Goal: Task Accomplishment & Management: Complete application form

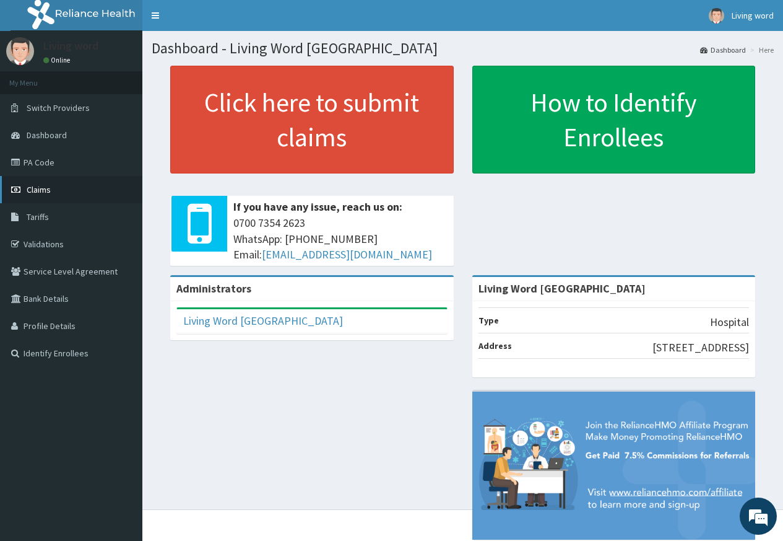
click at [38, 189] on span "Claims" at bounding box center [39, 189] width 24 height 11
click at [69, 194] on link "Claims" at bounding box center [71, 189] width 142 height 27
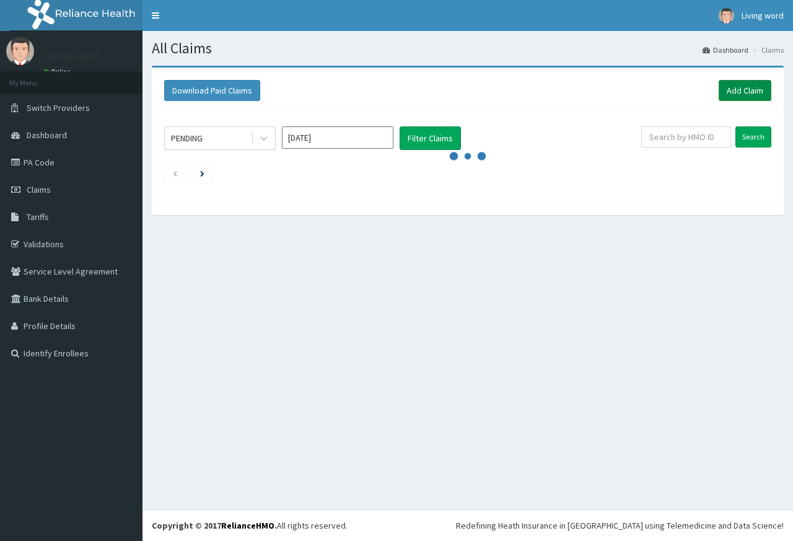
click at [743, 90] on link "Add Claim" at bounding box center [744, 90] width 53 height 21
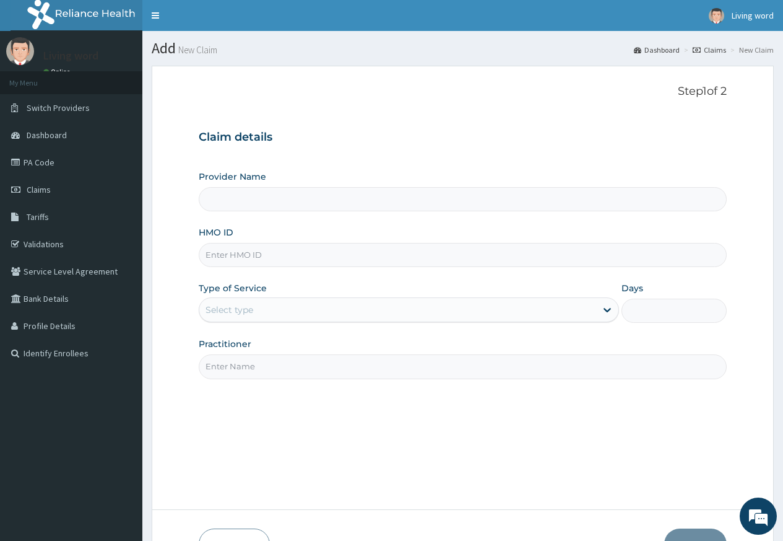
click at [350, 260] on input "HMO ID" at bounding box center [463, 255] width 528 height 24
type input "Living Word [GEOGRAPHIC_DATA]"
paste input "SQZ/10131/A"
type input "SQZ/10131/A"
click at [438, 122] on div "Claim details Provider Name Living Word Mission Hospital HMO ID SQZ/10131/A Typ…" at bounding box center [463, 248] width 528 height 260
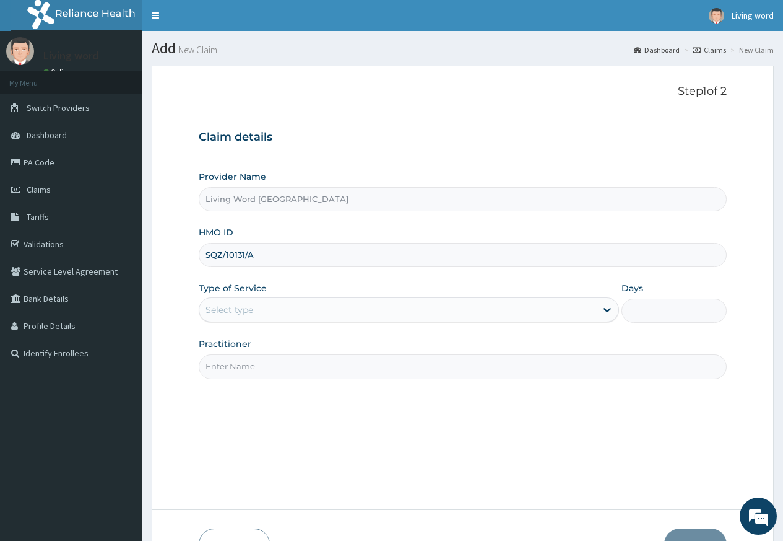
click at [446, 313] on div "Select type" at bounding box center [397, 310] width 397 height 20
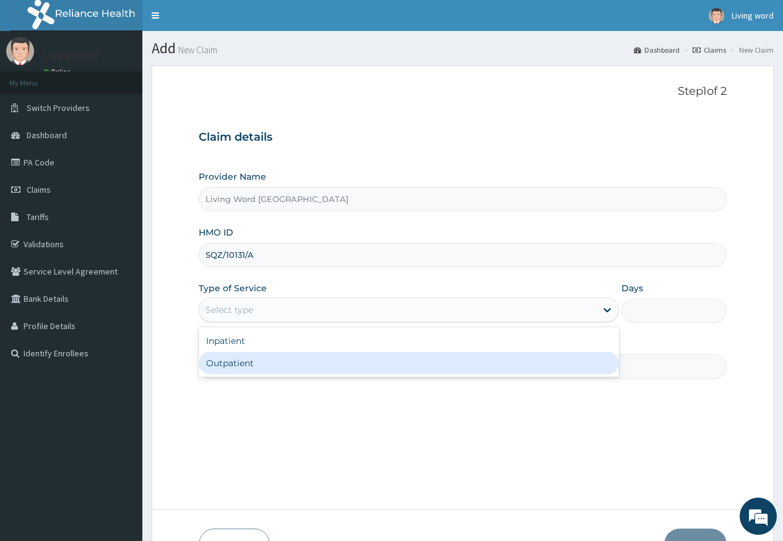
drag, startPoint x: 424, startPoint y: 373, endPoint x: 427, endPoint y: 365, distance: 8.1
click at [425, 372] on div "Outpatient" at bounding box center [409, 363] width 420 height 22
type input "1"
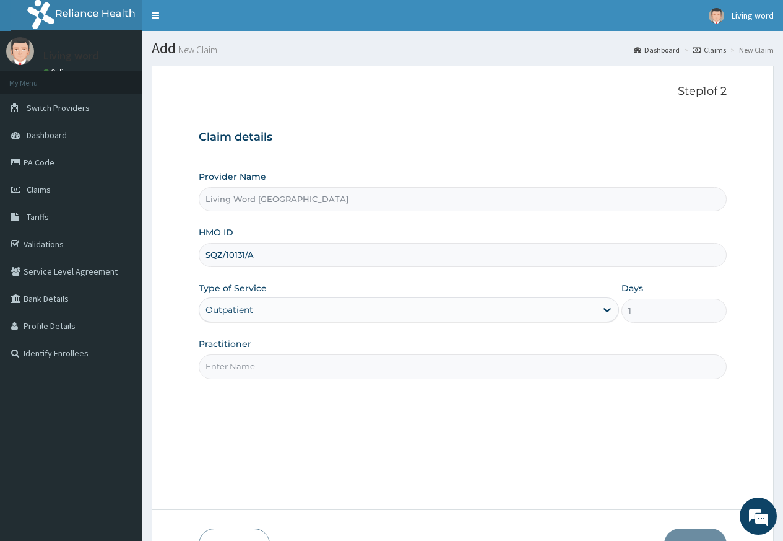
click at [251, 372] on input "Practitioner" at bounding box center [463, 366] width 528 height 24
type input "Dr ONYINYECHI EZEONYILIMBA"
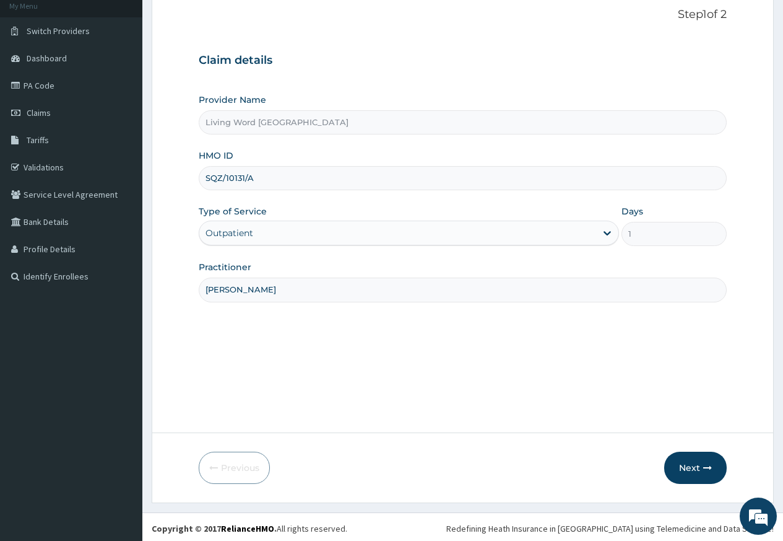
scroll to position [80, 0]
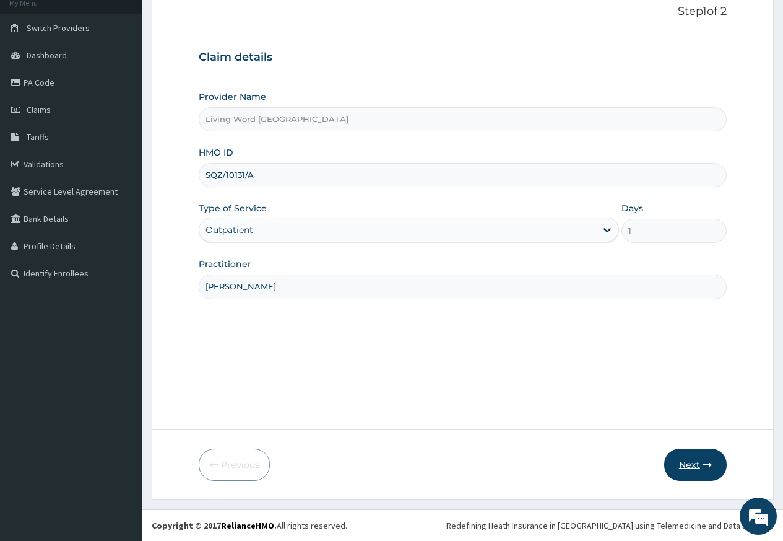
click at [703, 474] on button "Next" at bounding box center [695, 464] width 63 height 32
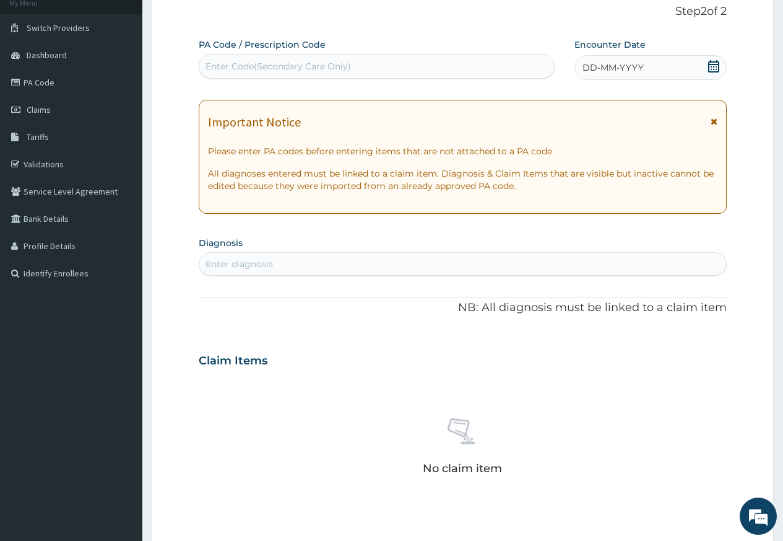
click at [252, 58] on div "Enter Code(Secondary Care Only)" at bounding box center [376, 66] width 354 height 20
paste input "PA/C37806"
type input "PA/C37806"
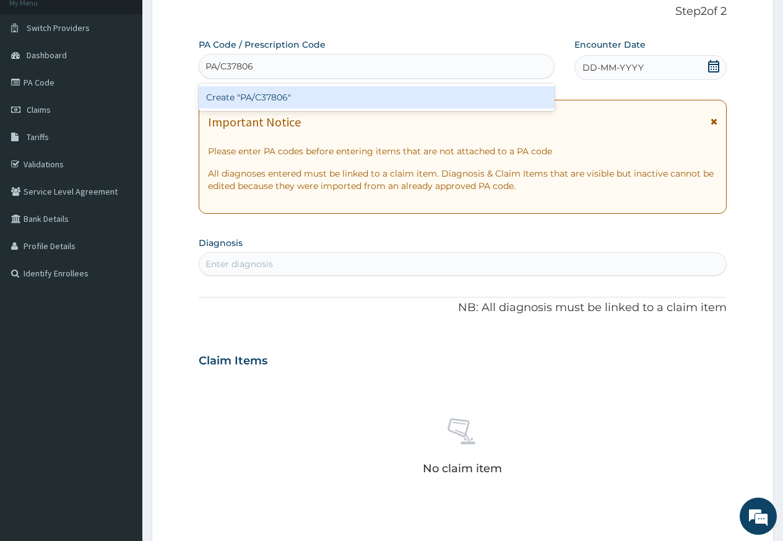
click at [272, 97] on div "Create "PA/C37806"" at bounding box center [376, 97] width 355 height 22
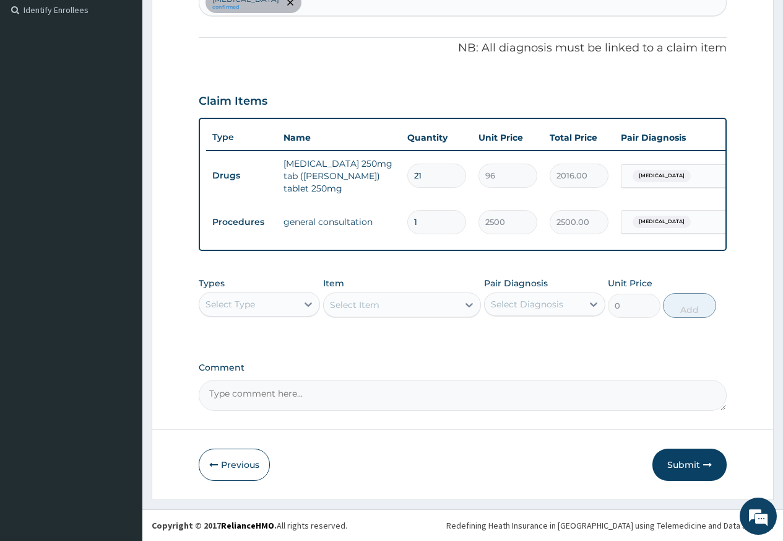
scroll to position [346, 0]
click at [695, 467] on button "Submit" at bounding box center [690, 464] width 74 height 32
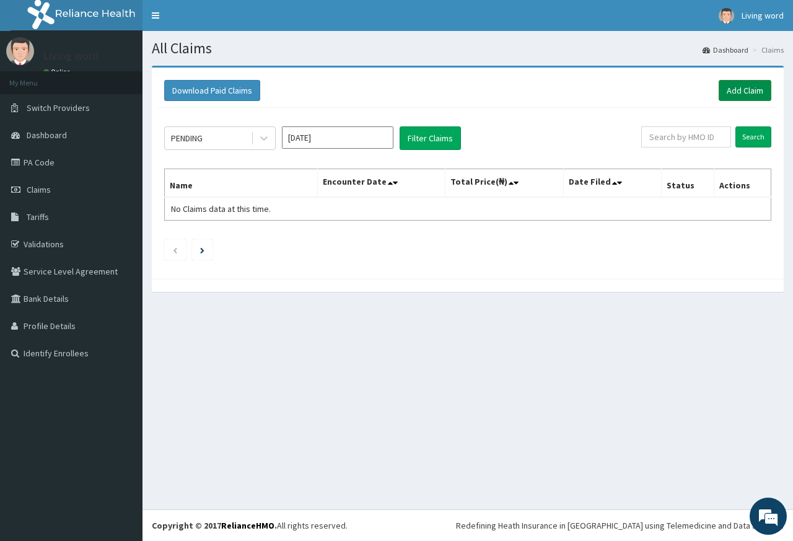
click at [734, 86] on link "Add Claim" at bounding box center [744, 90] width 53 height 21
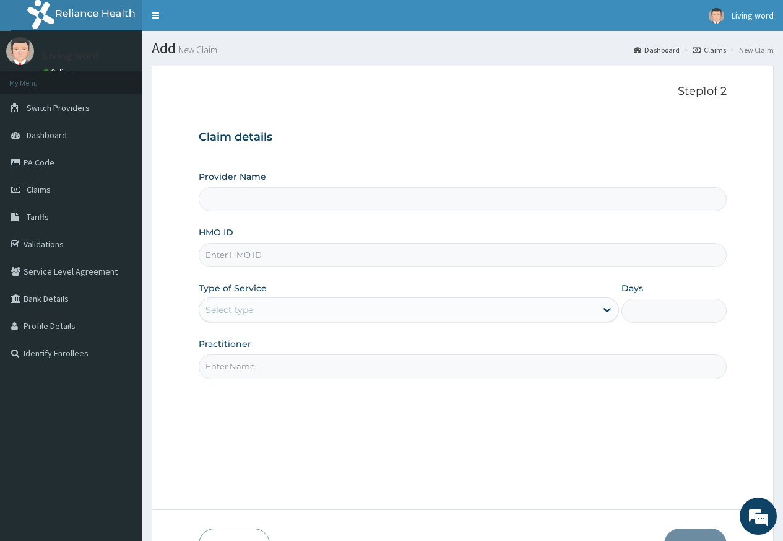
type input "Living Word [GEOGRAPHIC_DATA]"
click at [281, 258] on input "HMO ID" at bounding box center [463, 255] width 528 height 24
paste input "AOF/10135/B"
type input "AOF/10135/B"
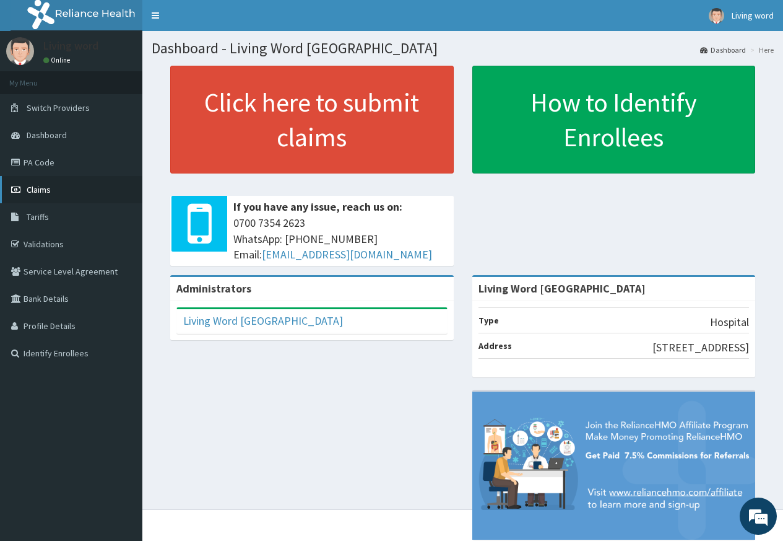
click at [76, 187] on link "Claims" at bounding box center [71, 189] width 142 height 27
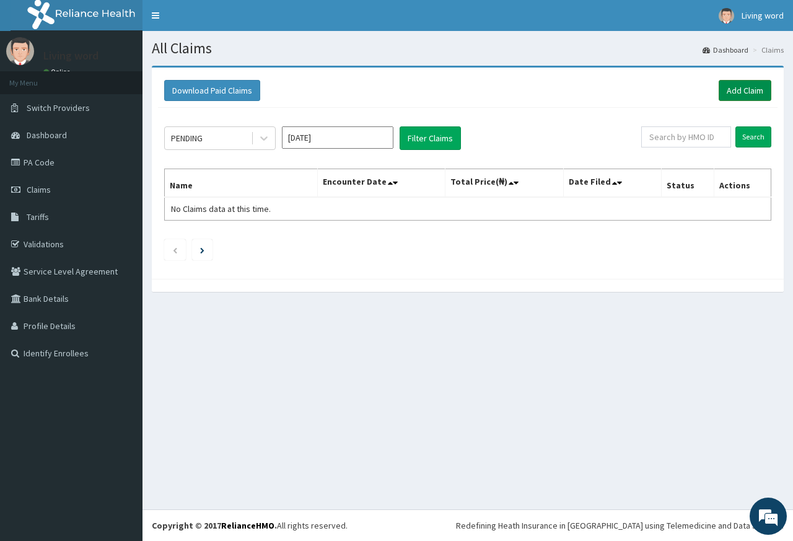
click at [745, 91] on link "Add Claim" at bounding box center [744, 90] width 53 height 21
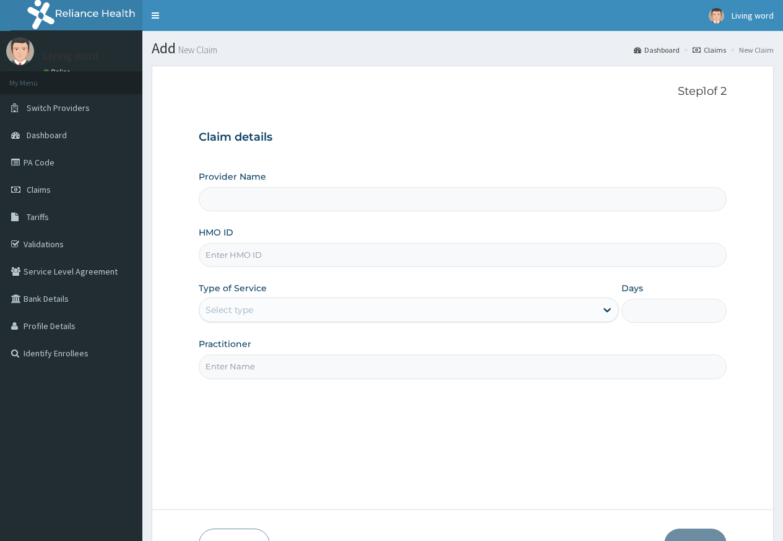
type input "Living Word [GEOGRAPHIC_DATA]"
click at [258, 268] on div "Provider Name Living Word Mission Hospital HMO ID Type of Service Select type D…" at bounding box center [463, 274] width 528 height 208
click at [259, 254] on input "HMO ID" at bounding box center [463, 255] width 528 height 24
paste input "AOF/10135/B"
type input "AOF/10135/B"
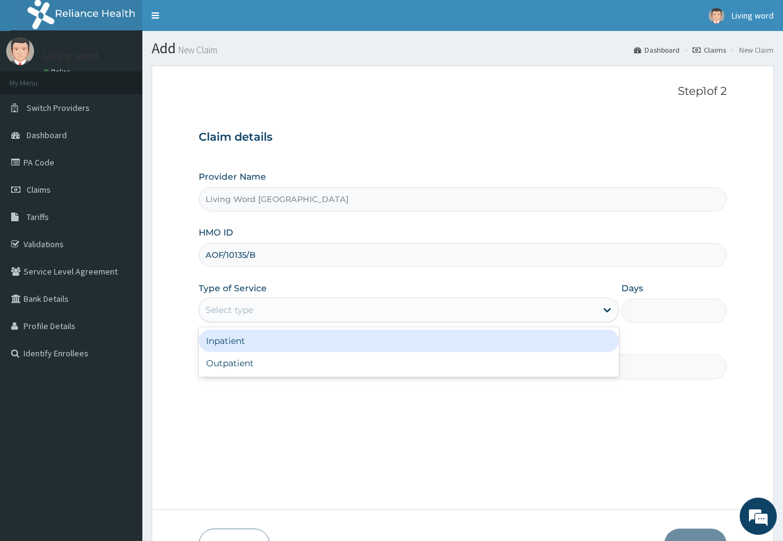
click at [271, 307] on div "Select type" at bounding box center [397, 310] width 397 height 20
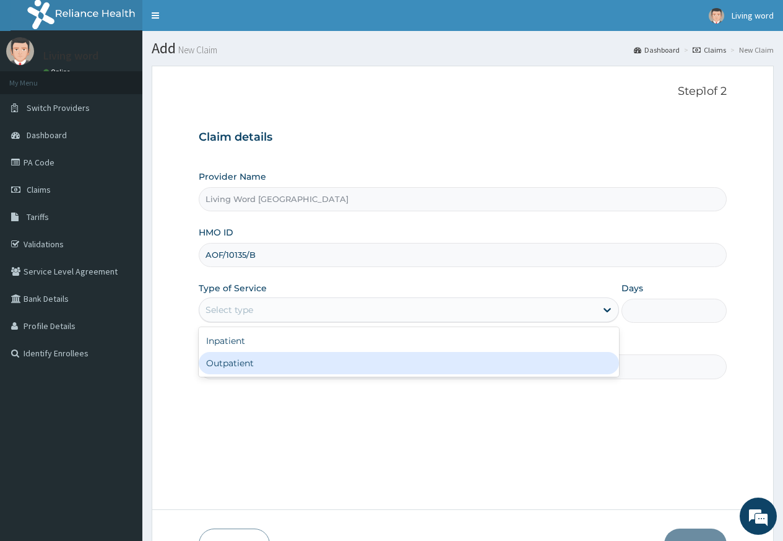
click at [269, 362] on div "Outpatient" at bounding box center [409, 363] width 420 height 22
type input "1"
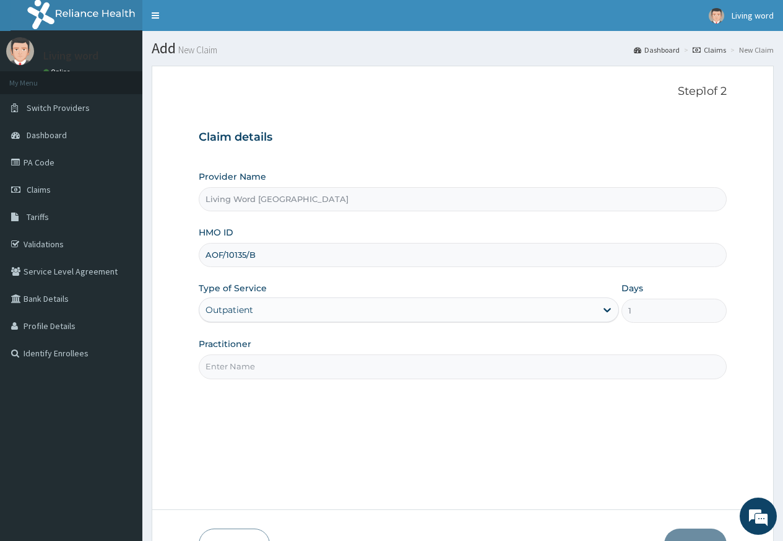
click at [274, 365] on input "Practitioner" at bounding box center [463, 366] width 528 height 24
paste input "Dr Mbuko Uzondu"
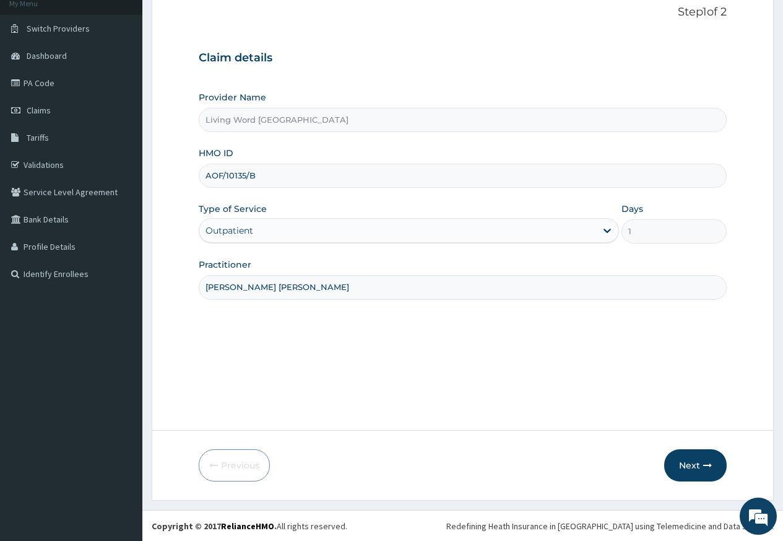
scroll to position [80, 0]
type input "Dr Mbuko Uzondu"
click at [682, 455] on button "Next" at bounding box center [695, 464] width 63 height 32
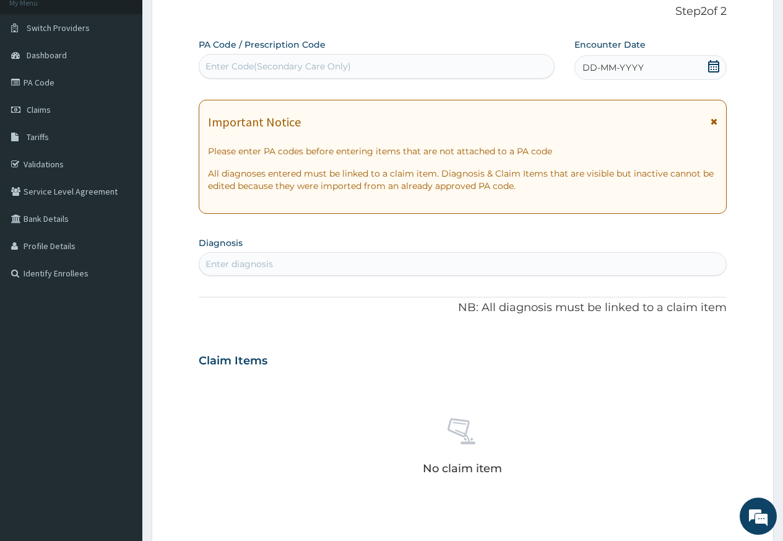
click at [296, 70] on div "Enter Code(Secondary Care Only)" at bounding box center [279, 66] width 146 height 12
paste input "PA/557CD1"
type input "PA/557CD1"
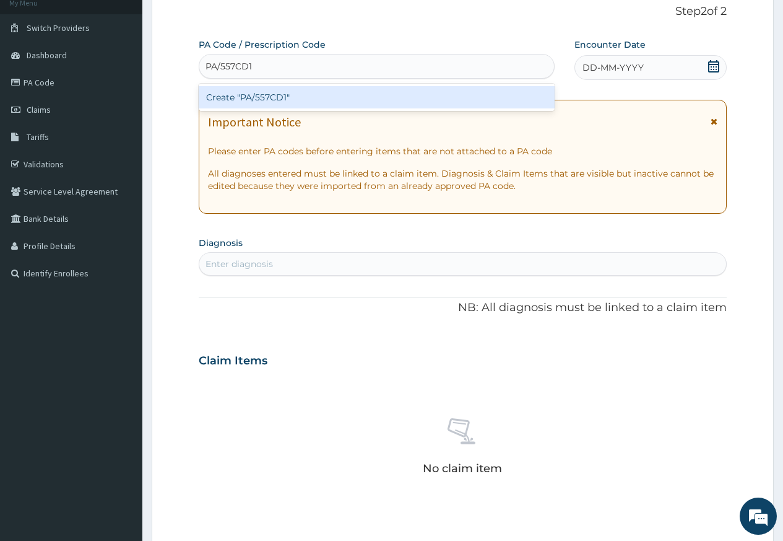
click at [305, 99] on div "Create "PA/557CD1"" at bounding box center [376, 97] width 355 height 22
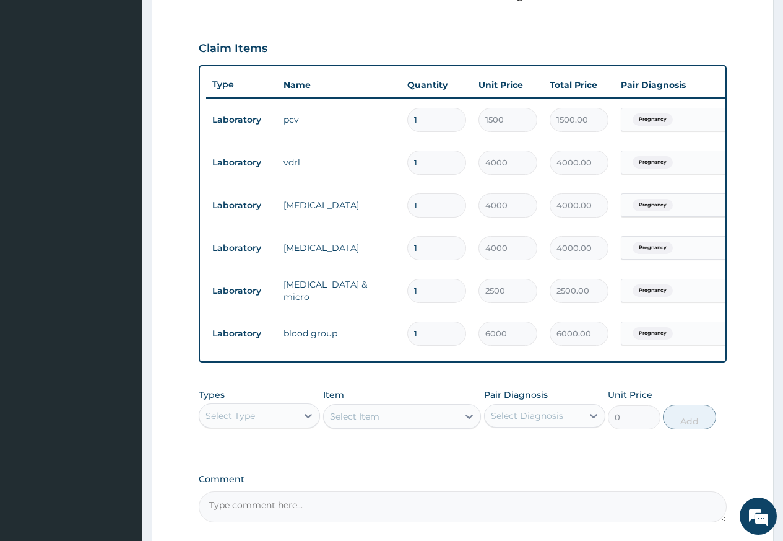
scroll to position [145, 0]
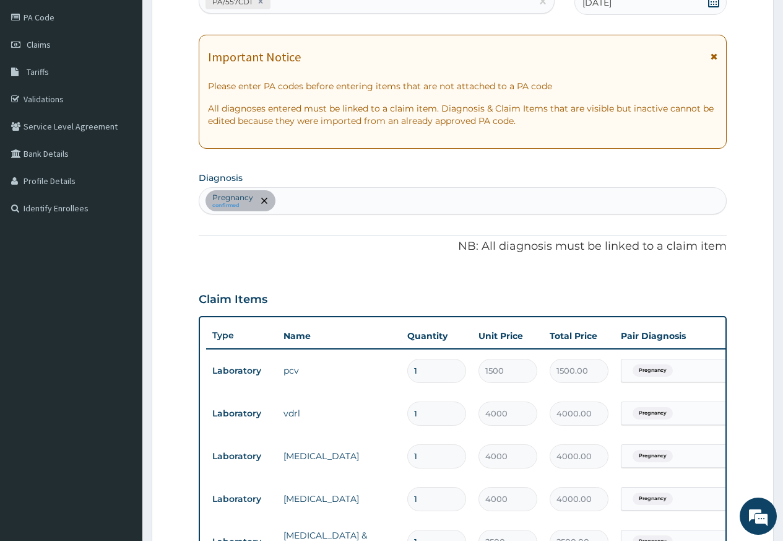
click at [354, 202] on div "Pregnancy confirmed" at bounding box center [462, 201] width 527 height 26
type input "upper respira"
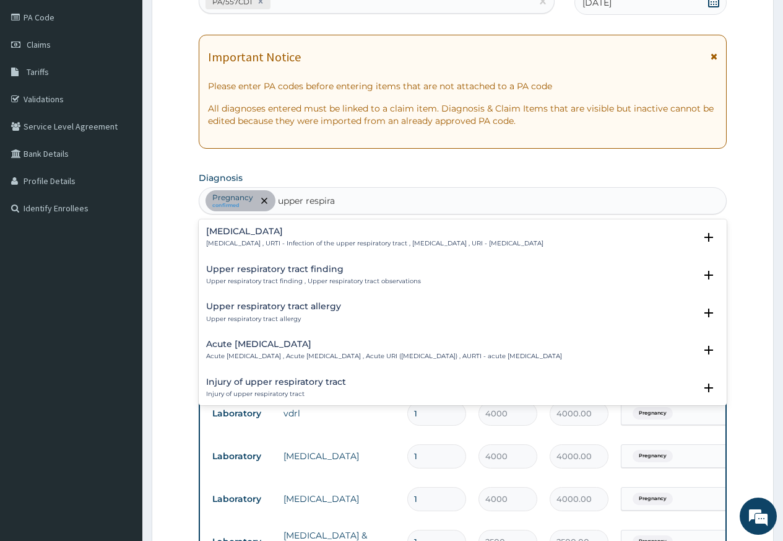
click at [332, 247] on p "[MEDICAL_DATA] , URTI - Infection of the upper respiratory tract , [MEDICAL_DAT…" at bounding box center [375, 243] width 338 height 9
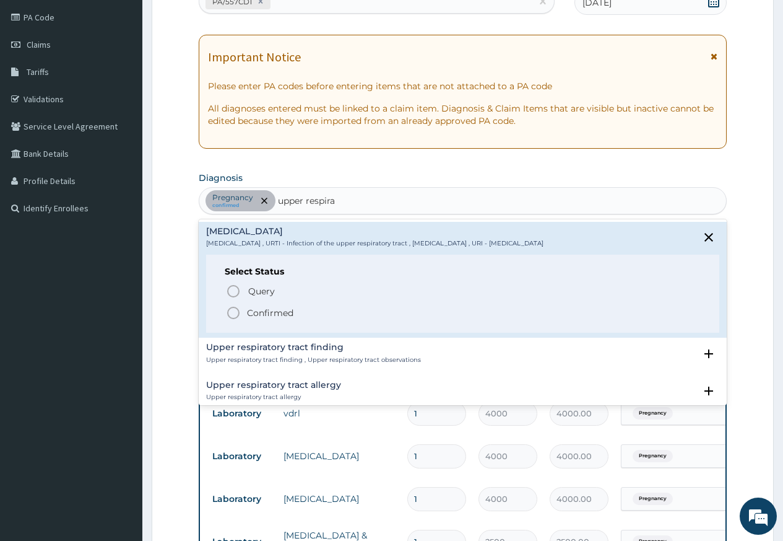
click at [228, 313] on circle "status option filled" at bounding box center [233, 312] width 11 height 11
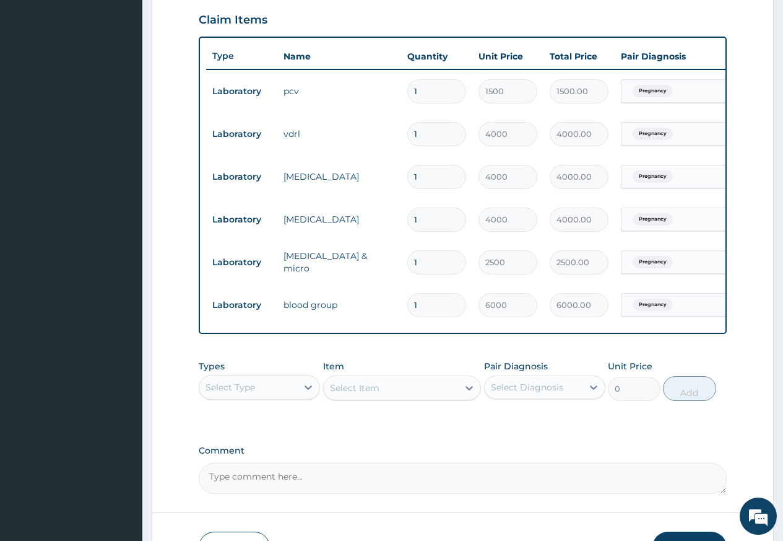
scroll to position [455, 0]
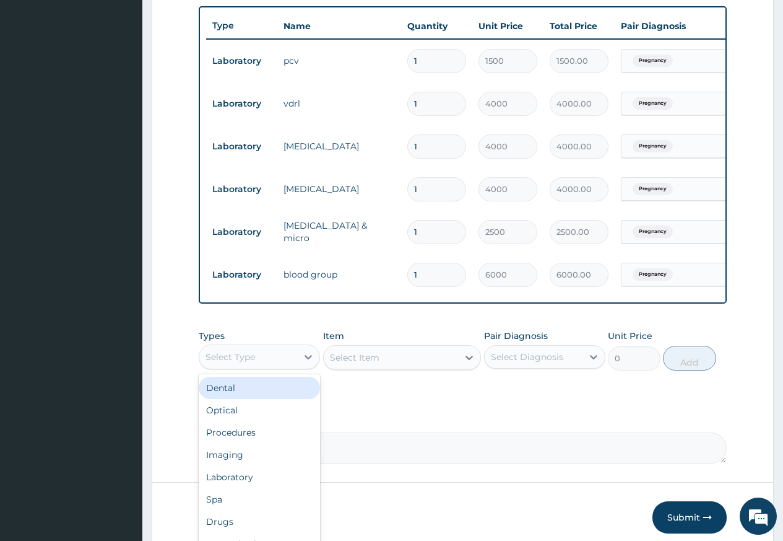
click at [286, 359] on div "Select Type" at bounding box center [248, 357] width 98 height 20
click at [282, 443] on div "Procedures" at bounding box center [259, 432] width 121 height 22
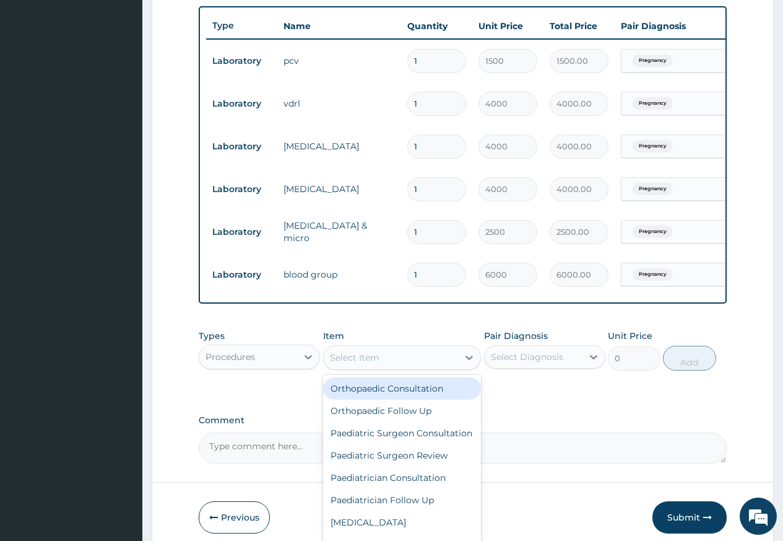
click at [398, 370] on div "Select Item" at bounding box center [402, 357] width 159 height 25
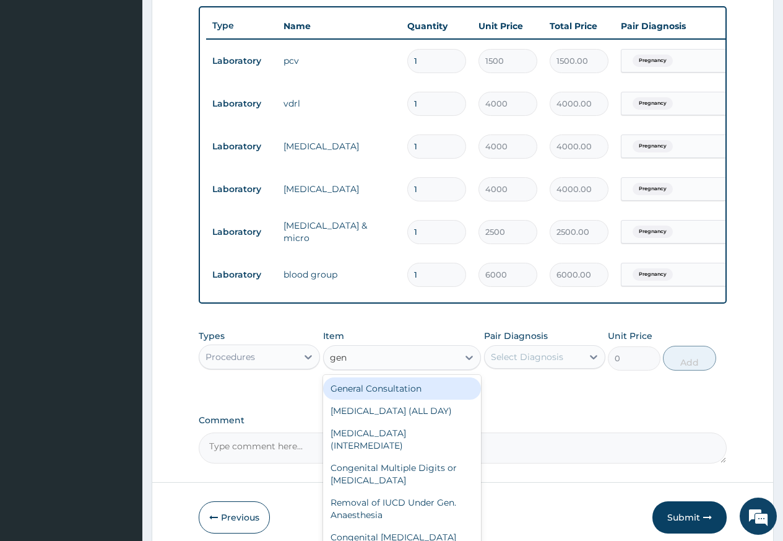
type input "gene"
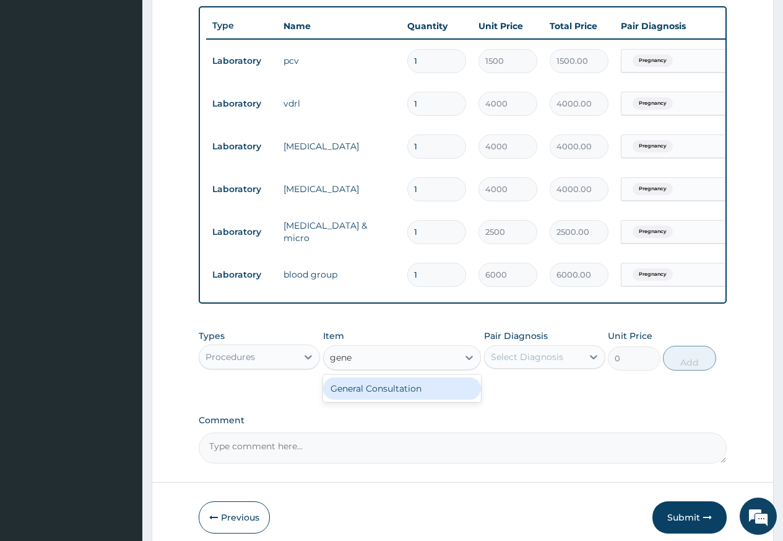
click at [398, 399] on div "General Consultation" at bounding box center [402, 388] width 159 height 22
type input "2500"
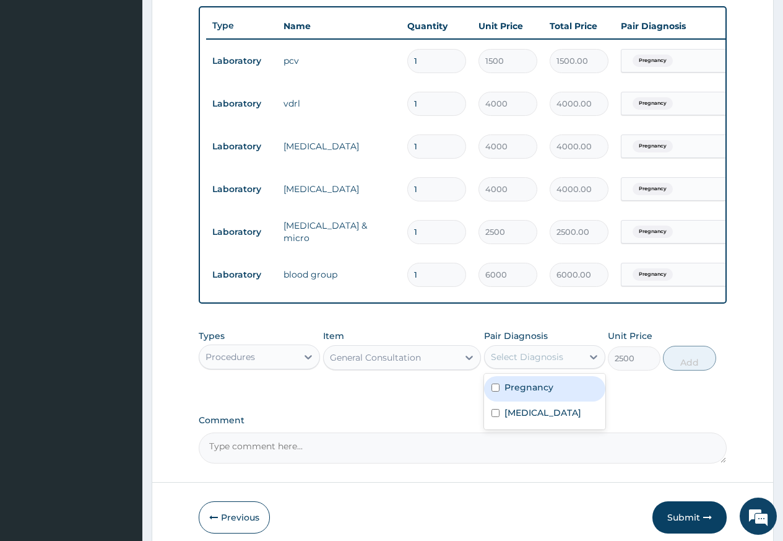
click at [531, 363] on div "Select Diagnosis" at bounding box center [527, 357] width 72 height 12
click at [532, 393] on label "Pregnancy" at bounding box center [529, 387] width 49 height 12
checkbox input "true"
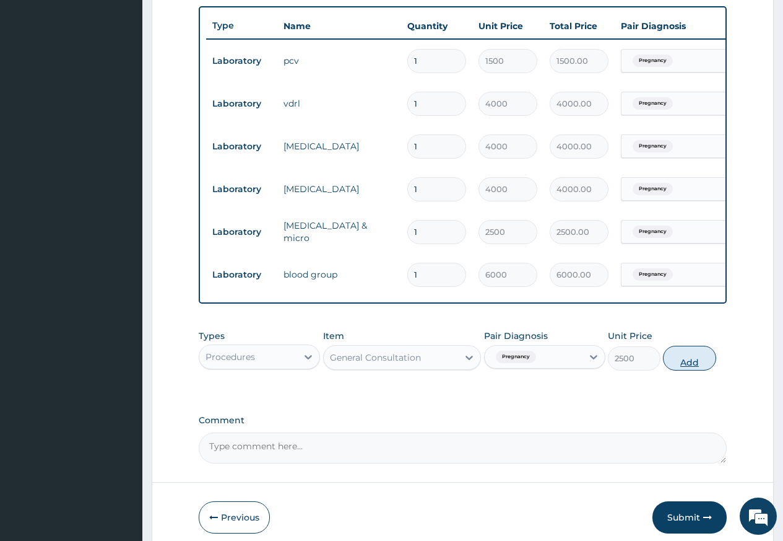
click at [690, 370] on button "Add" at bounding box center [689, 358] width 53 height 25
type input "0"
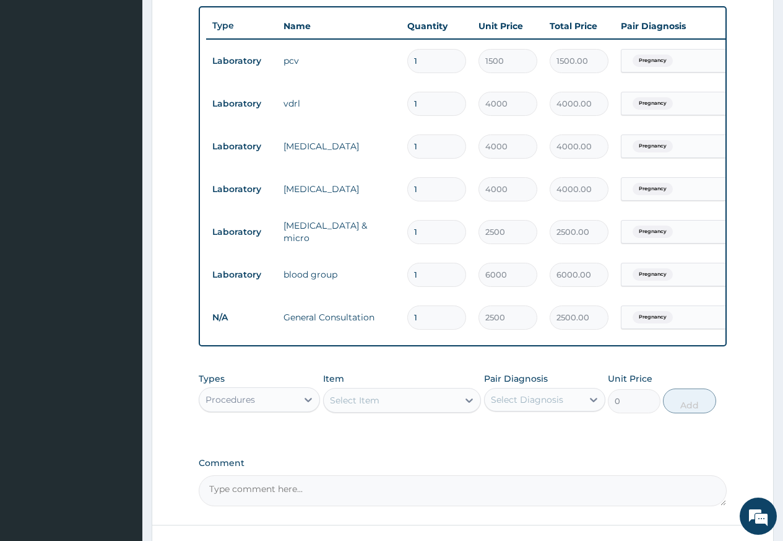
click at [342, 406] on div "Select Item" at bounding box center [355, 400] width 50 height 12
type input "regi"
click at [355, 432] on div "First Time Registration" at bounding box center [402, 431] width 159 height 22
type input "2000"
click at [564, 407] on div "Select Diagnosis" at bounding box center [534, 400] width 98 height 20
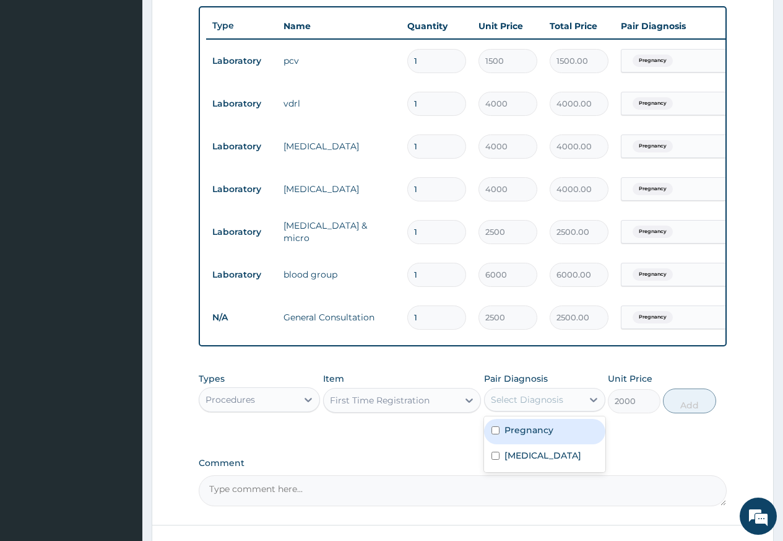
click at [543, 436] on label "Pregnancy" at bounding box center [529, 430] width 49 height 12
checkbox input "true"
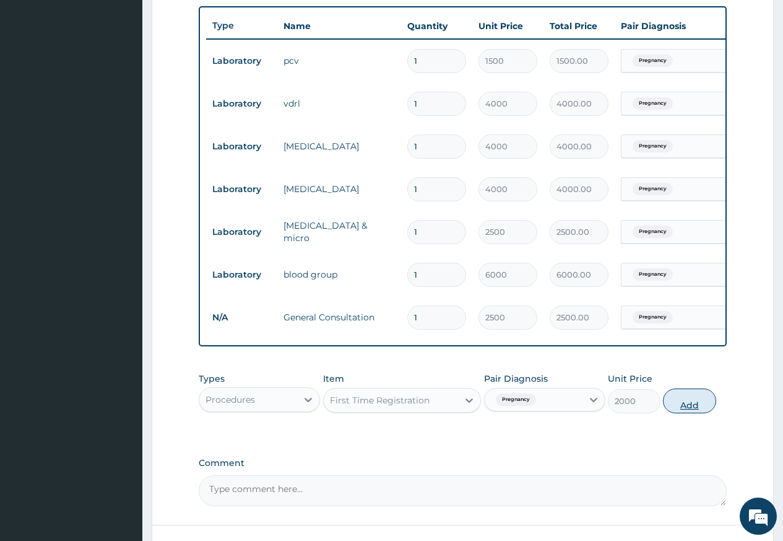
click at [691, 409] on button "Add" at bounding box center [689, 400] width 53 height 25
type input "0"
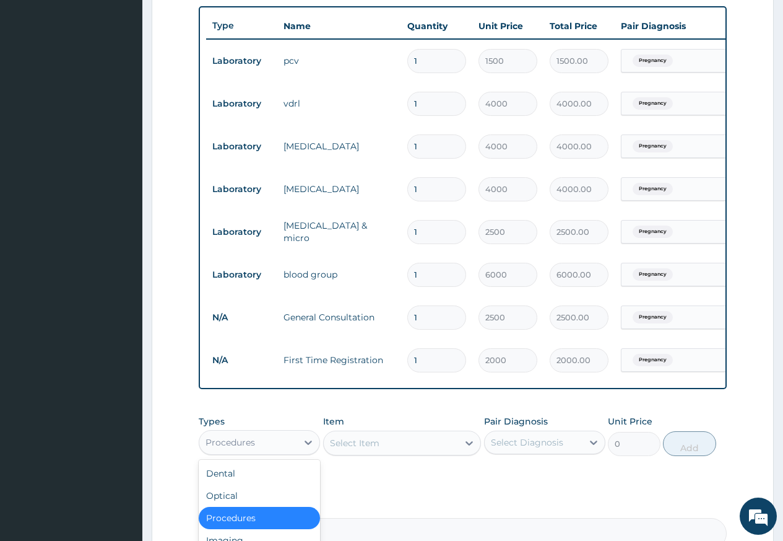
click at [285, 452] on div "Procedures" at bounding box center [248, 442] width 98 height 20
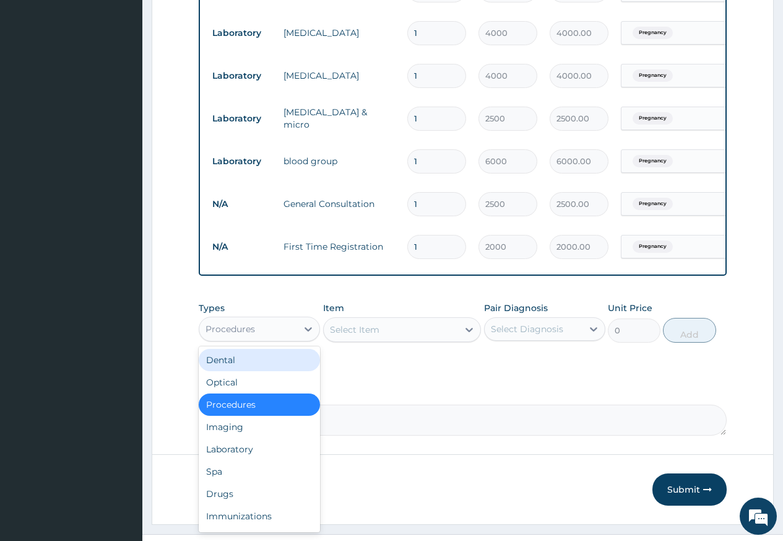
scroll to position [578, 0]
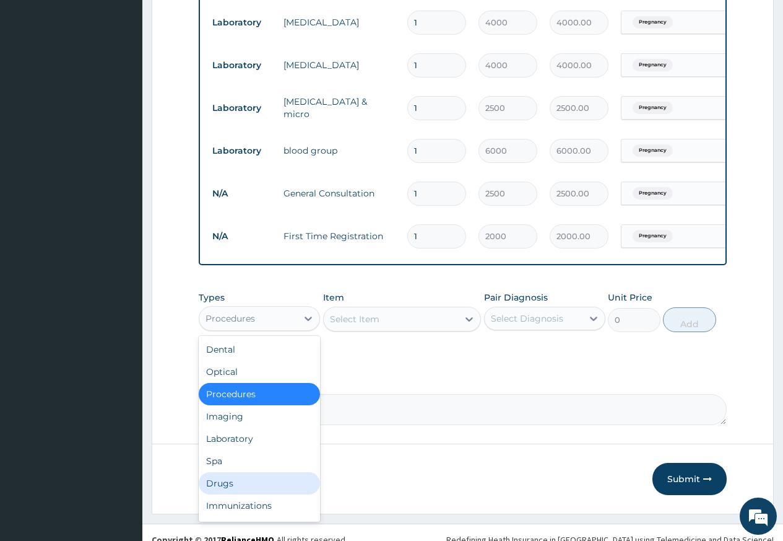
click at [261, 488] on div "Drugs" at bounding box center [259, 483] width 121 height 22
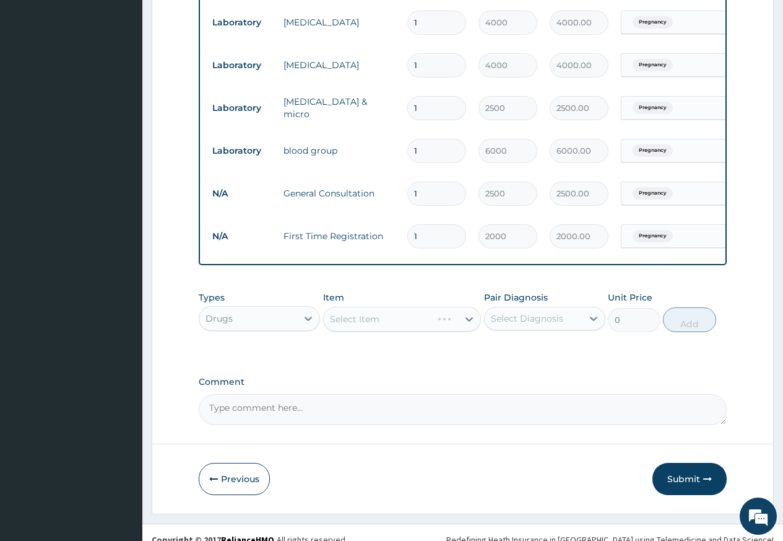
click at [389, 331] on div "Select Item" at bounding box center [402, 319] width 159 height 25
click at [364, 331] on div "Select Item" at bounding box center [402, 319] width 159 height 25
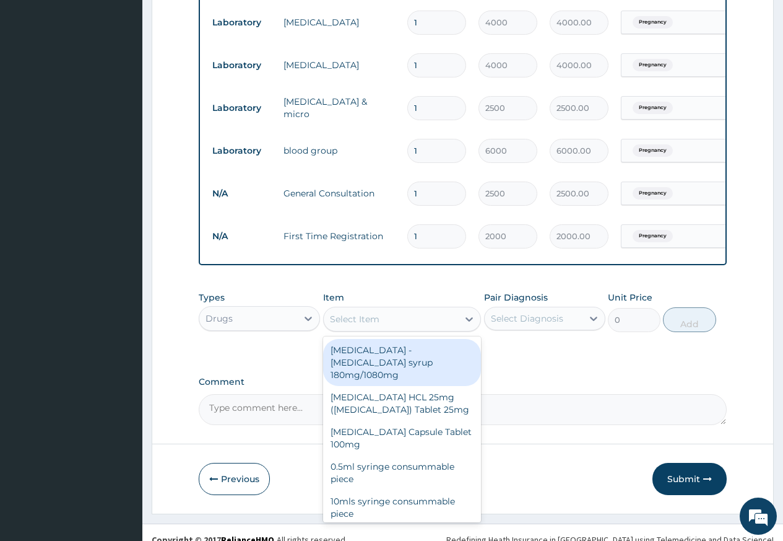
click at [375, 325] on div "Select Item" at bounding box center [355, 319] width 50 height 12
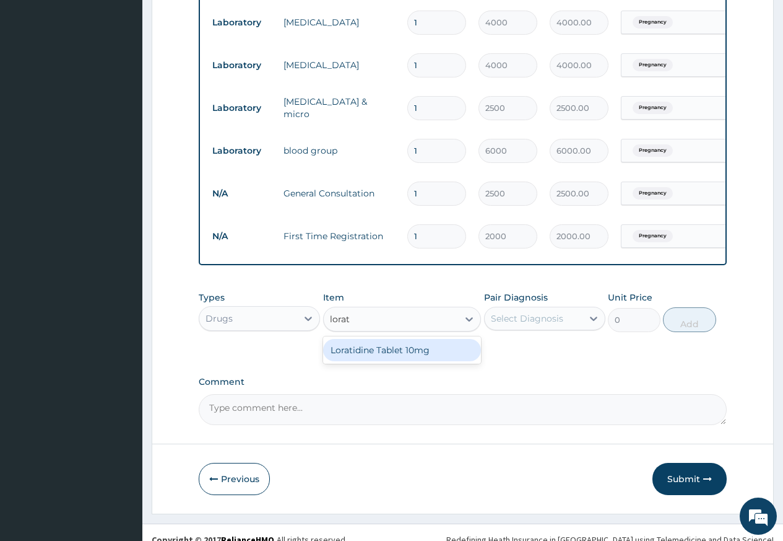
type input "lorati"
click at [403, 361] on div "Loratidine Tablet 10mg" at bounding box center [402, 350] width 159 height 22
type input "84"
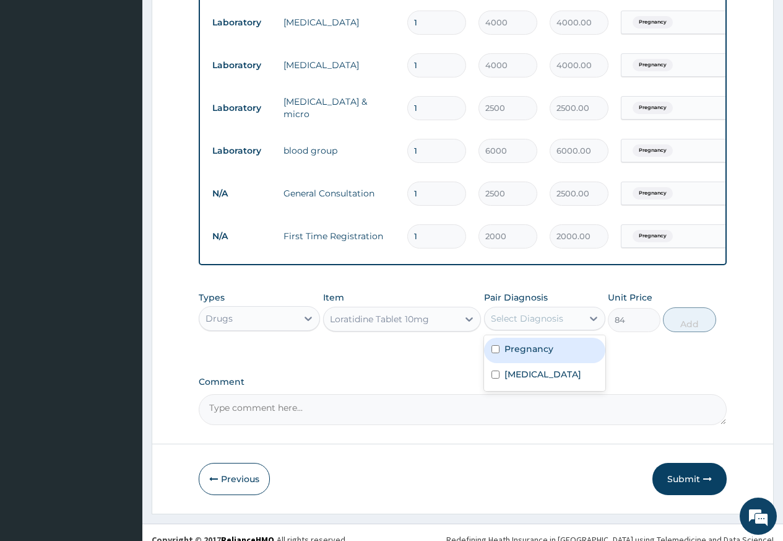
click at [531, 324] on div "Select Diagnosis" at bounding box center [527, 318] width 72 height 12
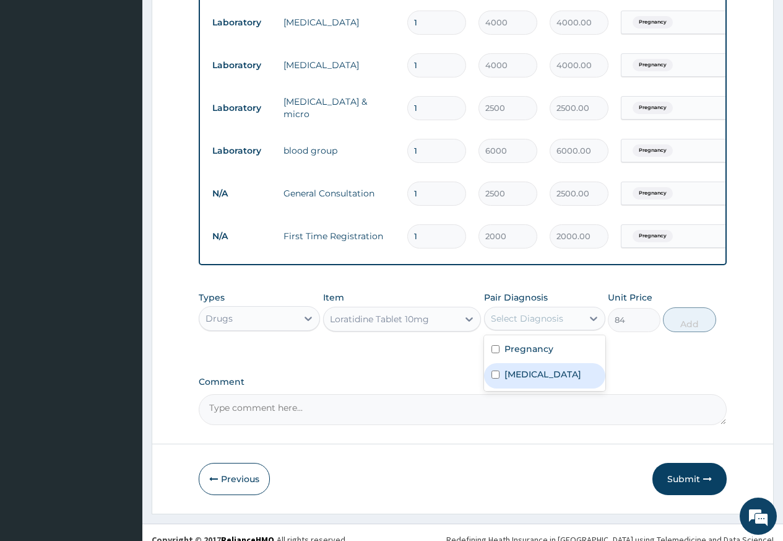
click at [539, 380] on label "Upper respiratory infection" at bounding box center [543, 374] width 77 height 12
checkbox input "true"
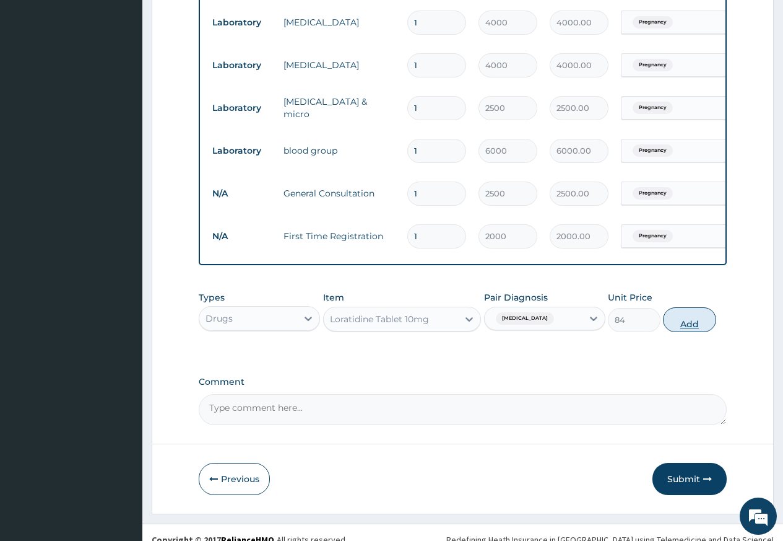
click at [703, 322] on button "Add" at bounding box center [689, 319] width 53 height 25
type input "0"
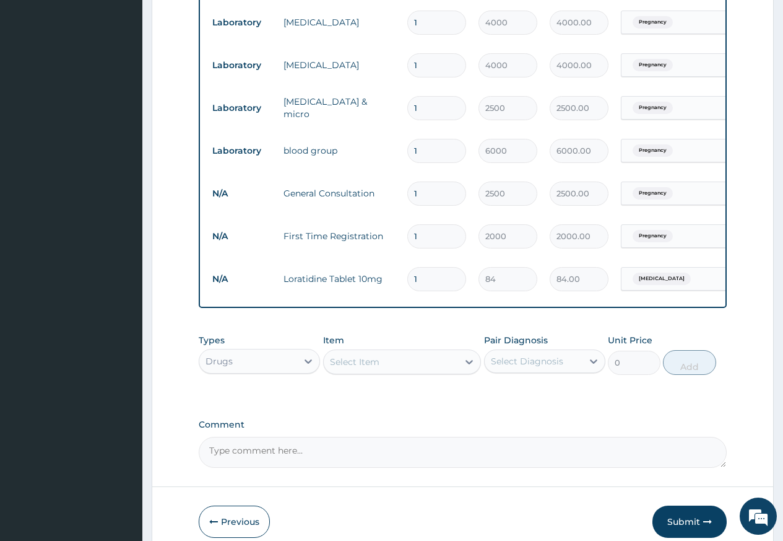
type input "0.00"
type input "7"
type input "588.00"
type input "7"
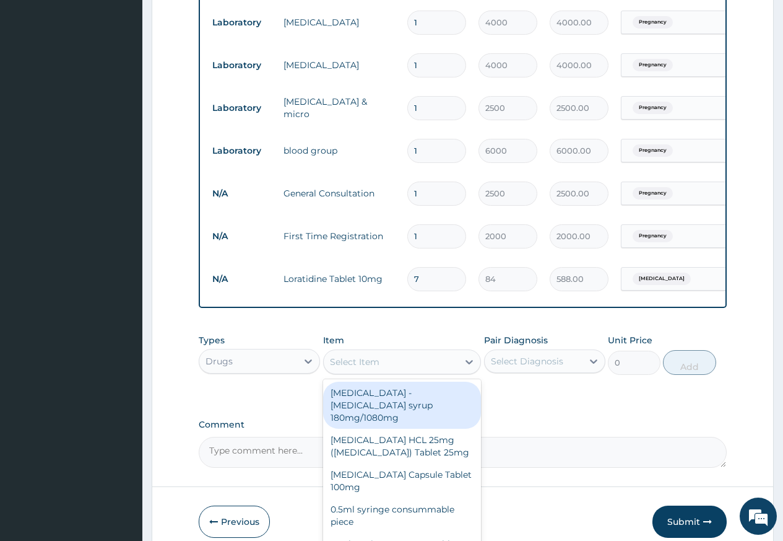
click at [355, 368] on div "Select Item" at bounding box center [355, 361] width 50 height 12
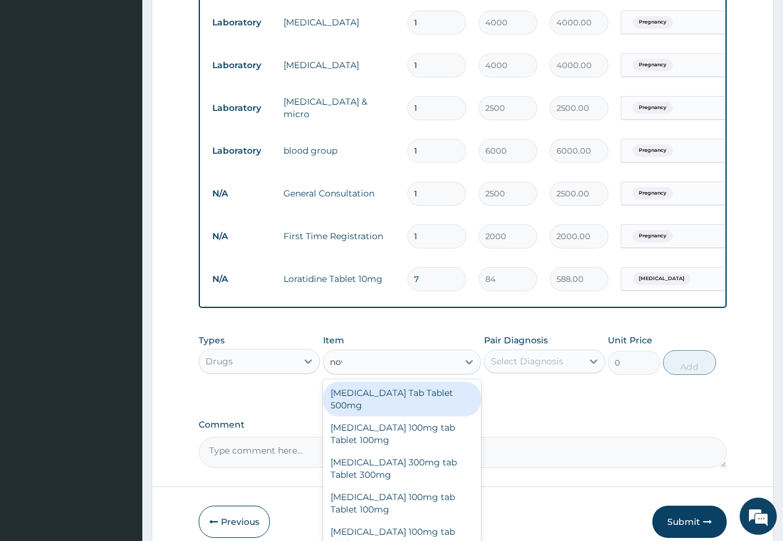
type input "nova"
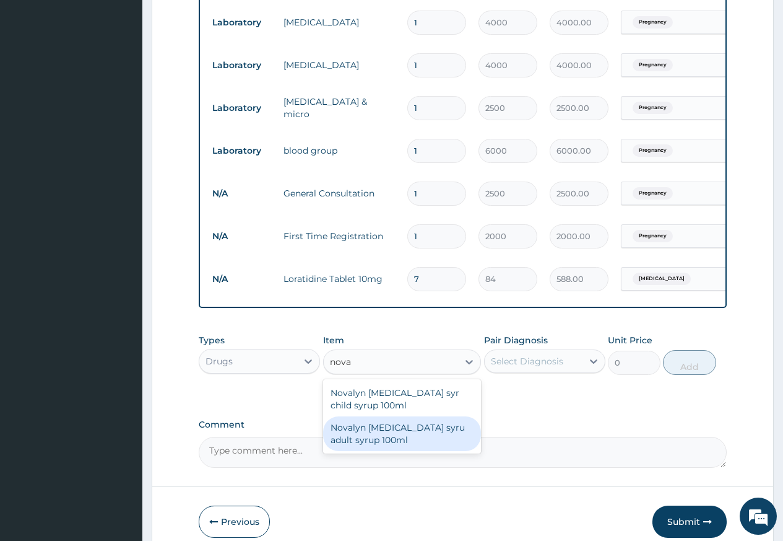
click at [429, 440] on div "Novalyn dry cough syru adult syrup 100ml" at bounding box center [402, 433] width 159 height 35
type input "3960"
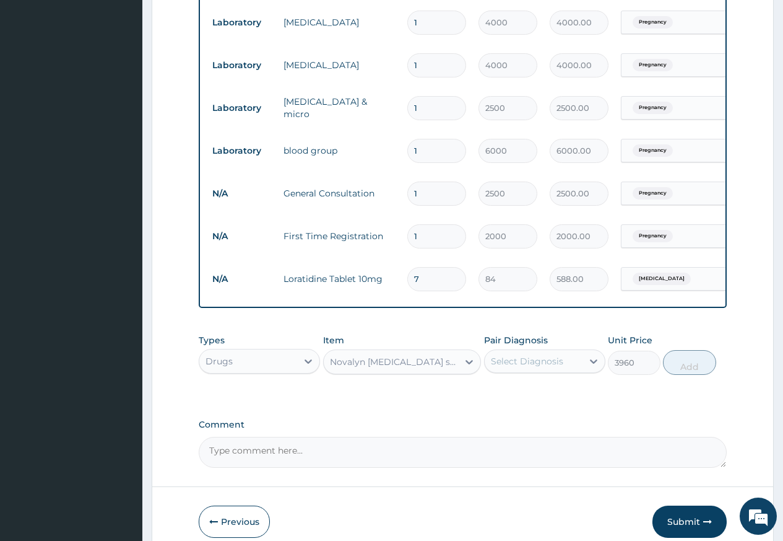
click at [523, 367] on div "Select Diagnosis" at bounding box center [527, 361] width 72 height 12
click at [547, 422] on label "Upper respiratory infection" at bounding box center [543, 417] width 77 height 12
checkbox input "true"
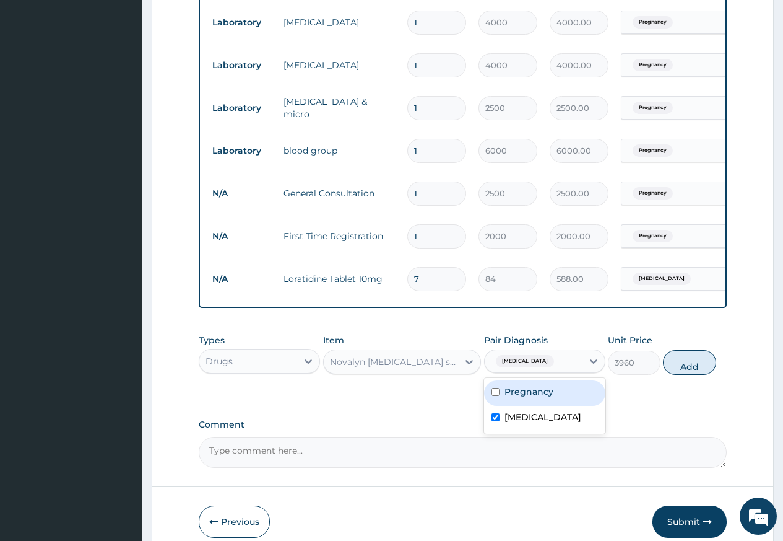
click at [715, 367] on button "Add" at bounding box center [689, 362] width 53 height 25
type input "0"
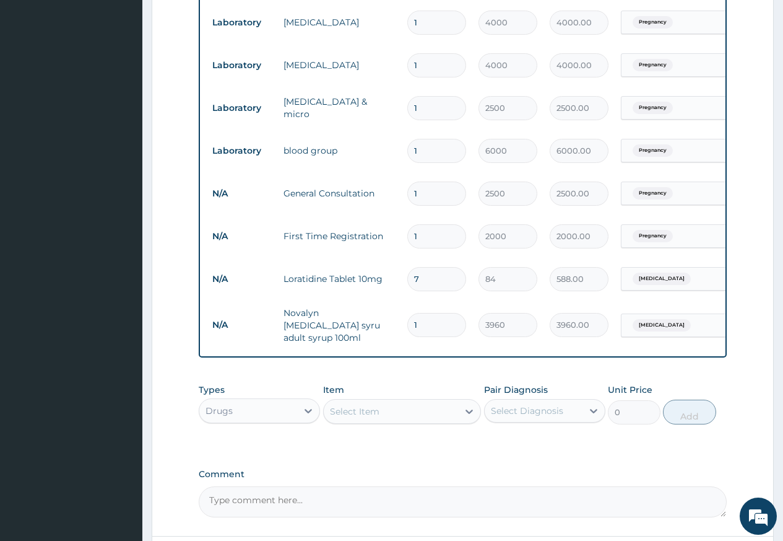
click at [356, 411] on div "Select Item" at bounding box center [355, 411] width 50 height 12
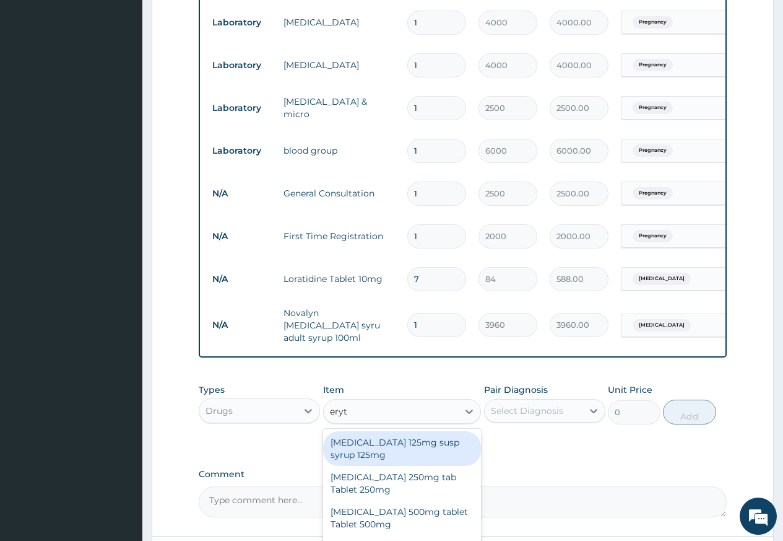
type input "eryth"
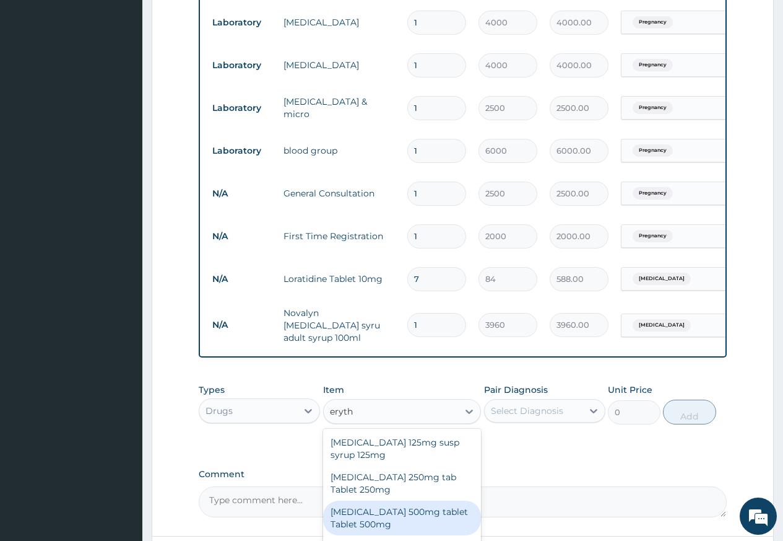
click at [389, 518] on div "Erythromycin 500mg tablet Tablet 500mg" at bounding box center [402, 517] width 159 height 35
type input "259.2"
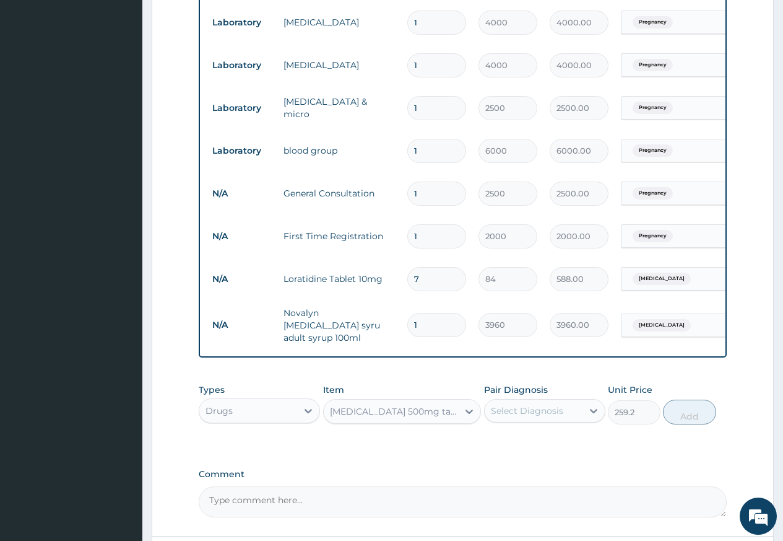
click at [432, 329] on input "1" at bounding box center [436, 325] width 59 height 24
click at [529, 411] on div "Select Diagnosis" at bounding box center [527, 410] width 72 height 12
click at [531, 471] on label "Upper respiratory infection" at bounding box center [543, 466] width 77 height 12
checkbox input "true"
click at [690, 416] on button "Add" at bounding box center [689, 411] width 53 height 25
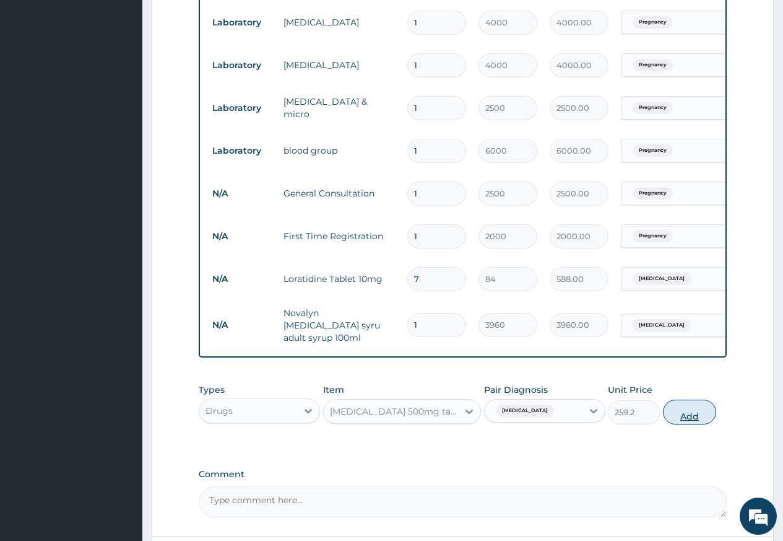
type input "0"
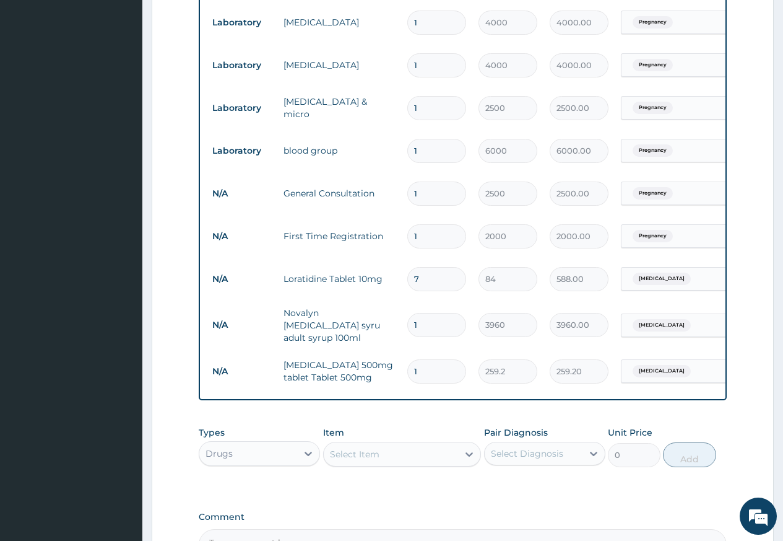
type input "15"
type input "3888.00"
type input "15"
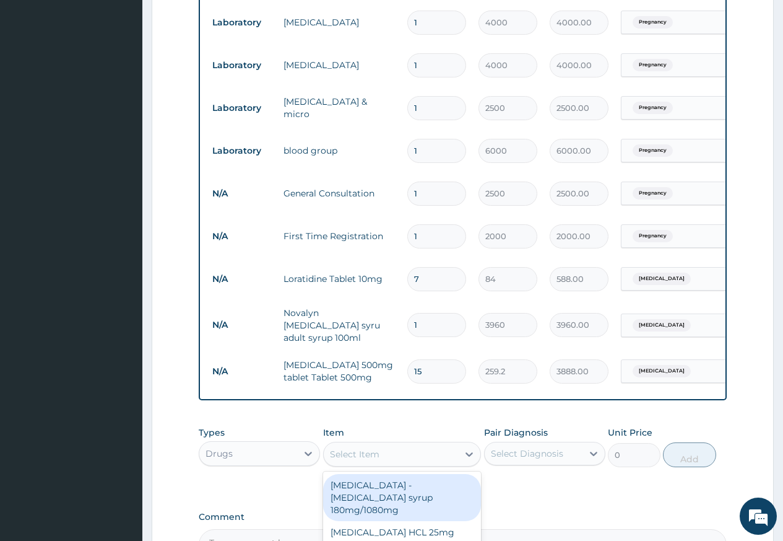
click at [373, 464] on div "Select Item" at bounding box center [391, 454] width 135 height 20
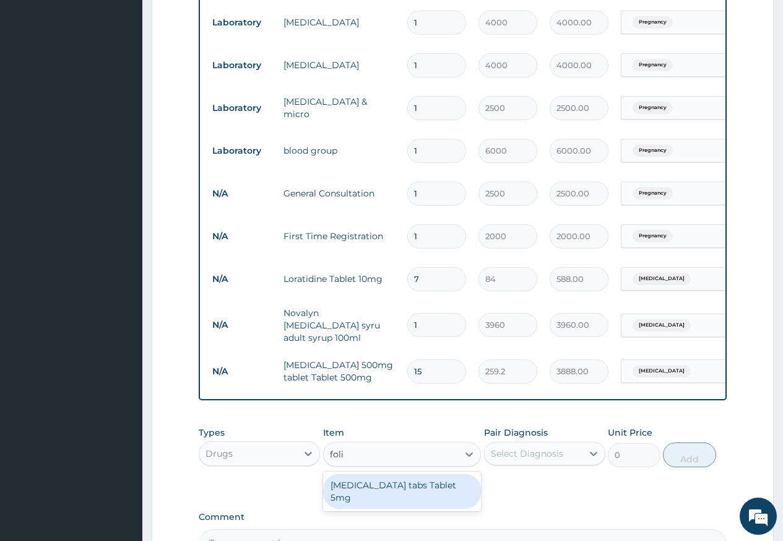
type input "folic"
click at [417, 488] on div "Folic Acid tabs Tablet 5mg" at bounding box center [402, 491] width 159 height 35
type input "12"
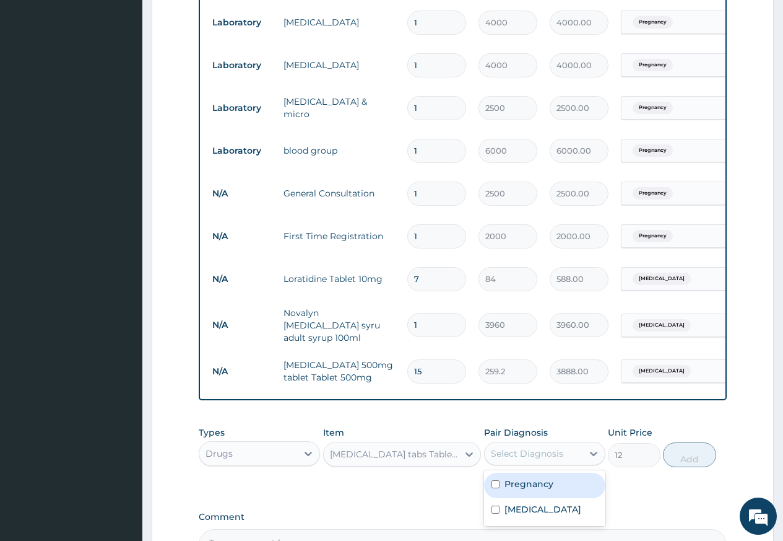
click at [521, 453] on div "Select Diagnosis" at bounding box center [527, 453] width 72 height 12
click at [509, 489] on label "Pregnancy" at bounding box center [529, 483] width 49 height 12
checkbox input "true"
click at [703, 453] on button "Add" at bounding box center [689, 454] width 53 height 25
type input "0"
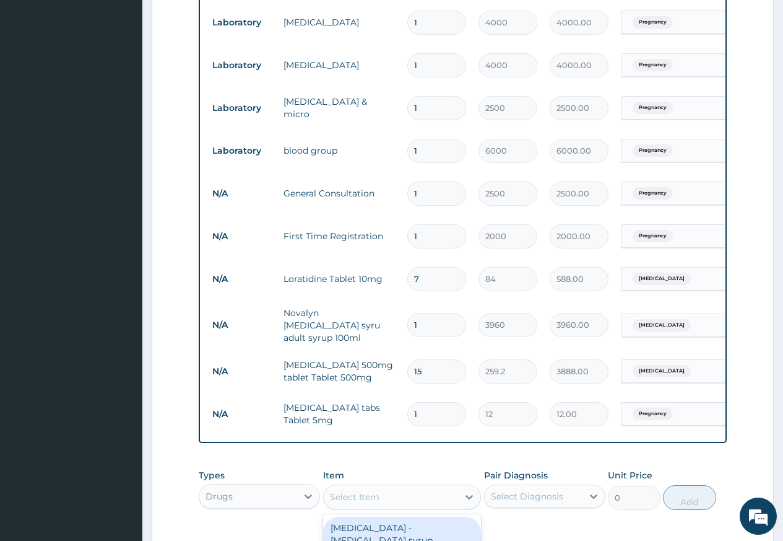
click at [412, 503] on div "Select Item" at bounding box center [391, 497] width 135 height 20
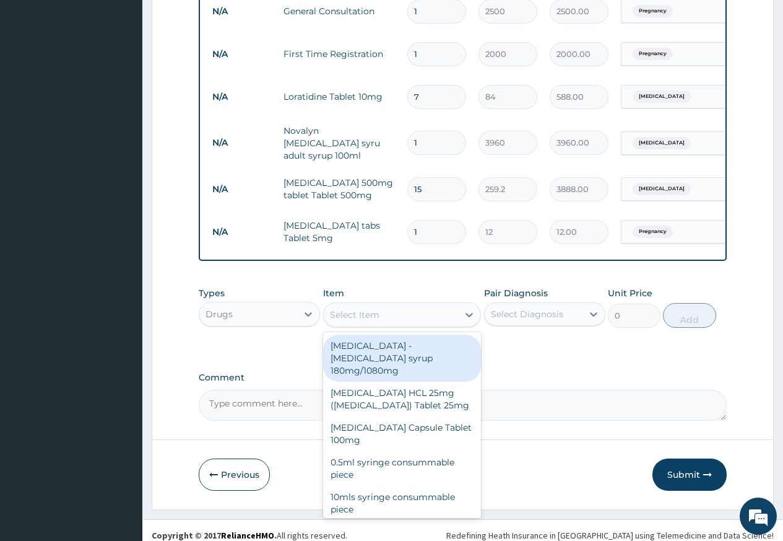
scroll to position [764, 0]
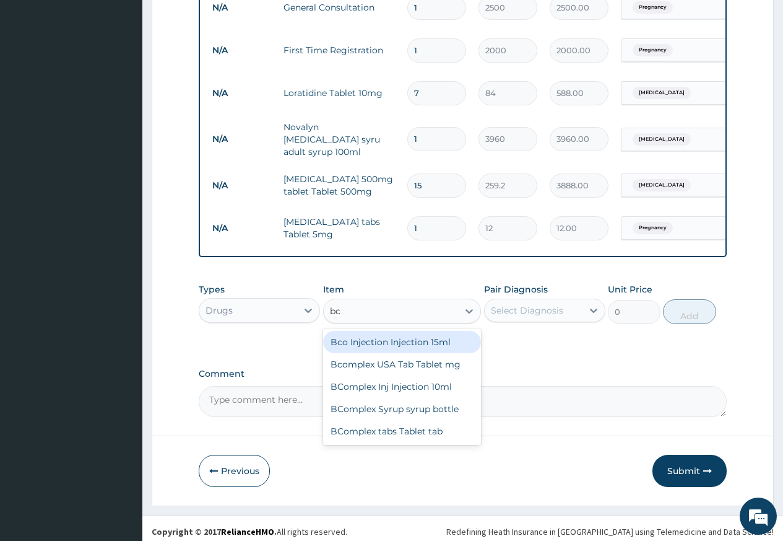
type input "bco"
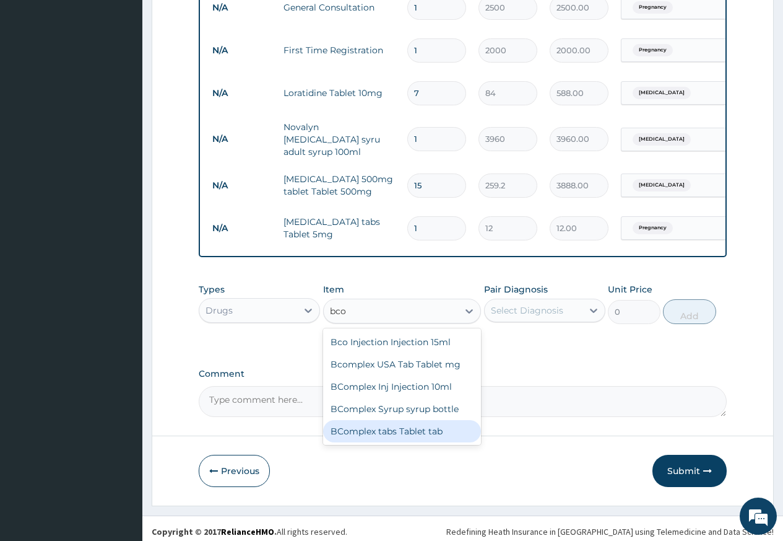
click at [348, 437] on div "BComplex tabs Tablet tab" at bounding box center [402, 431] width 159 height 22
type input "8.4"
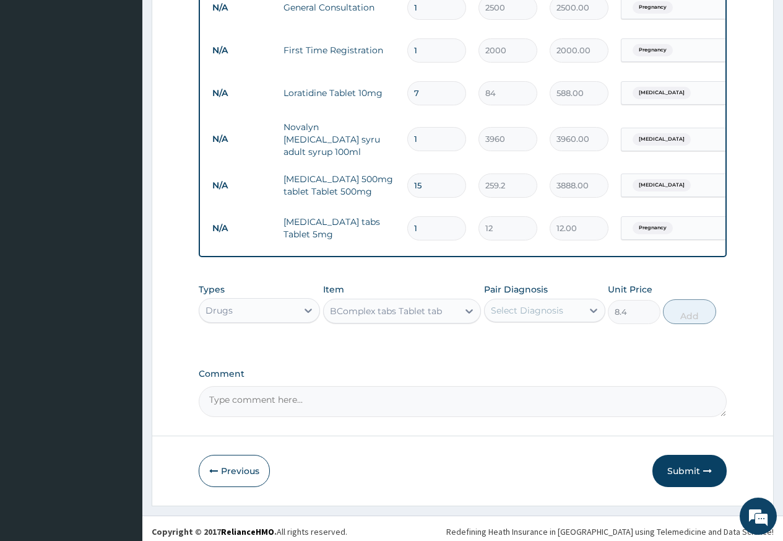
click at [557, 313] on div "Select Diagnosis" at bounding box center [527, 310] width 72 height 12
click at [526, 338] on label "Pregnancy" at bounding box center [529, 340] width 49 height 12
checkbox input "true"
click at [677, 312] on button "Add" at bounding box center [689, 311] width 53 height 25
type input "0"
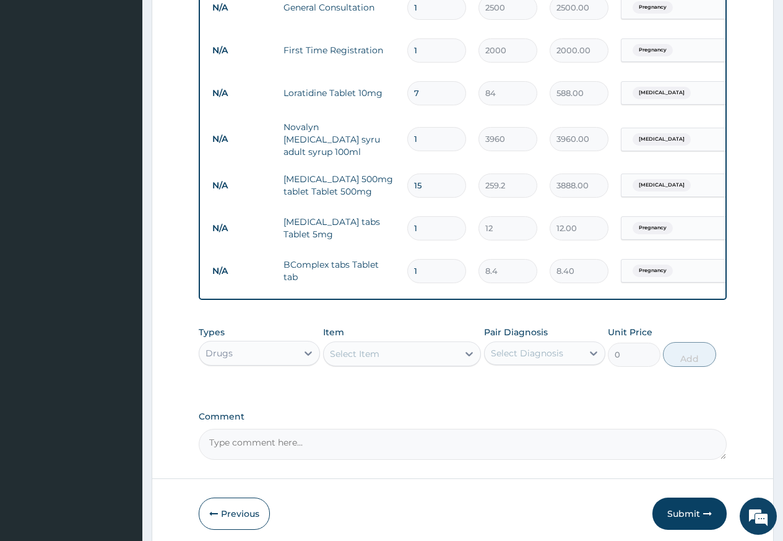
click at [362, 353] on div "Select Item" at bounding box center [355, 353] width 50 height 12
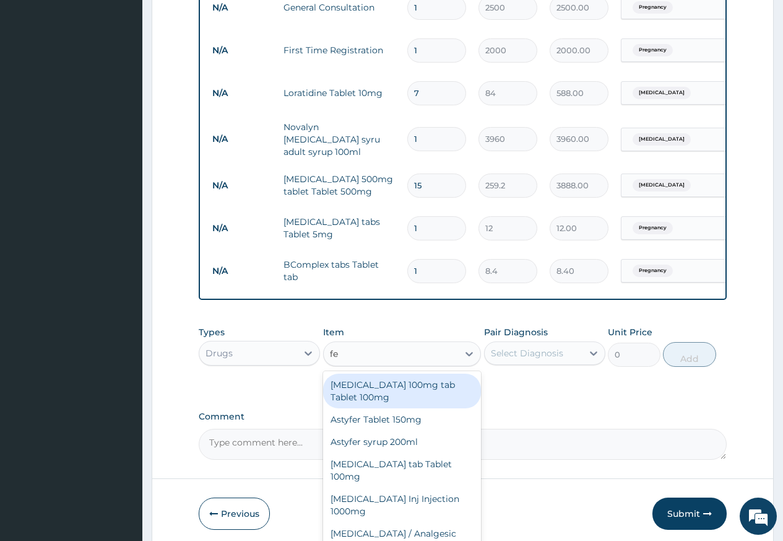
type input "f"
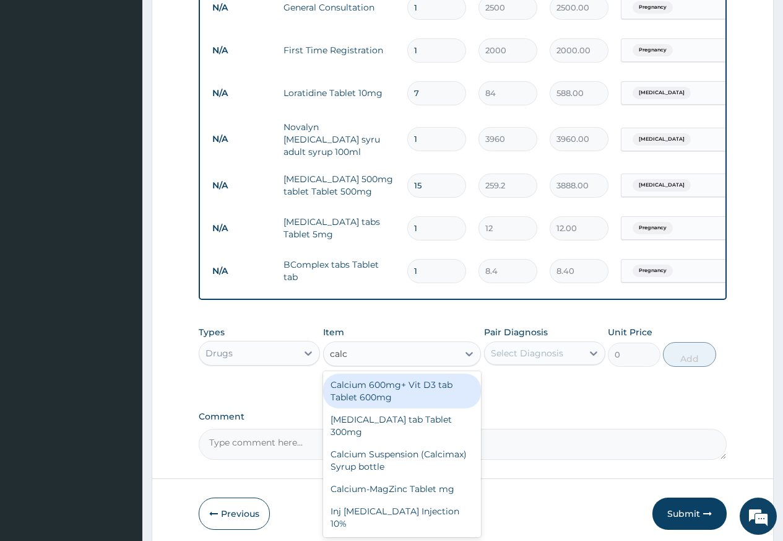
type input "calci"
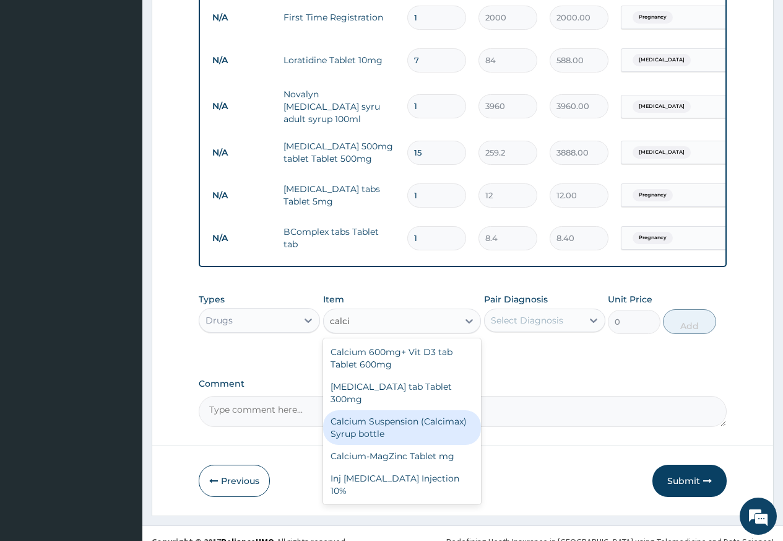
scroll to position [816, 0]
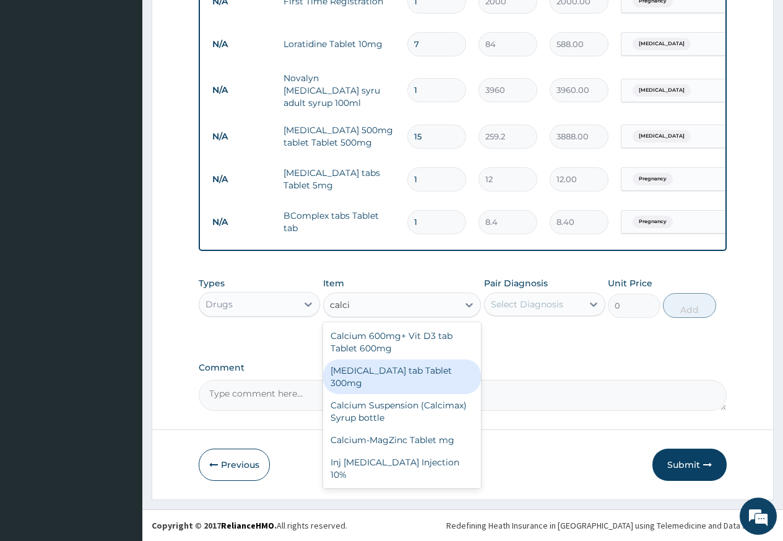
click at [390, 370] on div "Calcium lactate tab Tablet 300mg" at bounding box center [402, 376] width 159 height 35
type input "10.8"
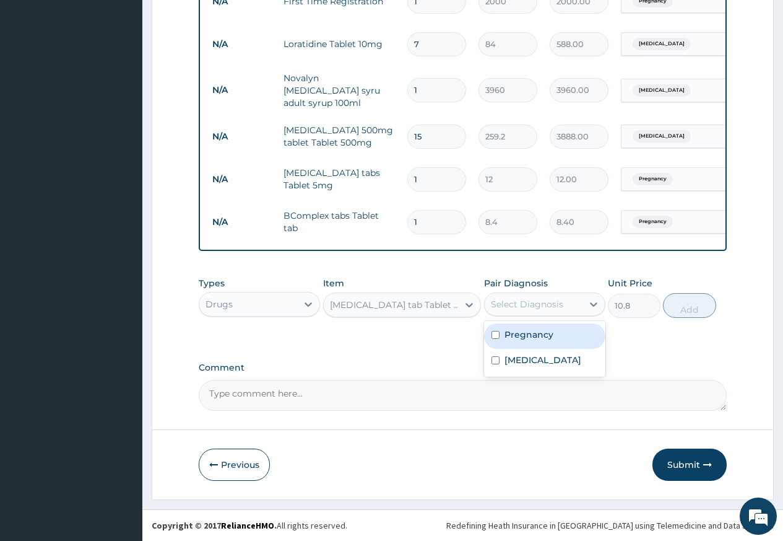
click at [563, 298] on div "Select Diagnosis" at bounding box center [534, 304] width 98 height 20
click at [541, 332] on label "Pregnancy" at bounding box center [529, 334] width 49 height 12
checkbox input "true"
click at [700, 304] on button "Add" at bounding box center [689, 305] width 53 height 25
type input "0"
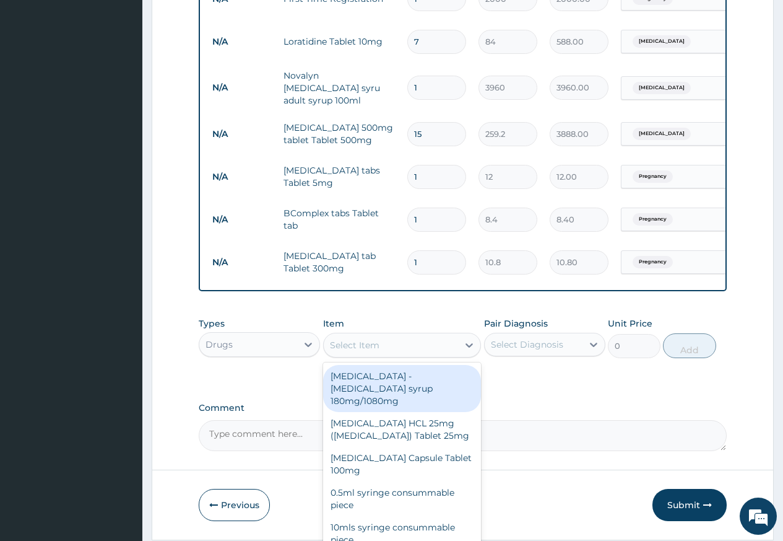
click at [405, 347] on div "Select Item" at bounding box center [391, 345] width 135 height 20
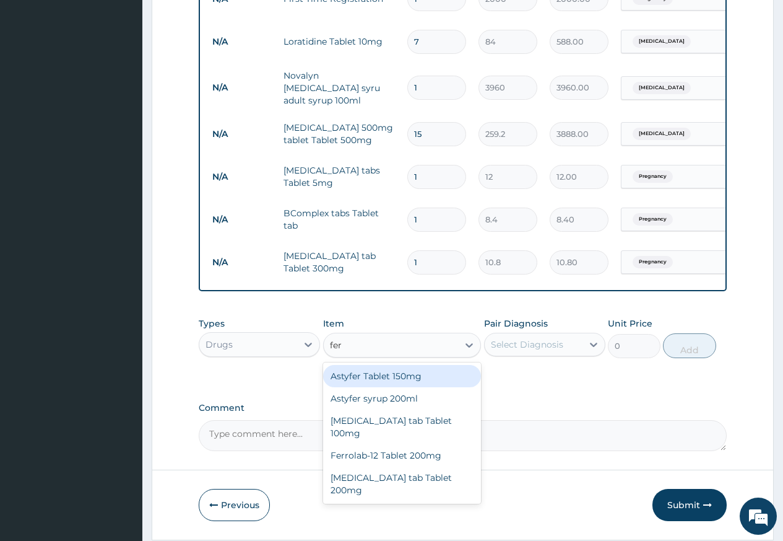
type input "ferr"
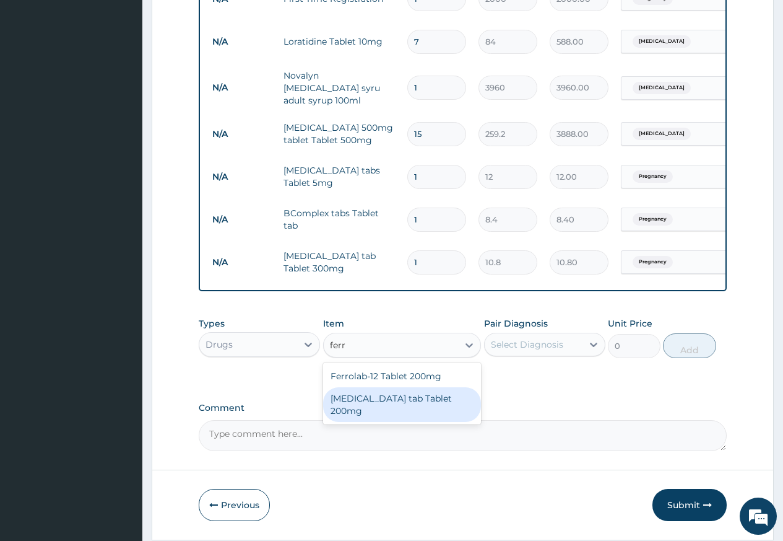
click at [401, 411] on div "Ferrous sulphate tab Tablet 200mg" at bounding box center [402, 404] width 159 height 35
type input "8.4"
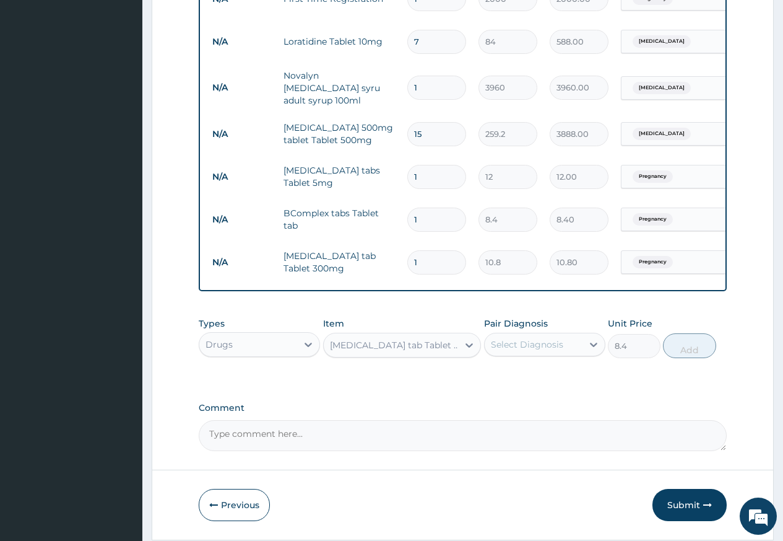
click at [544, 348] on div "Select Diagnosis" at bounding box center [527, 344] width 72 height 12
click at [541, 373] on label "Pregnancy" at bounding box center [529, 374] width 49 height 12
checkbox input "true"
click at [697, 352] on button "Add" at bounding box center [689, 345] width 53 height 25
type input "0"
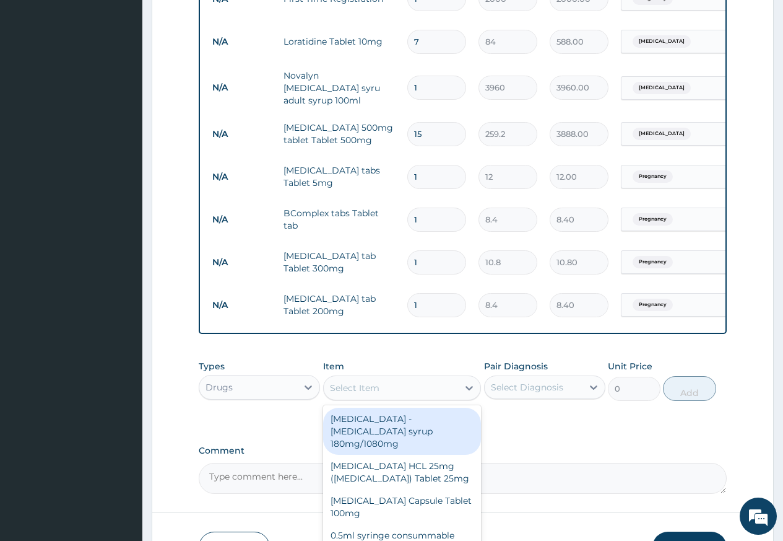
click at [428, 390] on div "Select Item" at bounding box center [391, 388] width 135 height 20
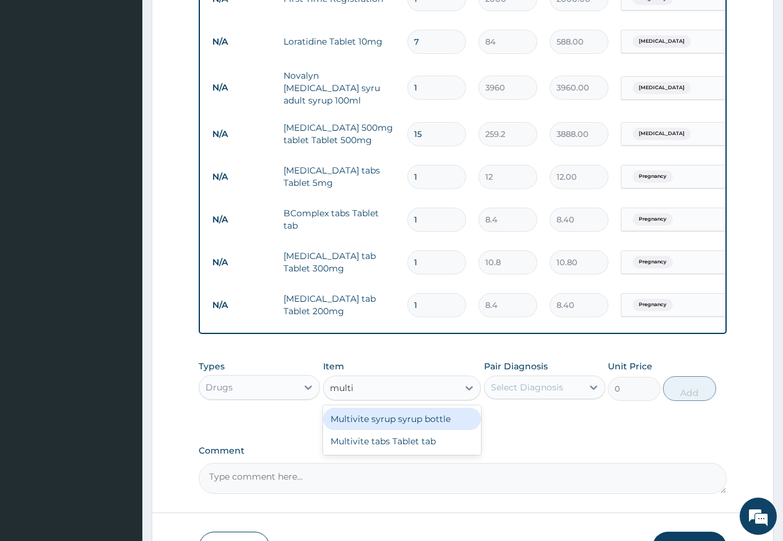
type input "multiv"
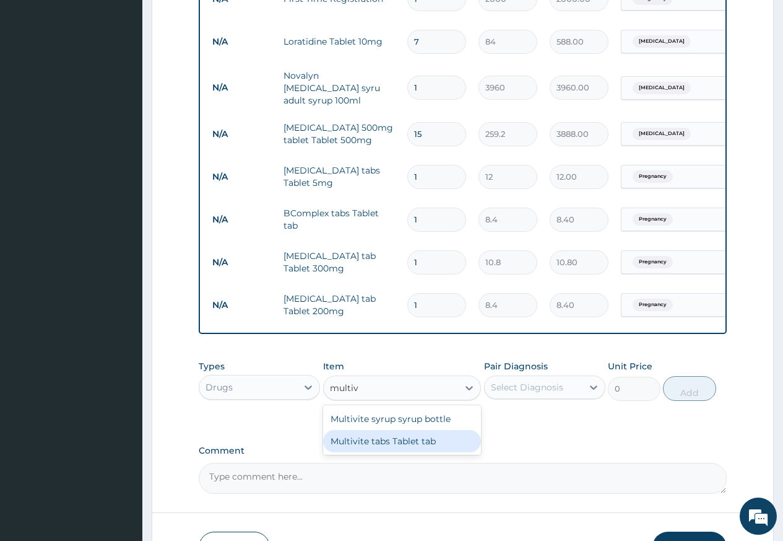
click at [411, 440] on div "Multivite tabs Tablet tab" at bounding box center [402, 441] width 159 height 22
type input "8.4"
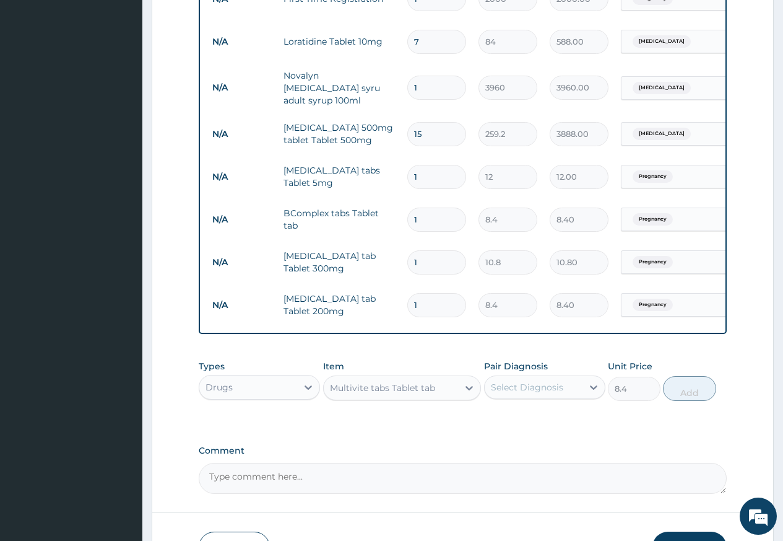
click at [538, 389] on div "Select Diagnosis" at bounding box center [527, 387] width 72 height 12
click at [519, 417] on label "Pregnancy" at bounding box center [529, 417] width 49 height 12
checkbox input "true"
click at [698, 391] on button "Add" at bounding box center [689, 388] width 53 height 25
type input "0"
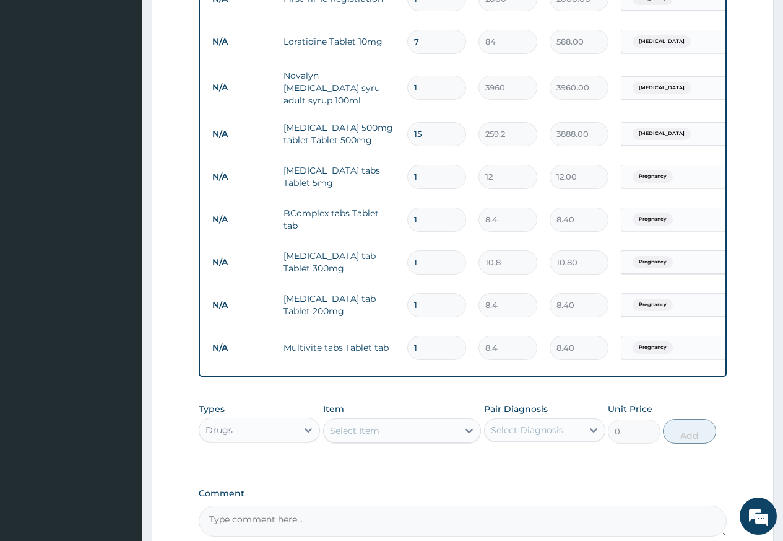
click at [437, 174] on input "1" at bounding box center [436, 177] width 59 height 24
type input "0.00"
type input "1"
type input "12.00"
type input "14"
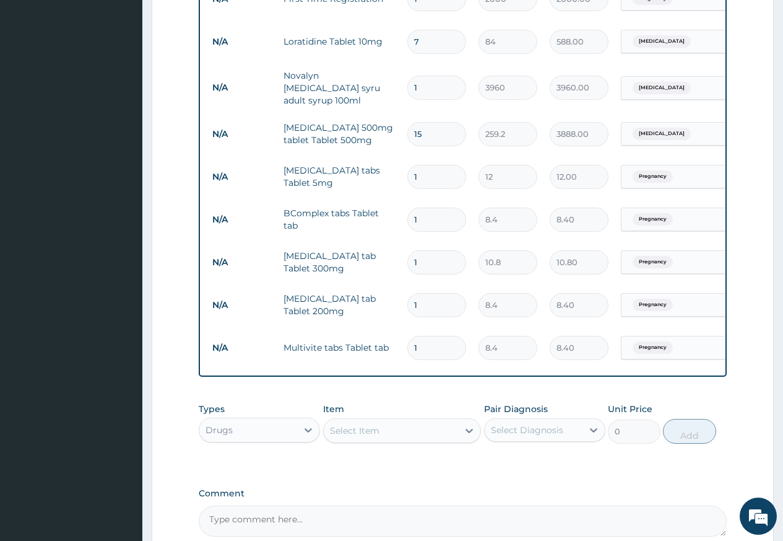
type input "168.00"
type input "14"
click at [429, 264] on input "1" at bounding box center [436, 262] width 59 height 24
type input "14"
type input "151.20"
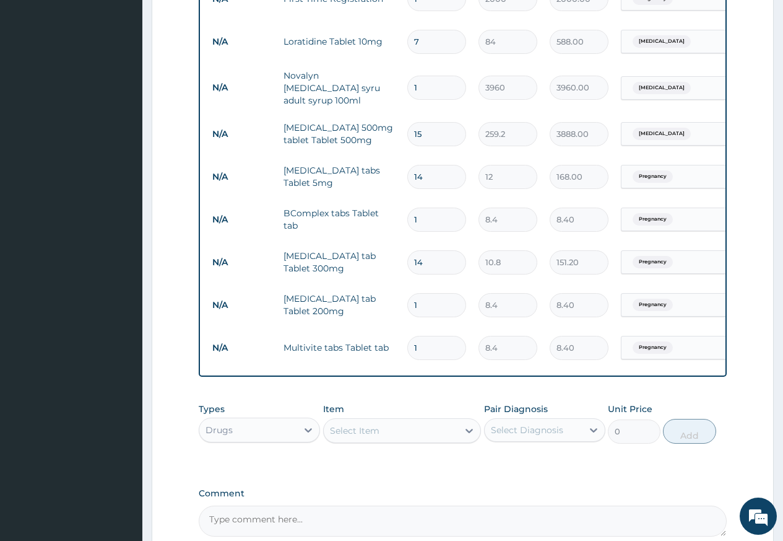
type input "1"
type input "10.80"
type input "0.00"
type input "4"
type input "43.20"
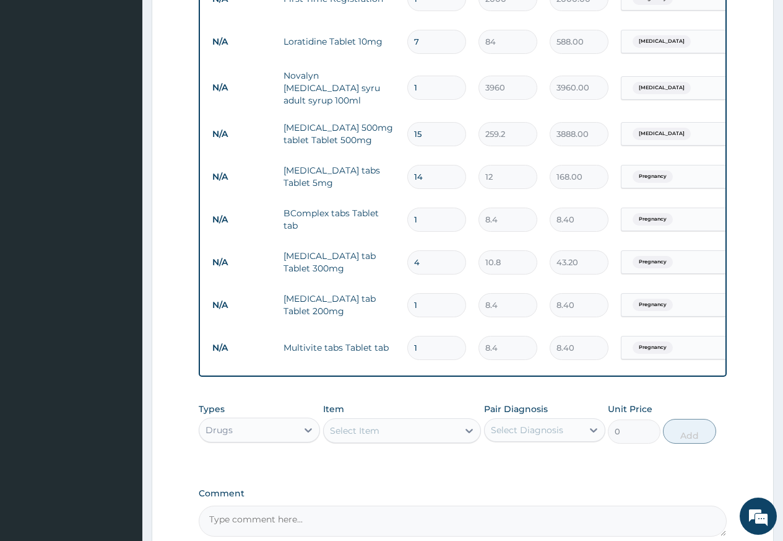
type input "42"
type input "453.60"
type input "42"
click at [431, 298] on input "1" at bounding box center [436, 305] width 59 height 24
type input "0.00"
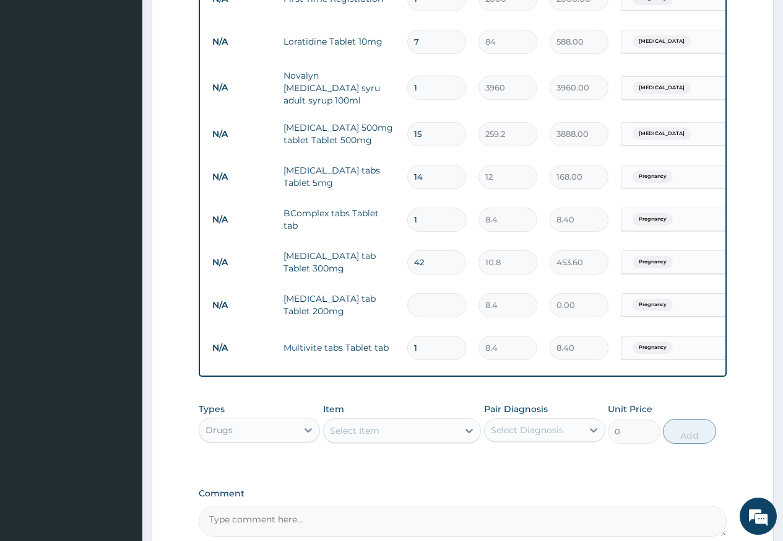
type input "4"
type input "33.60"
type input "42"
type input "352.80"
type input "42"
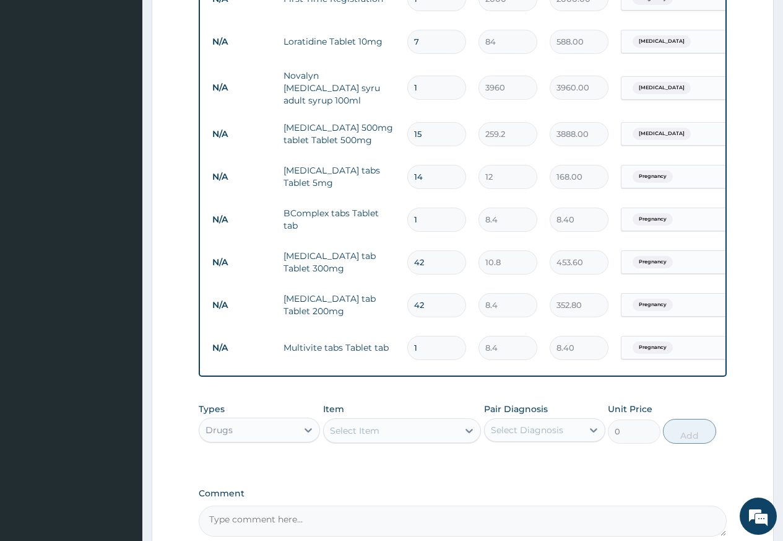
click at [424, 349] on input "1" at bounding box center [436, 348] width 59 height 24
type input "0.00"
type input "4"
type input "33.60"
type input "42"
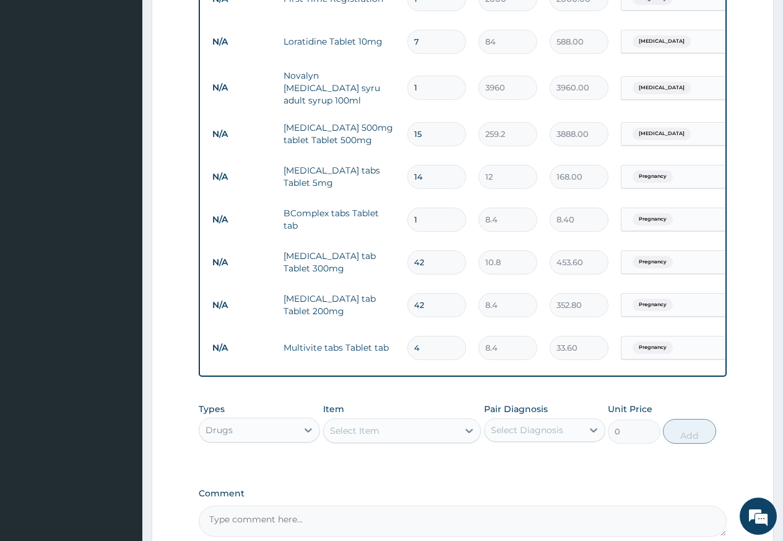
type input "352.80"
type input "42"
click at [427, 210] on input "1" at bounding box center [436, 219] width 59 height 24
type input "14"
type input "117.60"
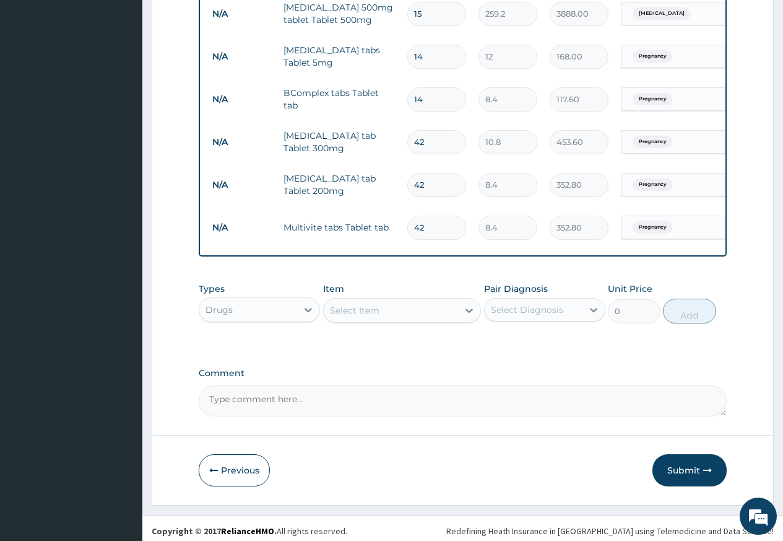
scroll to position [944, 0]
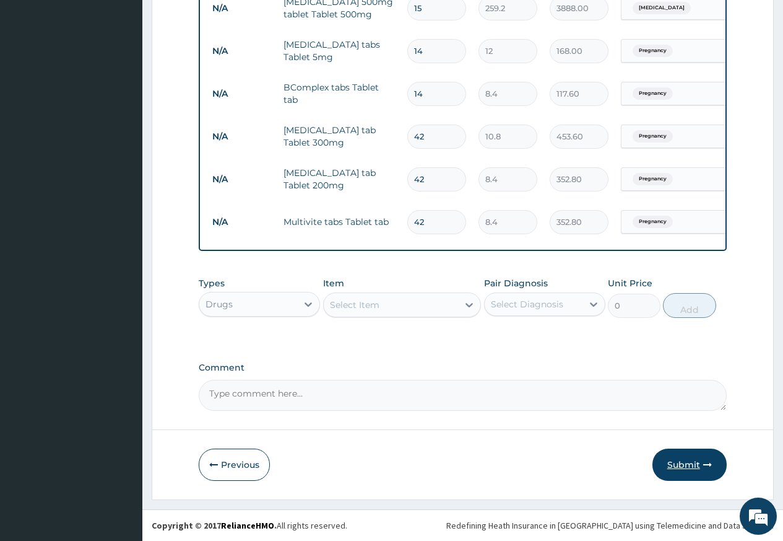
type input "14"
click at [677, 465] on button "Submit" at bounding box center [690, 464] width 74 height 32
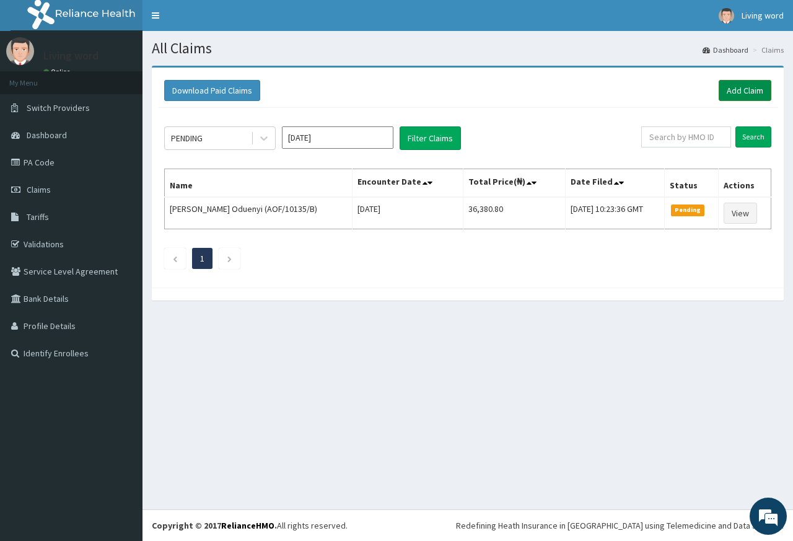
click at [744, 94] on link "Add Claim" at bounding box center [744, 90] width 53 height 21
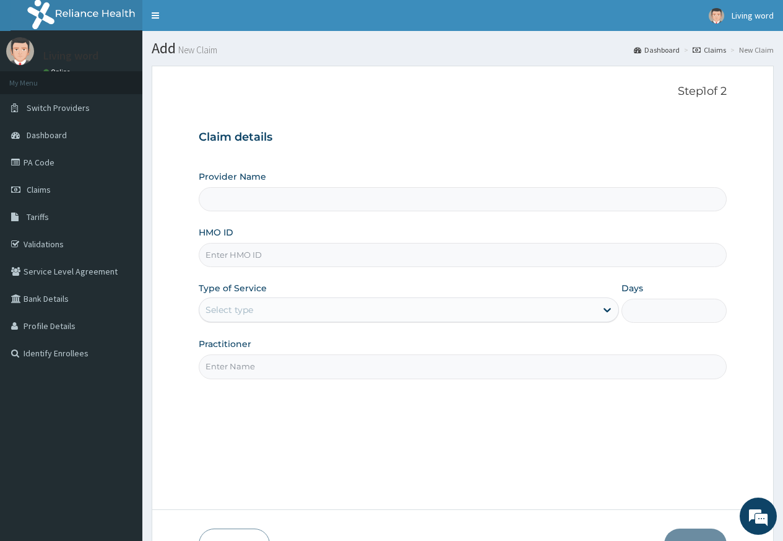
type input "Living Word Mission Hospital"
click at [294, 261] on input "HMO ID" at bounding box center [463, 255] width 528 height 24
paste input "SLB/10736/B"
type input "SLB/10736/B"
click at [577, 299] on div "Select type" at bounding box center [409, 309] width 420 height 25
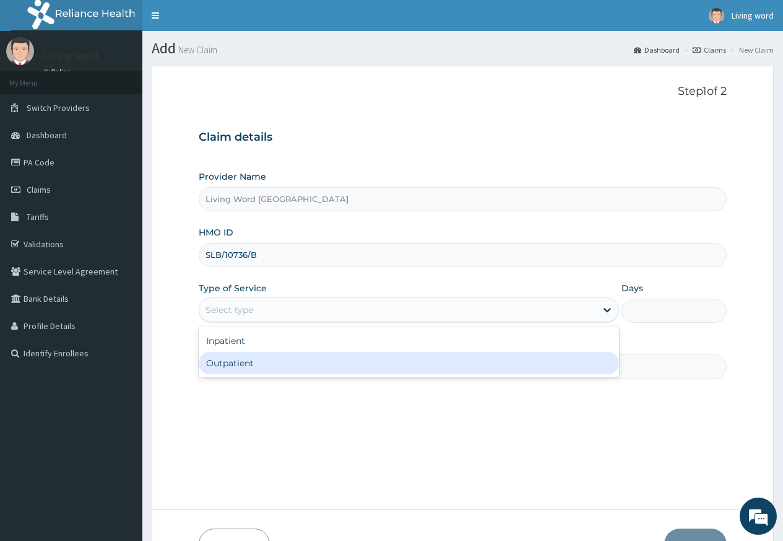
click at [512, 358] on div "Outpatient" at bounding box center [409, 363] width 420 height 22
type input "1"
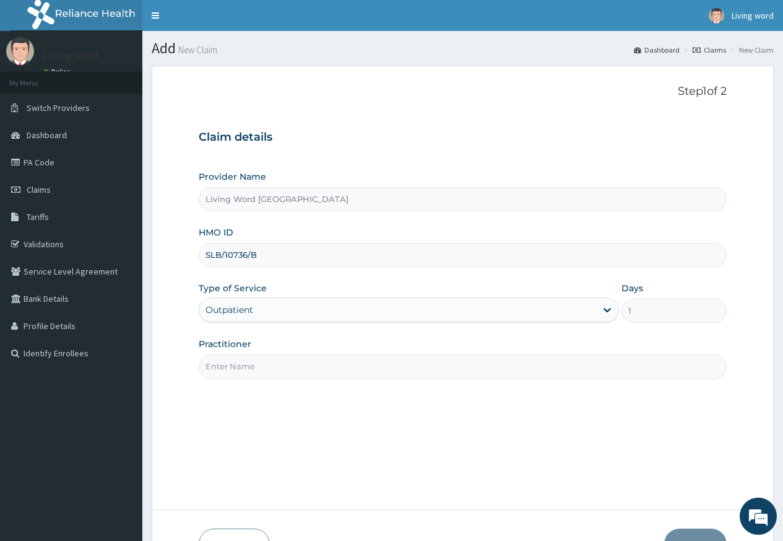
click at [396, 368] on input "Practitioner" at bounding box center [463, 366] width 528 height 24
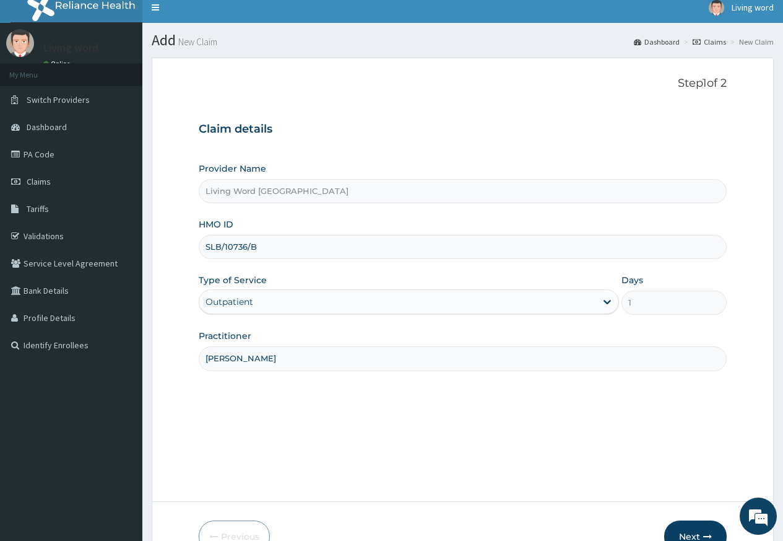
scroll to position [80, 0]
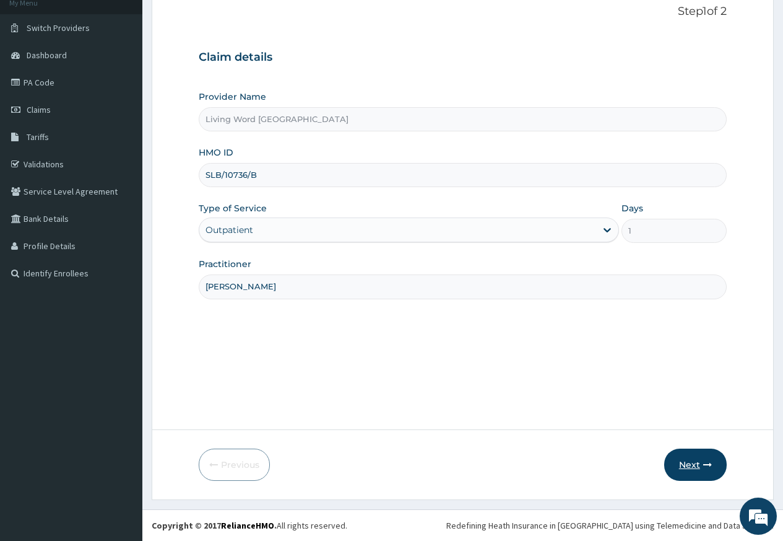
type input "Dr Gregory Nwaoha"
click at [708, 466] on icon "button" at bounding box center [707, 464] width 9 height 9
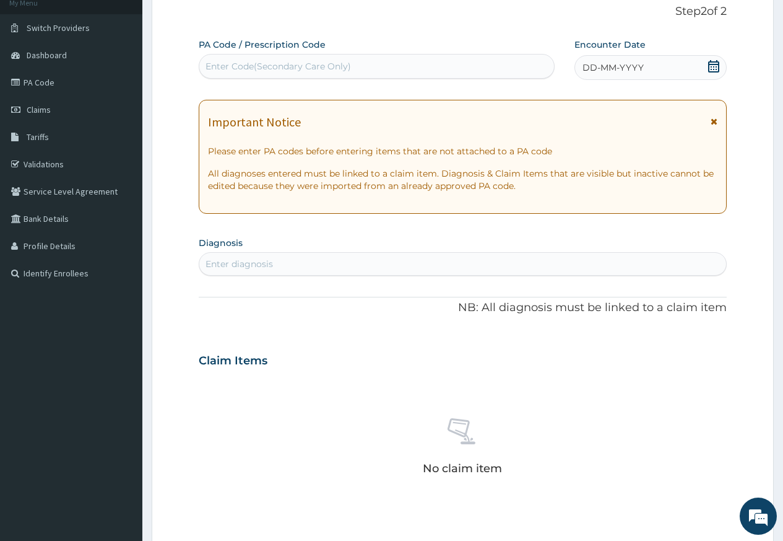
click at [250, 71] on div "Enter Code(Secondary Care Only)" at bounding box center [279, 66] width 146 height 12
paste input "PA/142DE4"
type input "PA/142DE4"
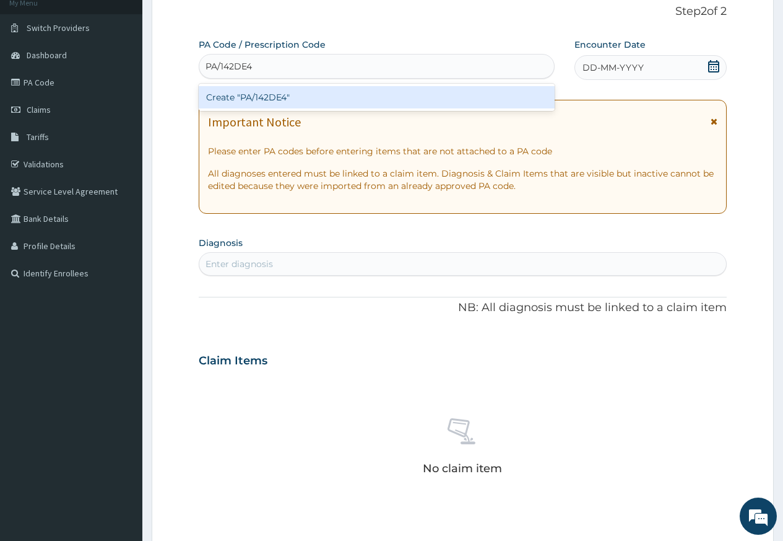
click at [259, 94] on div "Create "PA/142DE4"" at bounding box center [376, 97] width 355 height 22
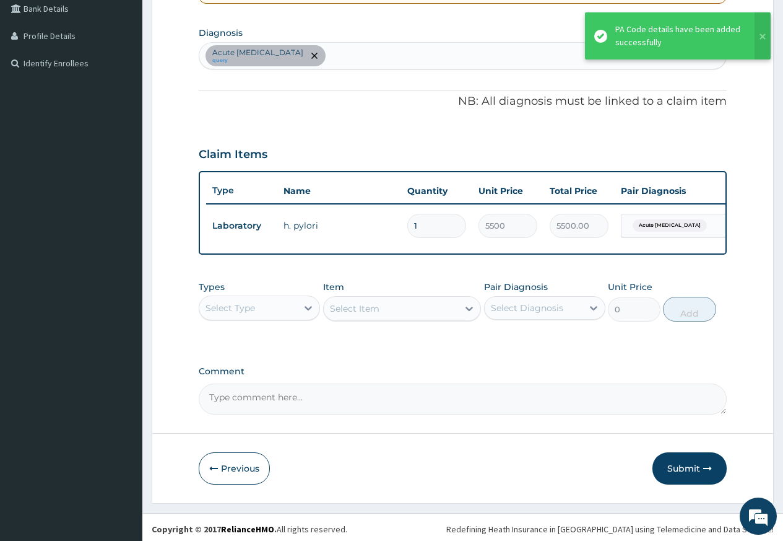
scroll to position [303, 0]
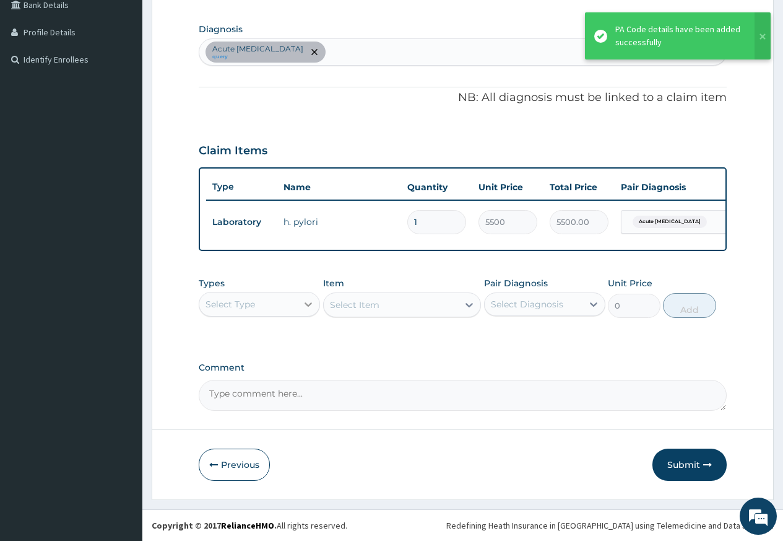
click at [300, 309] on div at bounding box center [308, 304] width 22 height 22
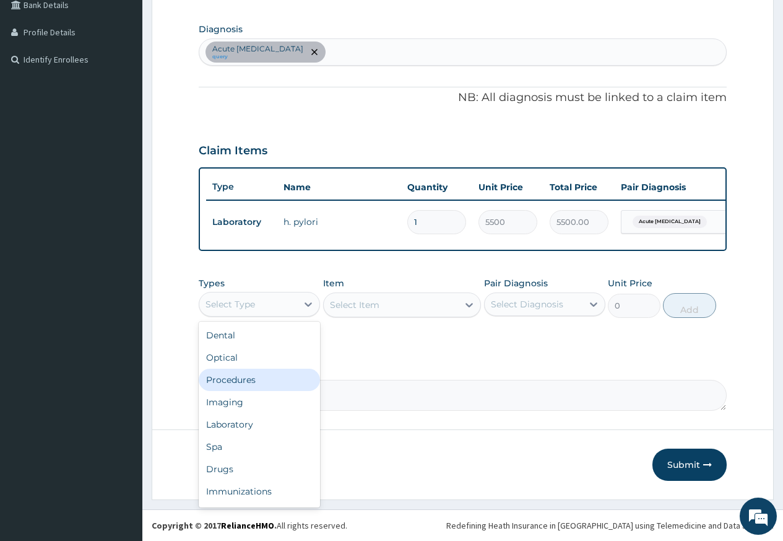
click at [299, 378] on div "Procedures" at bounding box center [259, 379] width 121 height 22
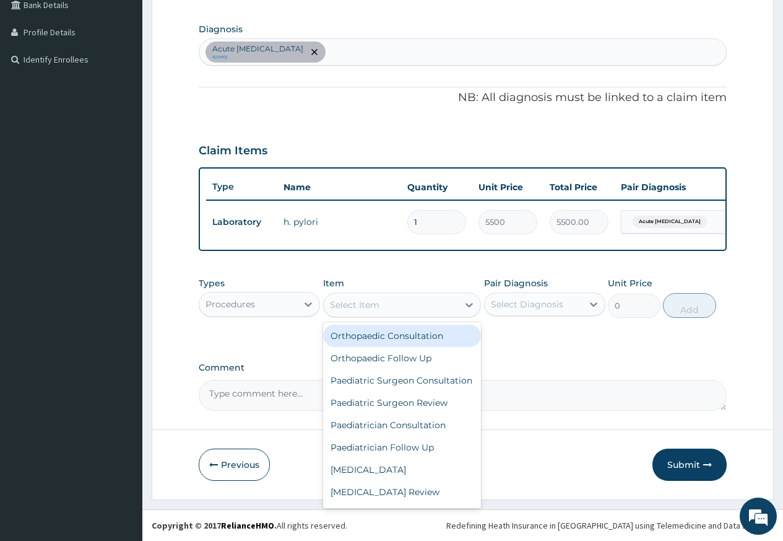
click at [368, 304] on div "Select Item" at bounding box center [355, 304] width 50 height 12
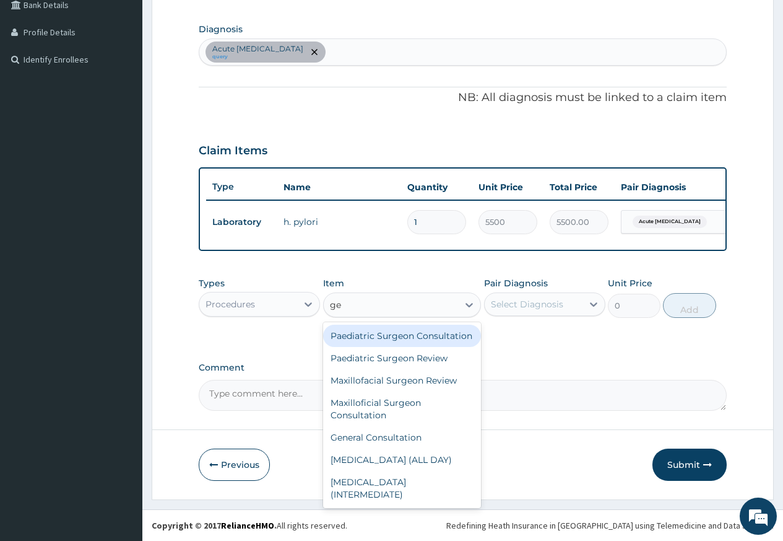
type input "gen"
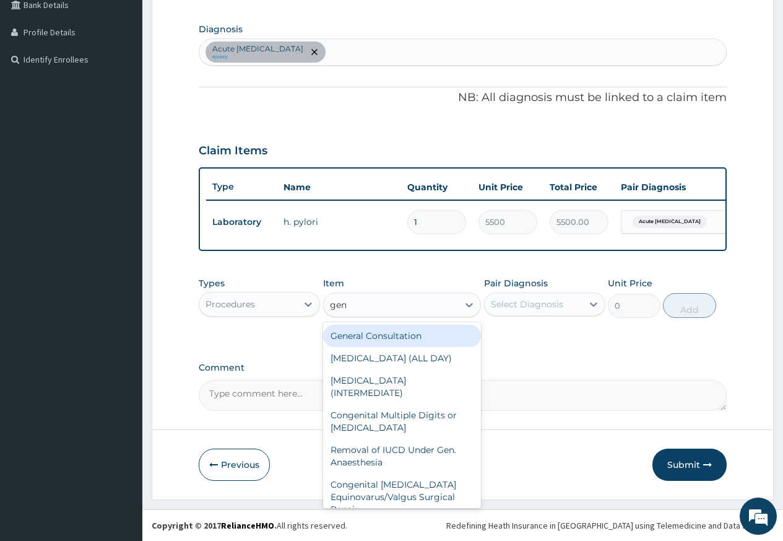
click at [371, 343] on div "General Consultation" at bounding box center [402, 335] width 159 height 22
type input "2500"
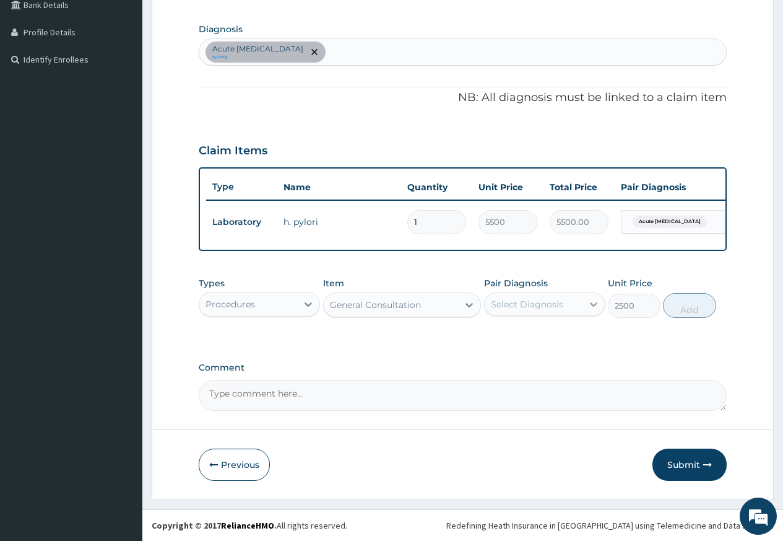
click at [588, 314] on div at bounding box center [594, 304] width 22 height 22
click at [551, 304] on div "Select Diagnosis" at bounding box center [527, 304] width 72 height 12
click at [533, 339] on label "Acute peptic ulcer" at bounding box center [552, 340] width 94 height 25
checkbox input "true"
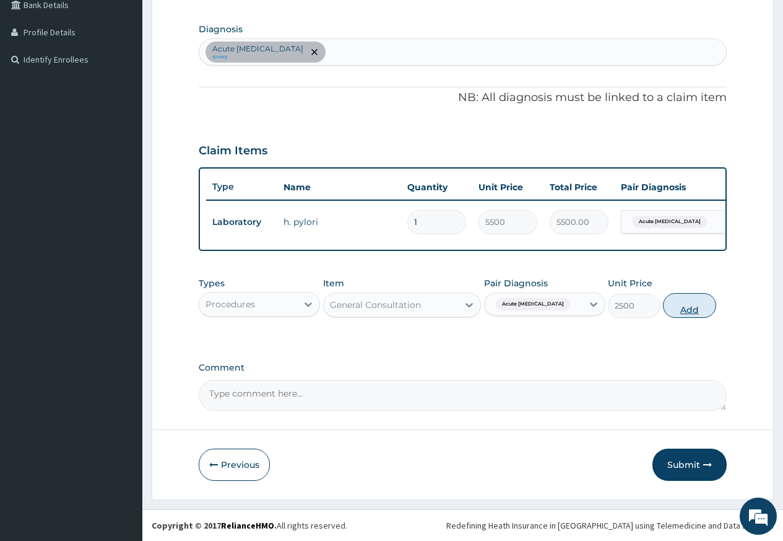
click at [682, 307] on button "Add" at bounding box center [689, 305] width 53 height 25
type input "0"
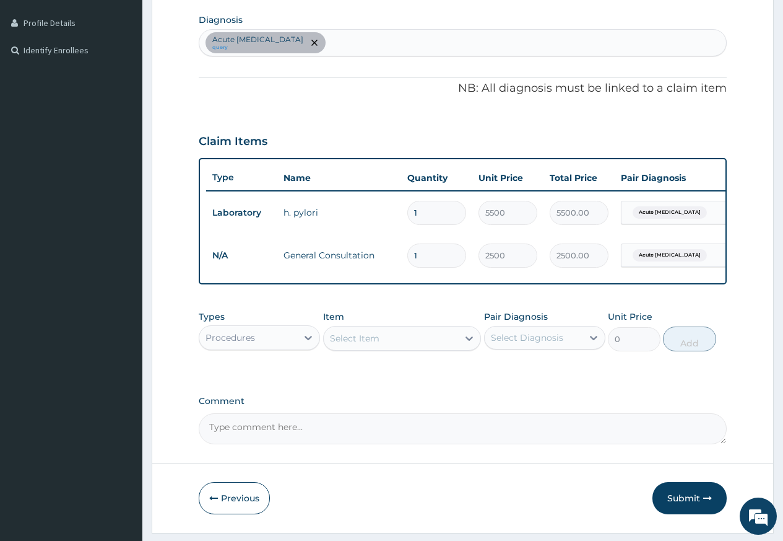
click at [266, 347] on div "Procedures" at bounding box center [248, 338] width 98 height 20
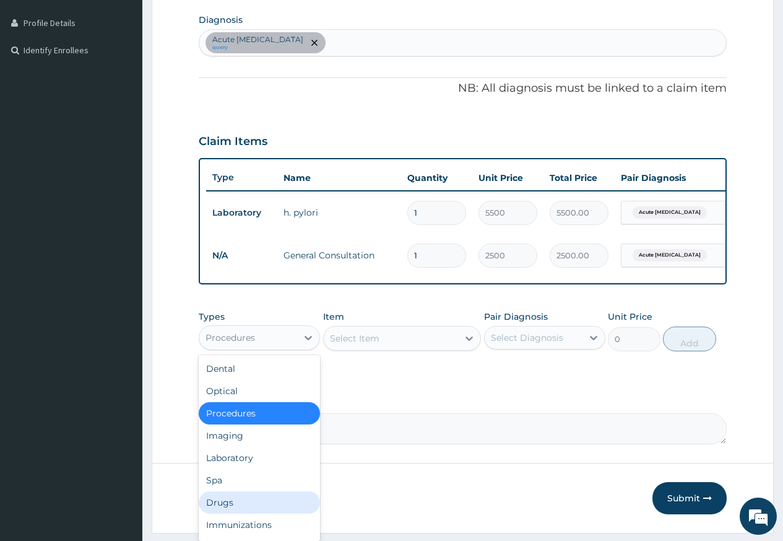
click at [249, 513] on div "Drugs" at bounding box center [259, 502] width 121 height 22
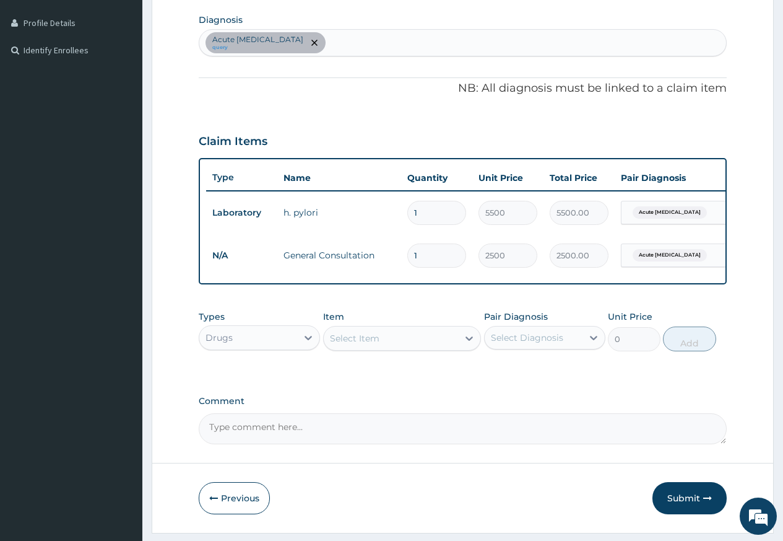
click at [394, 348] on div "Select Item" at bounding box center [391, 338] width 135 height 20
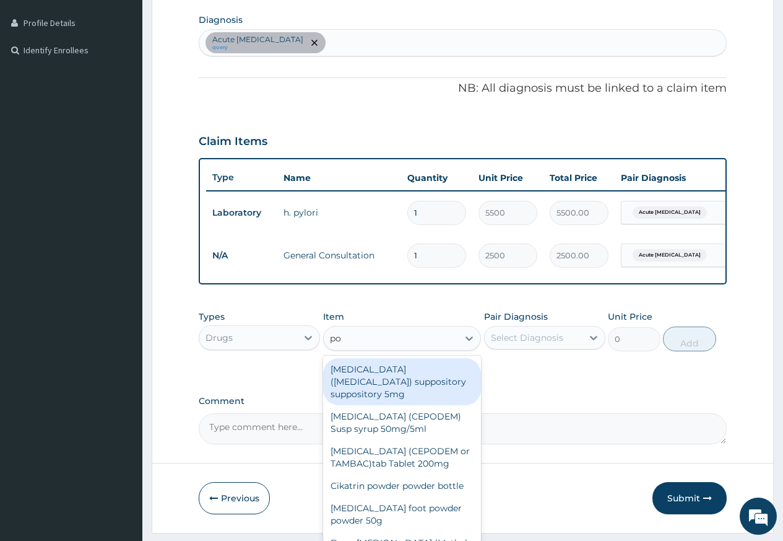
type input "pol"
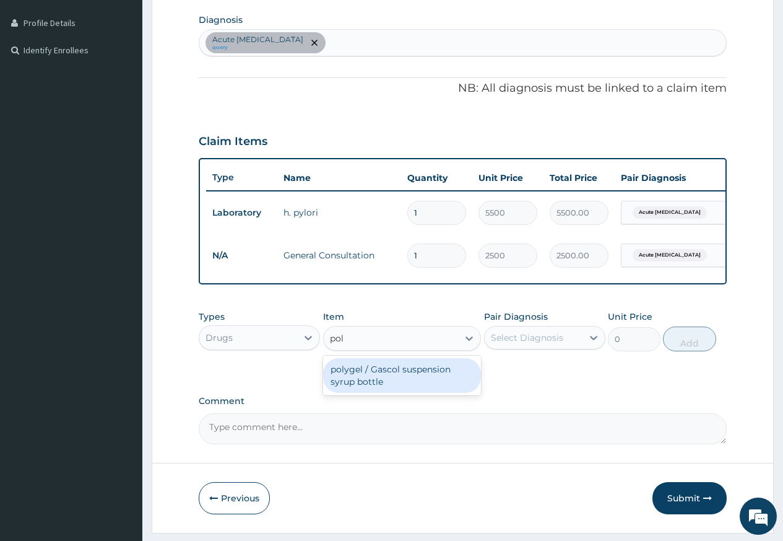
click at [411, 393] on div "polygel / Gascol suspension syrup bottle" at bounding box center [402, 375] width 159 height 35
type input "2400"
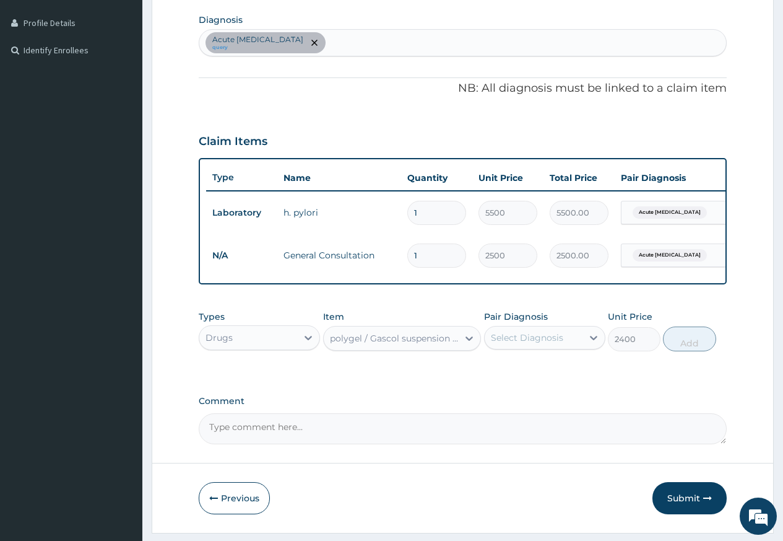
click at [518, 344] on div "Select Diagnosis" at bounding box center [527, 337] width 72 height 12
click at [525, 384] on div "Acute peptic ulcer" at bounding box center [544, 376] width 121 height 38
checkbox input "true"
click at [682, 348] on button "Add" at bounding box center [689, 338] width 53 height 25
type input "0"
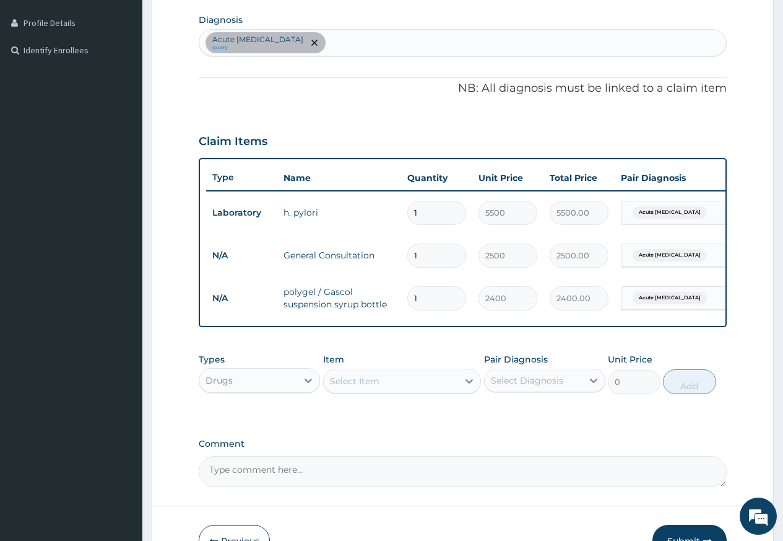
click at [370, 383] on div "Select Item" at bounding box center [355, 381] width 50 height 12
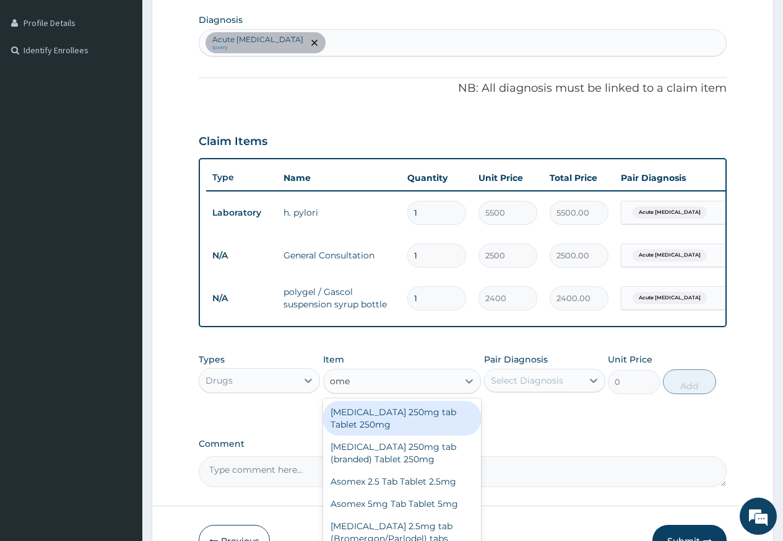
type input "omep"
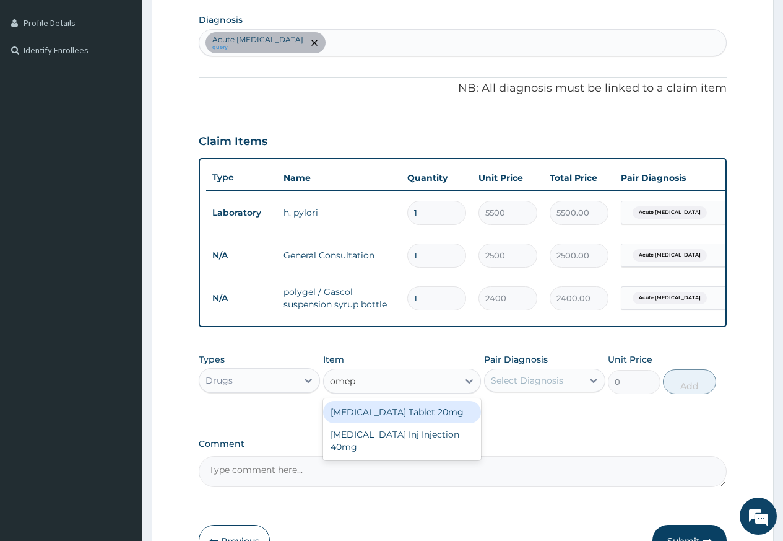
click at [395, 423] on div "Omeprazole Tablet 20mg" at bounding box center [402, 412] width 159 height 22
type input "108"
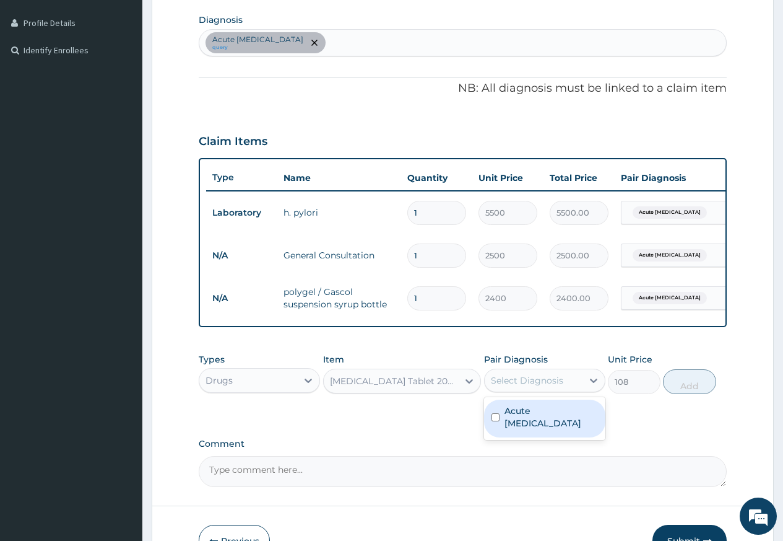
click at [494, 390] on div "Select Diagnosis" at bounding box center [534, 380] width 98 height 20
click at [506, 427] on div "Acute peptic ulcer" at bounding box center [544, 418] width 121 height 38
checkbox input "true"
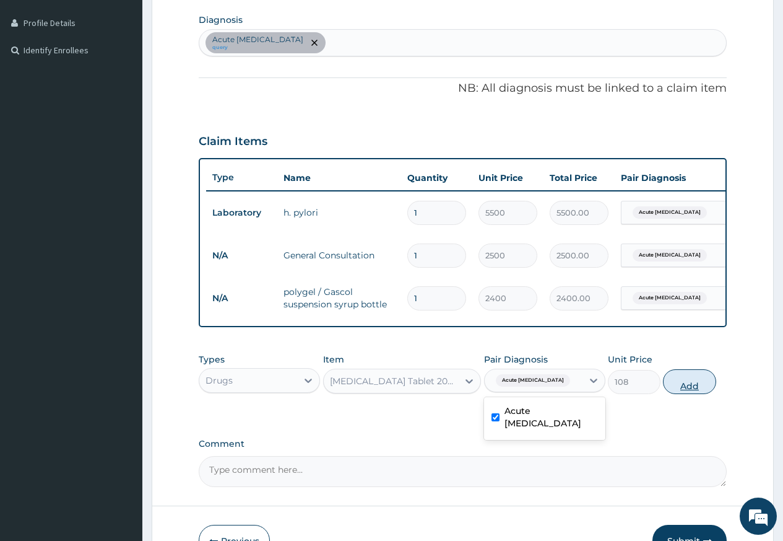
click at [676, 393] on button "Add" at bounding box center [689, 381] width 53 height 25
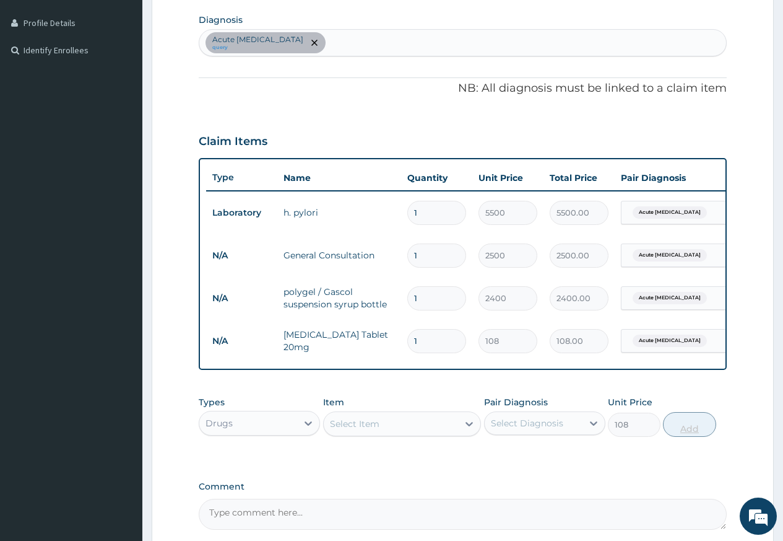
type input "0"
type input "0.00"
type input "2"
type input "216.00"
type input "28"
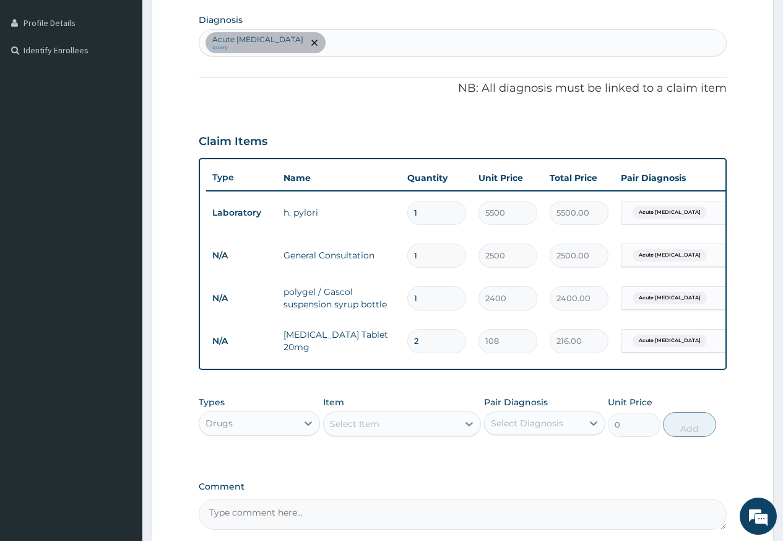
type input "3024.00"
type input "28"
click at [404, 32] on div "Acute peptic ulcer query" at bounding box center [462, 43] width 527 height 26
type input "low back"
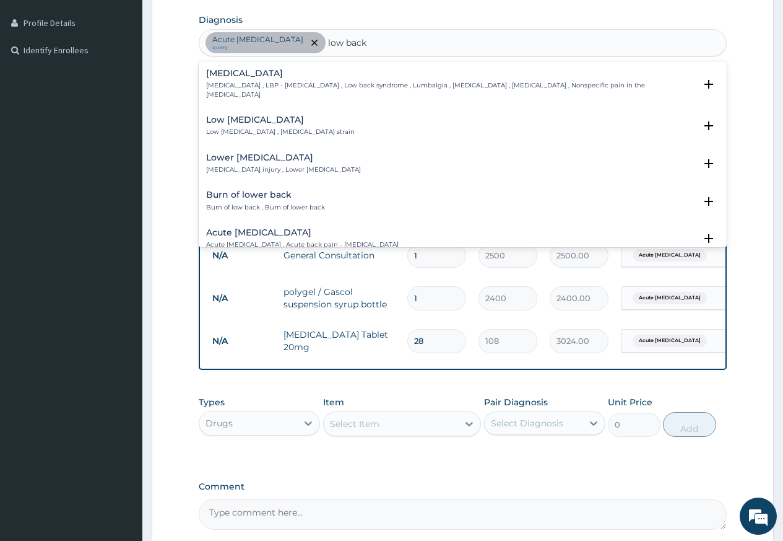
click at [386, 82] on p "Low back pain , LBP - Low back pain , Low back syndrome , Lumbalgia , Lumbago ,…" at bounding box center [450, 90] width 489 height 18
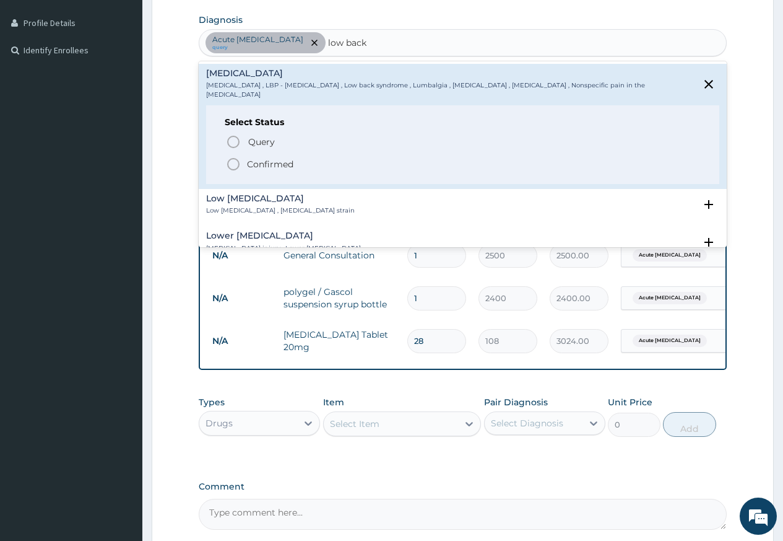
click at [233, 157] on icon "status option filled" at bounding box center [233, 164] width 15 height 15
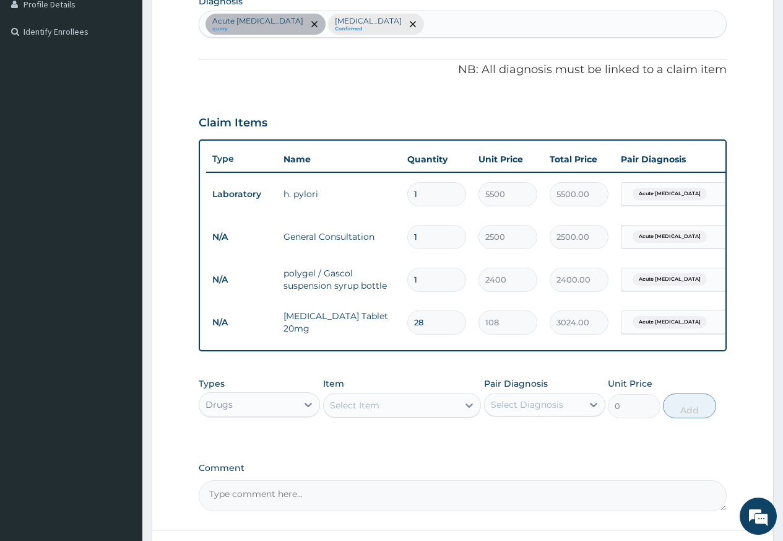
scroll to position [431, 0]
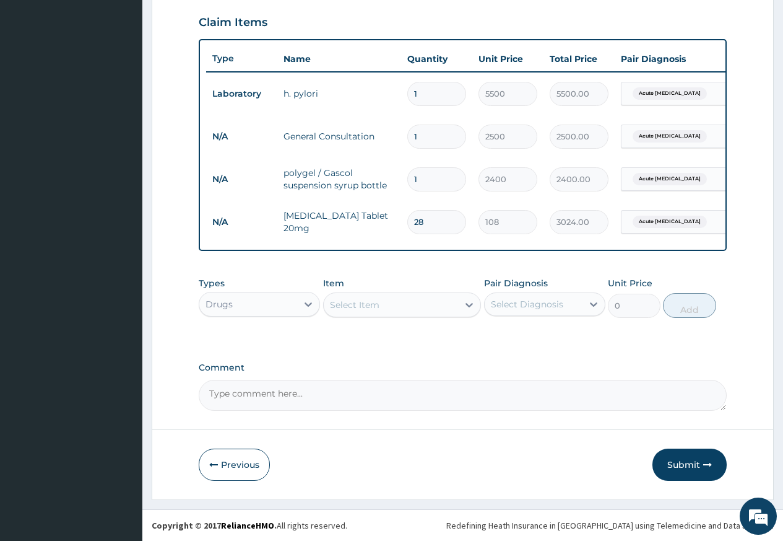
click at [414, 311] on div "Select Item" at bounding box center [391, 305] width 135 height 20
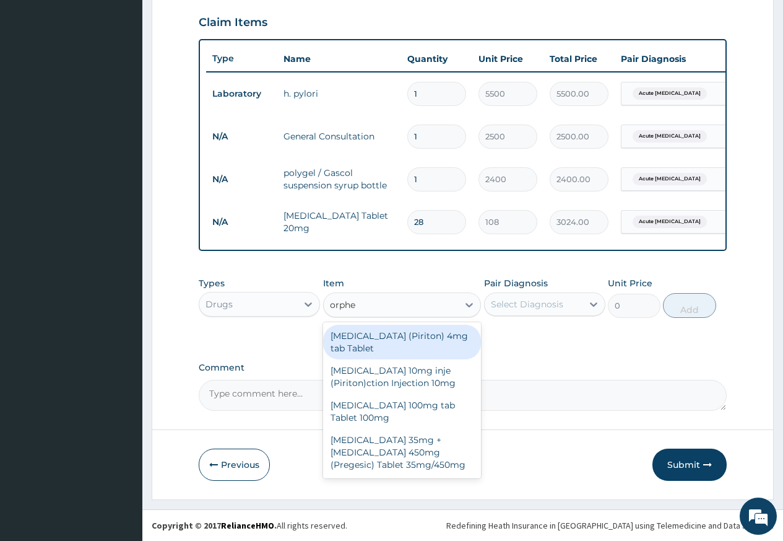
type input "orphen"
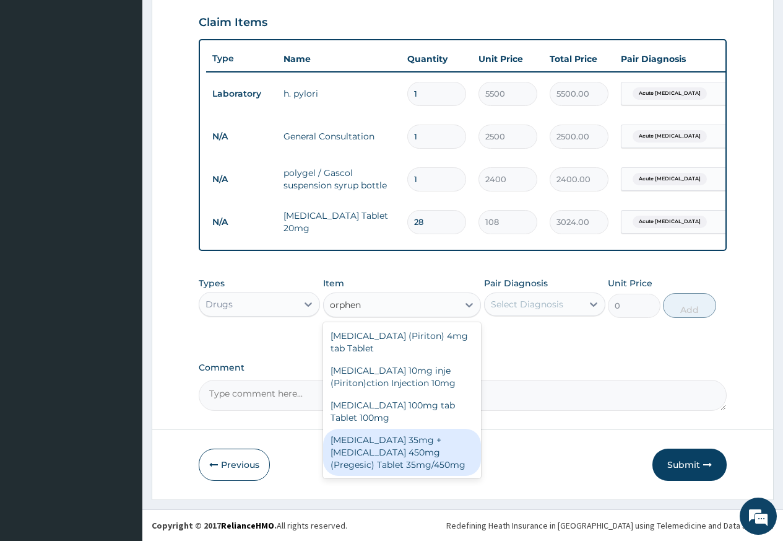
click at [396, 450] on div "Orphenadrine 35mg + Paracetamol 450mg (Pregesic) Tablet 35mg/450mg" at bounding box center [402, 452] width 159 height 47
type input "114"
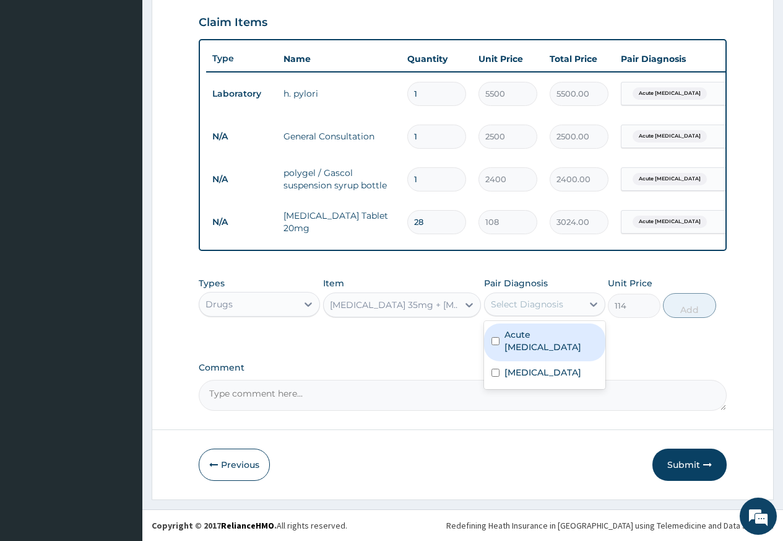
click at [522, 311] on div "Select Diagnosis" at bounding box center [534, 304] width 98 height 20
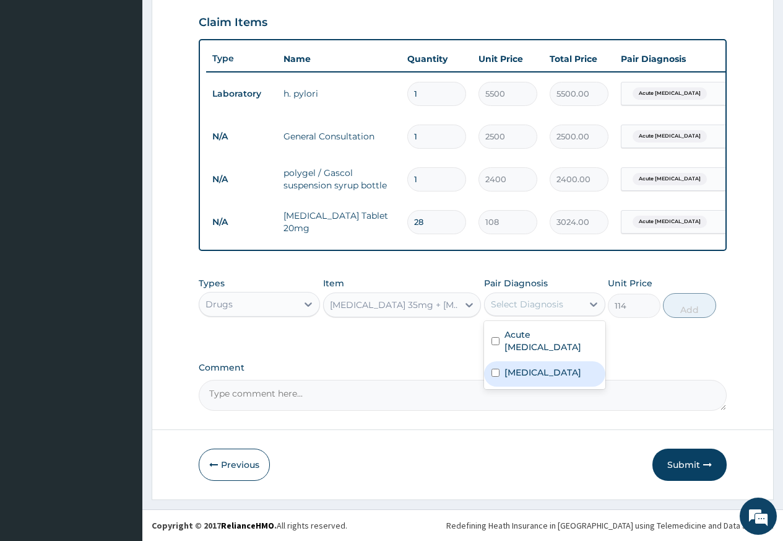
click at [521, 366] on div "Low back pain" at bounding box center [544, 373] width 121 height 25
checkbox input "true"
click at [682, 298] on button "Add" at bounding box center [689, 305] width 53 height 25
type input "0"
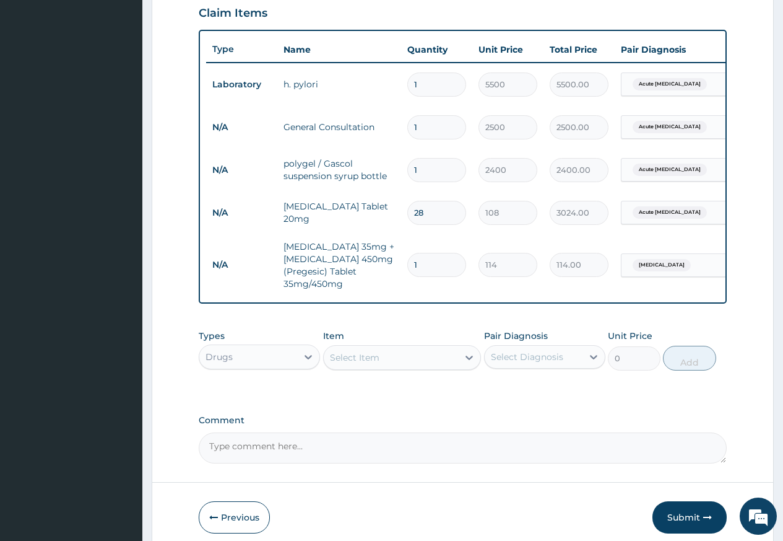
type input "18"
type input "2052.00"
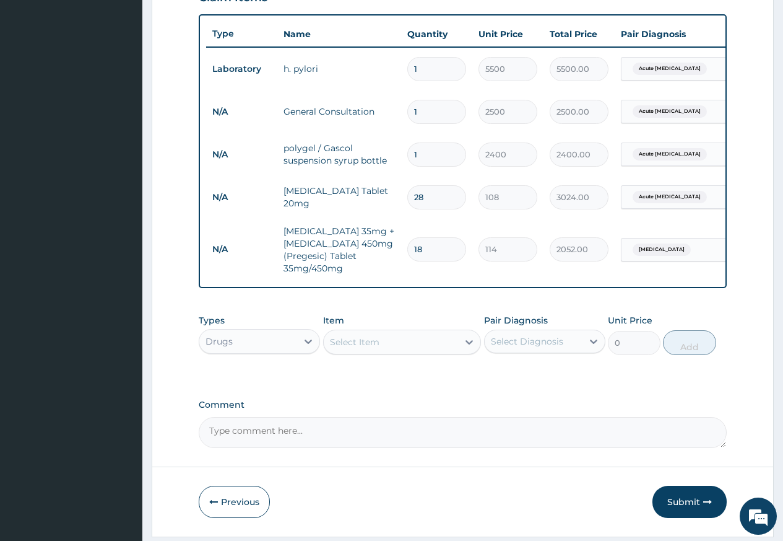
scroll to position [493, 0]
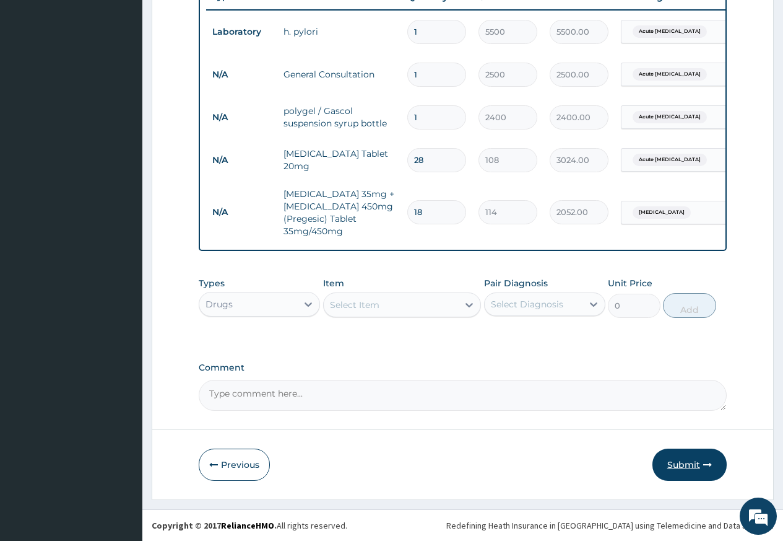
type input "18"
click at [697, 470] on button "Submit" at bounding box center [690, 464] width 74 height 32
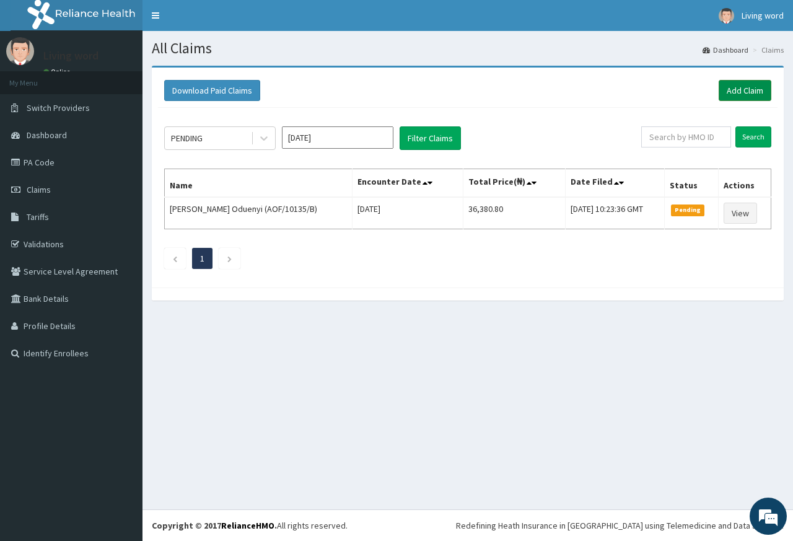
click at [744, 90] on link "Add Claim" at bounding box center [744, 90] width 53 height 21
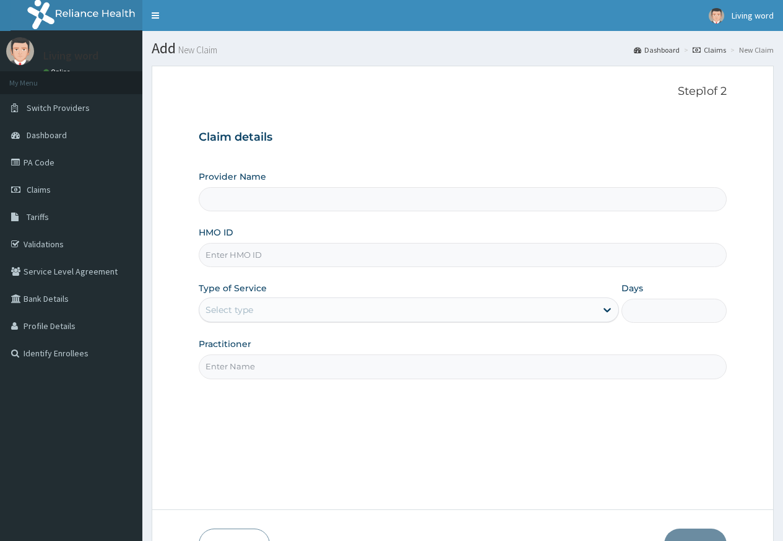
click at [351, 243] on input "HMO ID" at bounding box center [463, 255] width 528 height 24
type input "X"
type input "Living Word Mission Hospital"
type input "XIA/10137/A"
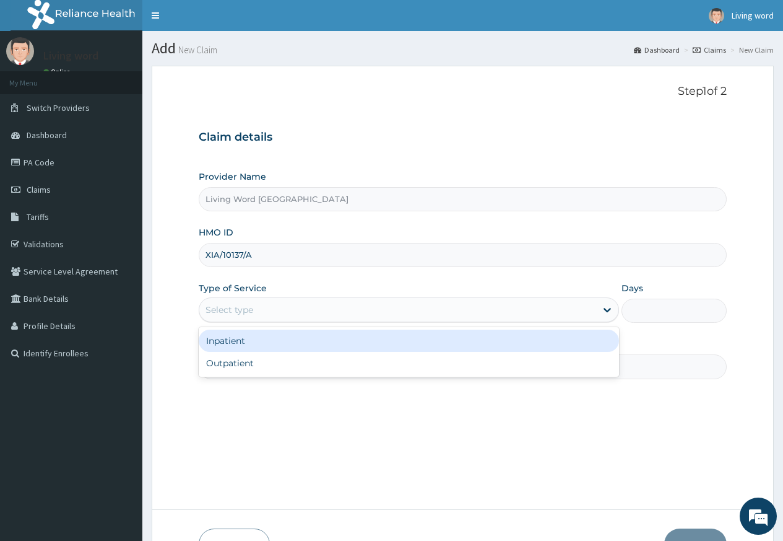
click at [465, 318] on div "Select type" at bounding box center [397, 310] width 397 height 20
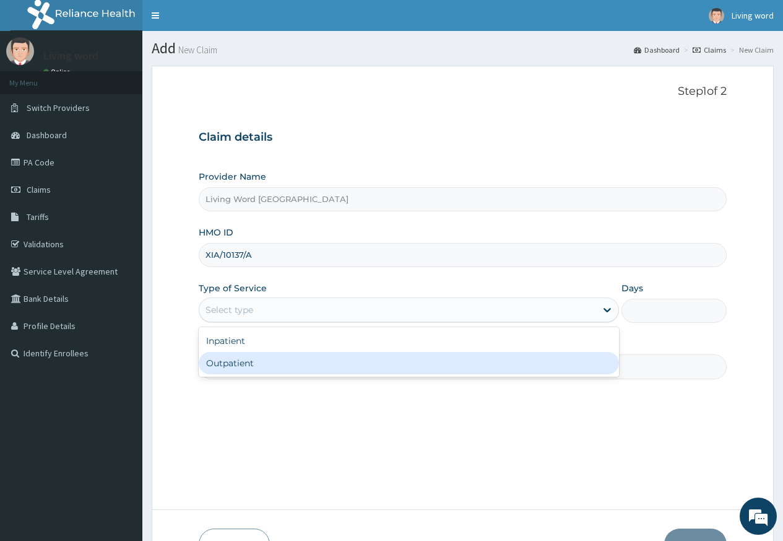
click at [456, 359] on div "Outpatient" at bounding box center [409, 363] width 420 height 22
type input "1"
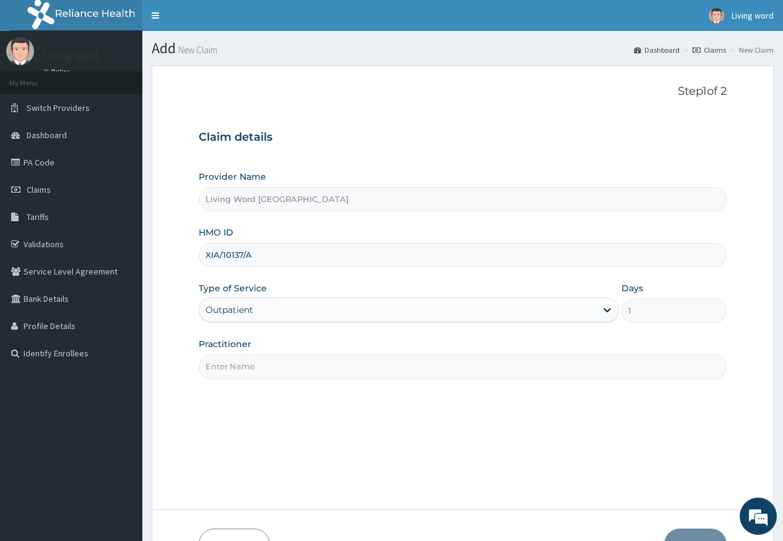
click at [394, 368] on input "Practitioner" at bounding box center [463, 366] width 528 height 24
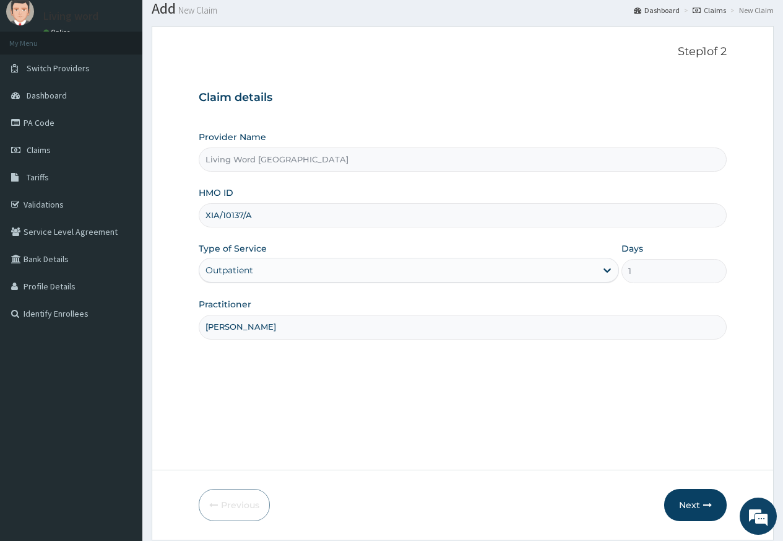
scroll to position [80, 0]
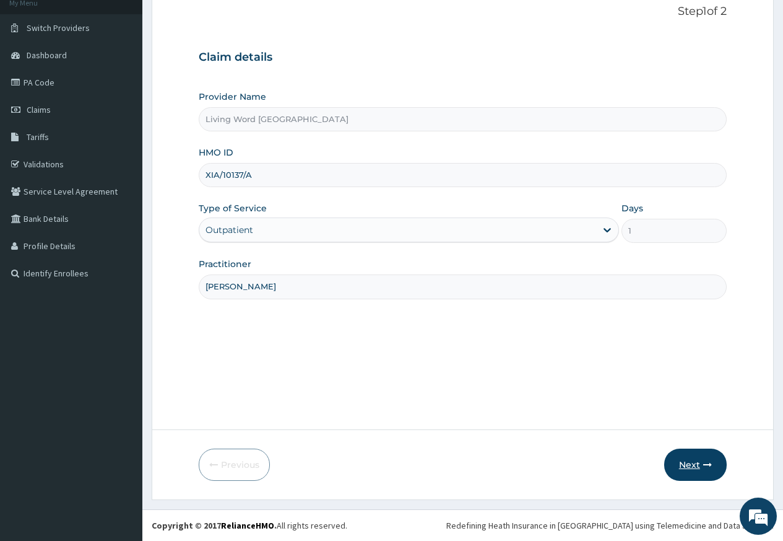
type input "Dr Jude Ehiemere"
click at [689, 461] on button "Next" at bounding box center [695, 464] width 63 height 32
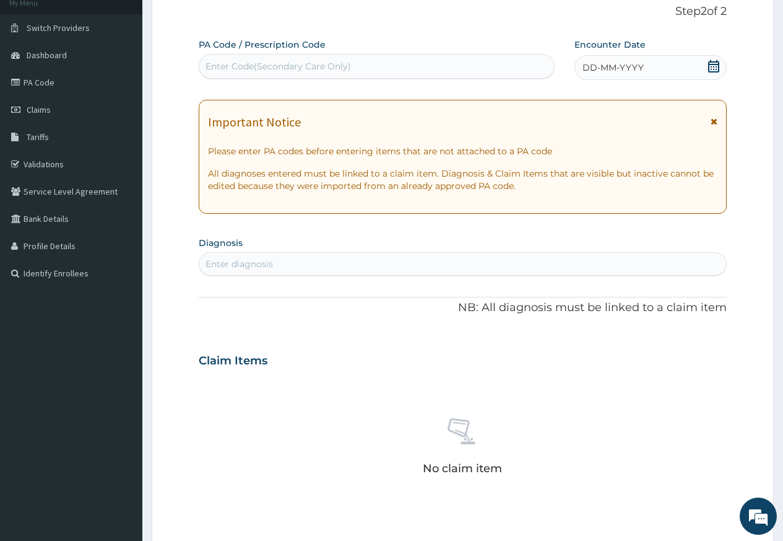
click at [709, 64] on icon at bounding box center [713, 66] width 11 height 12
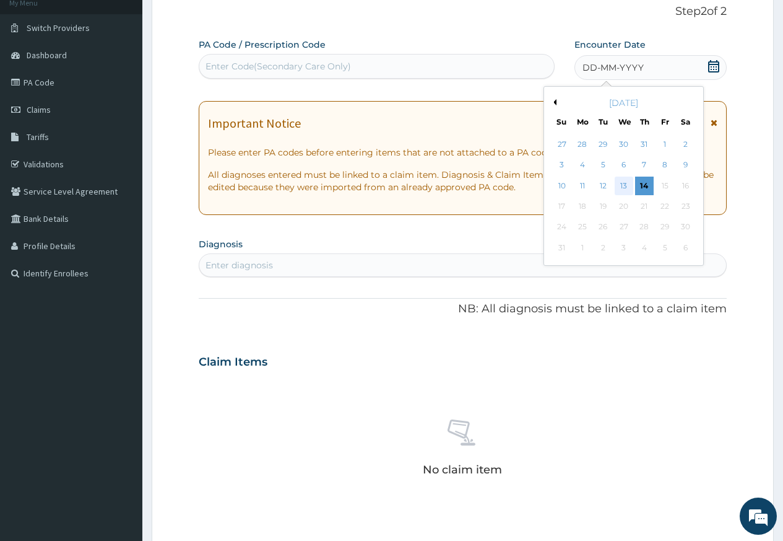
click at [627, 188] on div "13" at bounding box center [623, 185] width 19 height 19
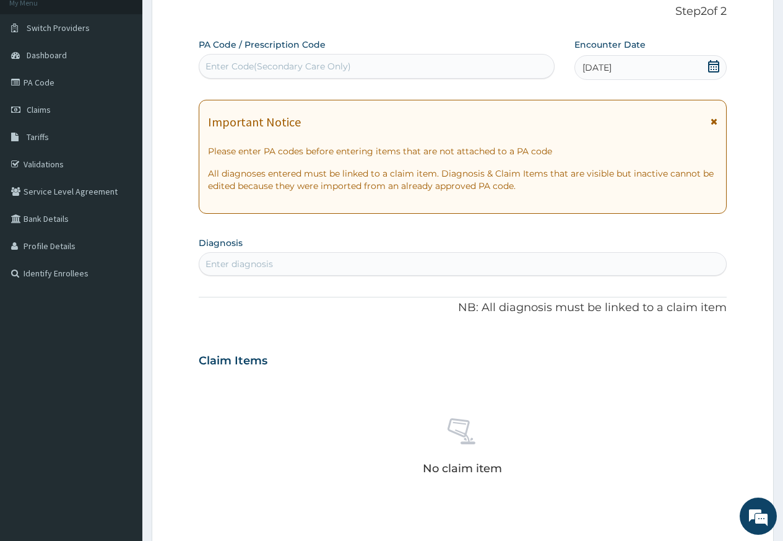
click at [256, 265] on div "Enter diagnosis" at bounding box center [240, 264] width 68 height 12
type input "malaria"
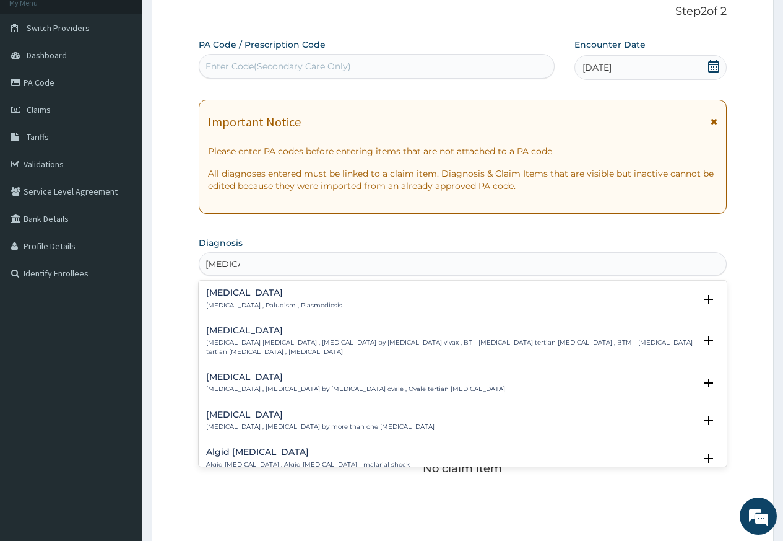
click at [260, 303] on p "Malaria , Paludism , Plasmodiosis" at bounding box center [274, 305] width 136 height 9
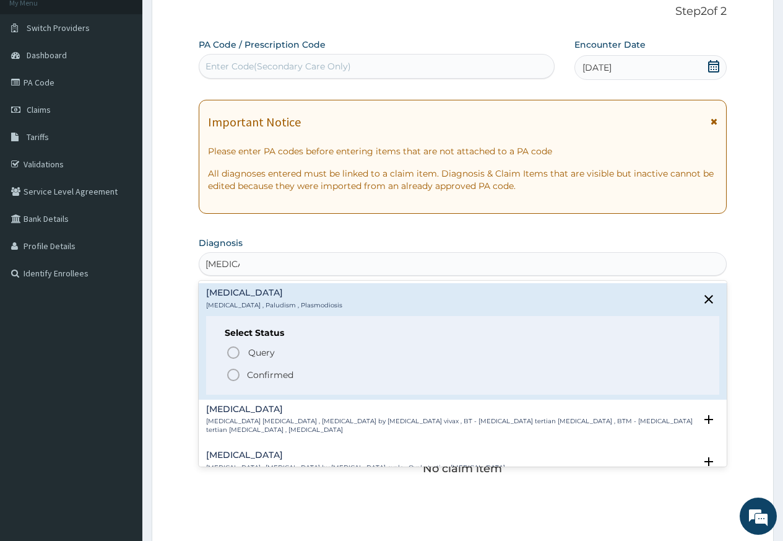
click at [233, 372] on icon "status option filled" at bounding box center [233, 374] width 15 height 15
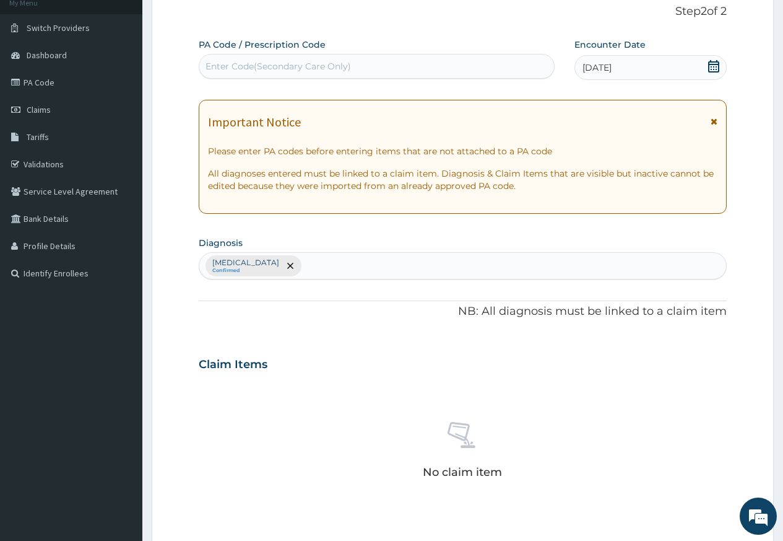
click at [321, 266] on div "Malaria Confirmed" at bounding box center [462, 266] width 527 height 26
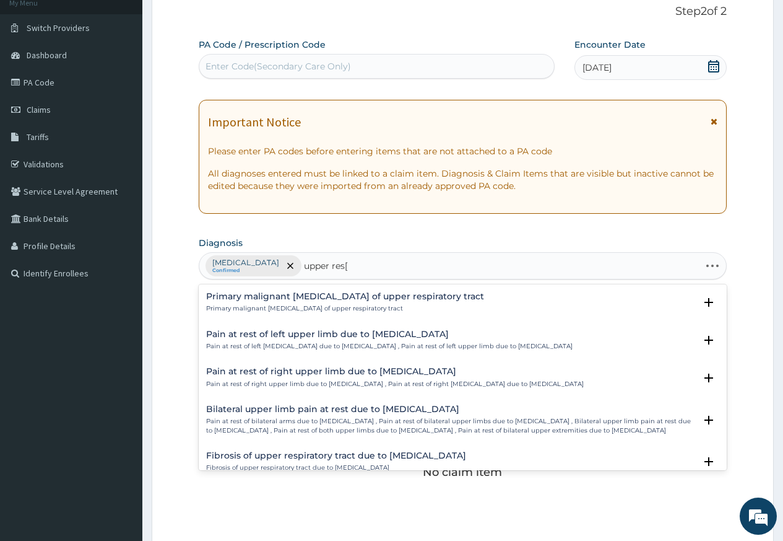
type input "upper res"
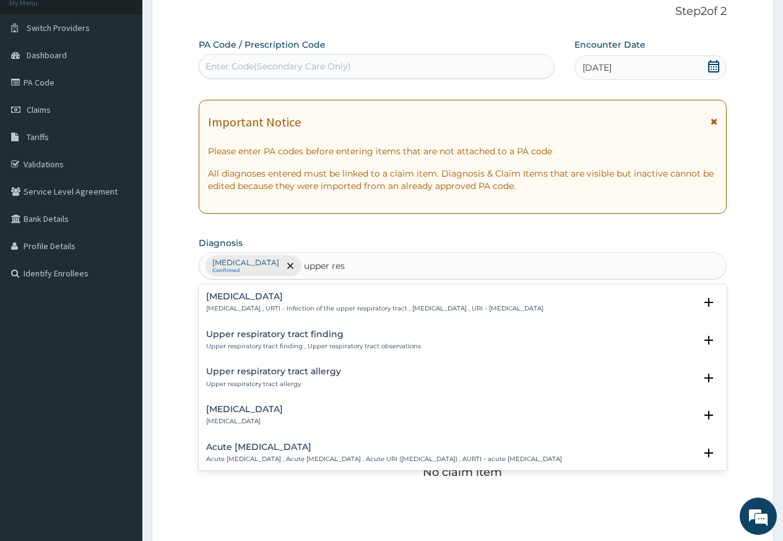
click at [292, 445] on h4 "Acute upper respiratory infection" at bounding box center [384, 446] width 356 height 9
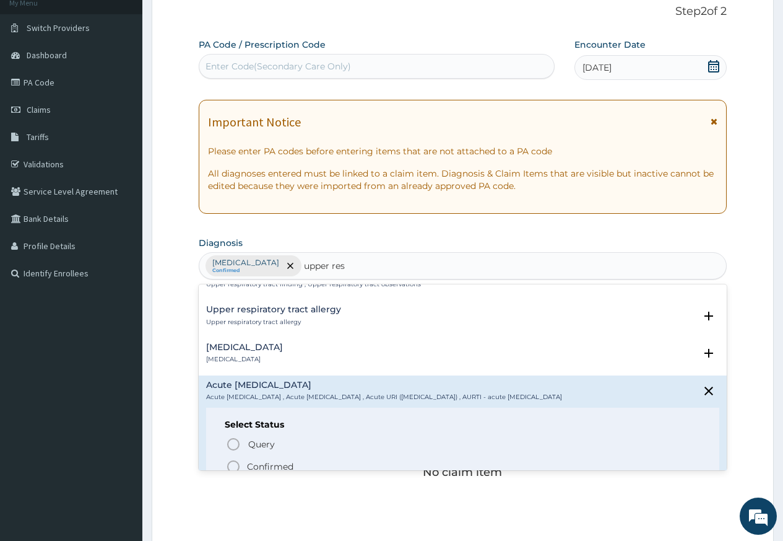
scroll to position [124, 0]
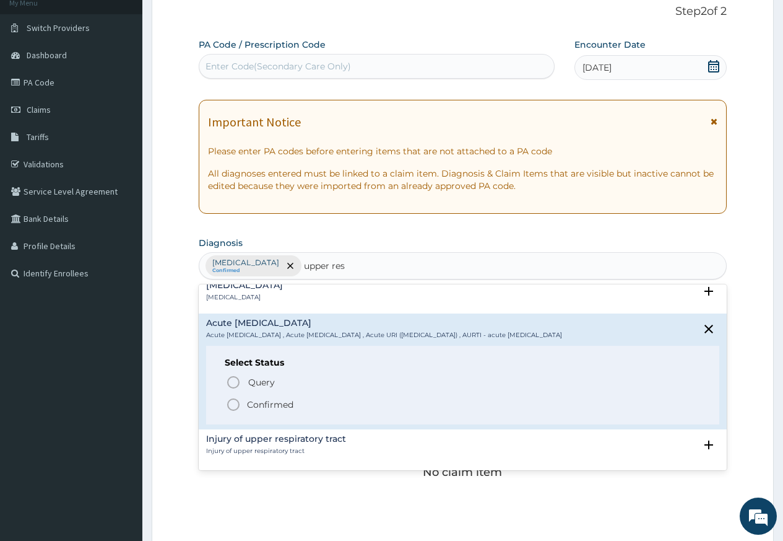
click at [231, 412] on icon "status option filled" at bounding box center [233, 404] width 15 height 15
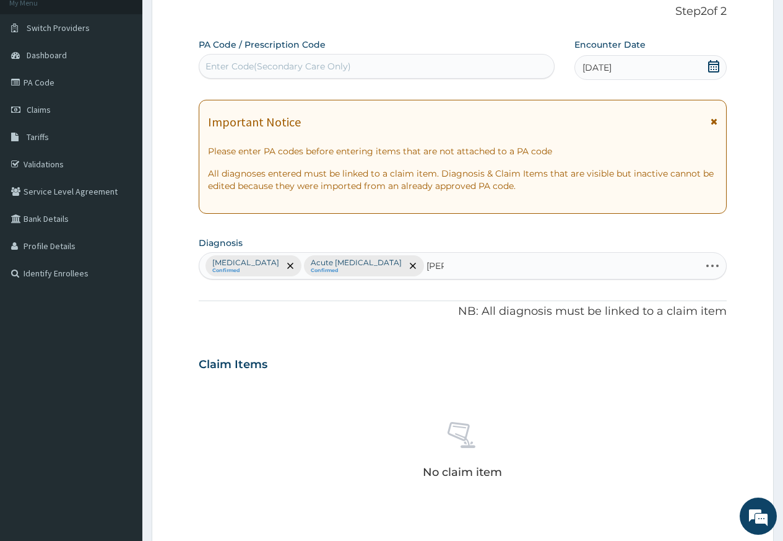
type input "anae"
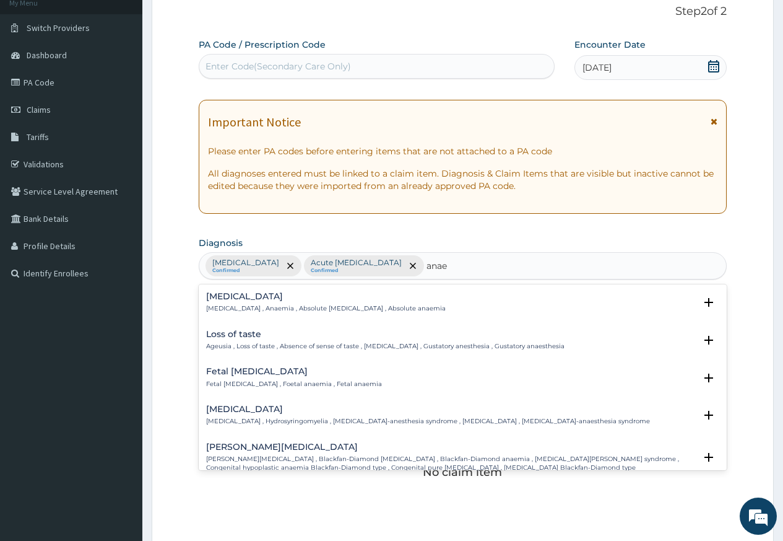
click at [290, 305] on p "Anemia , Anaemia , Absolute anemia , Absolute anaemia" at bounding box center [326, 308] width 240 height 9
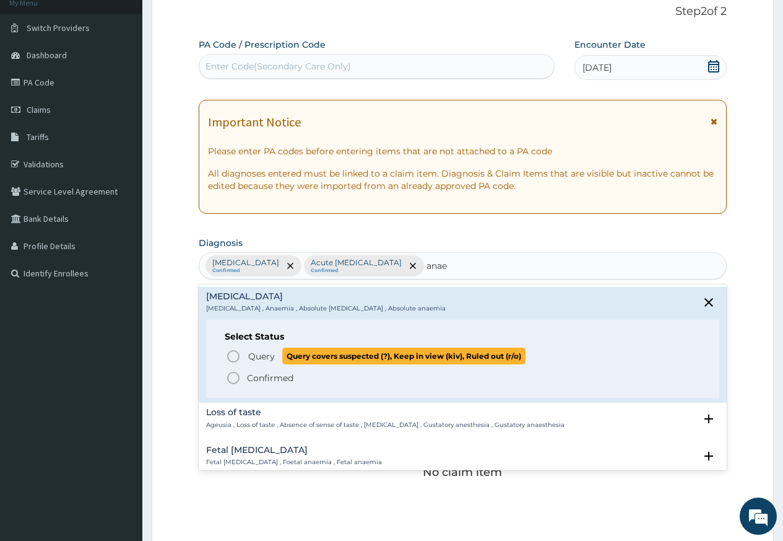
click at [231, 350] on icon "status option query" at bounding box center [233, 356] width 15 height 15
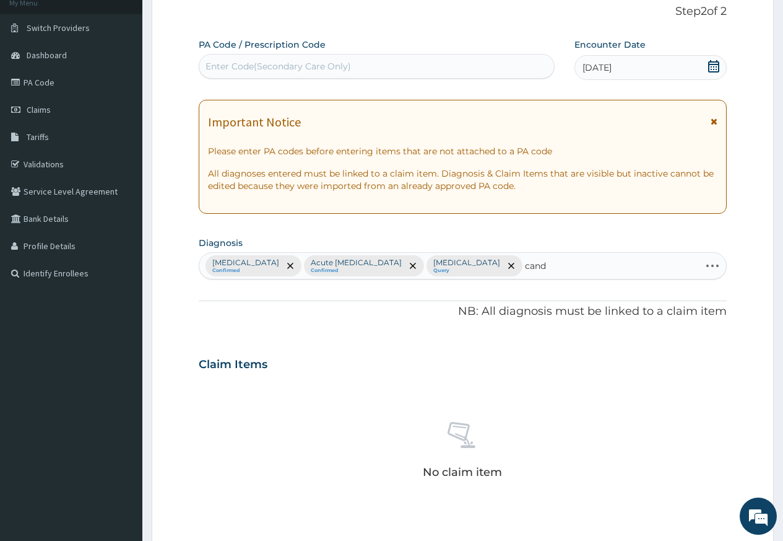
type input "candi"
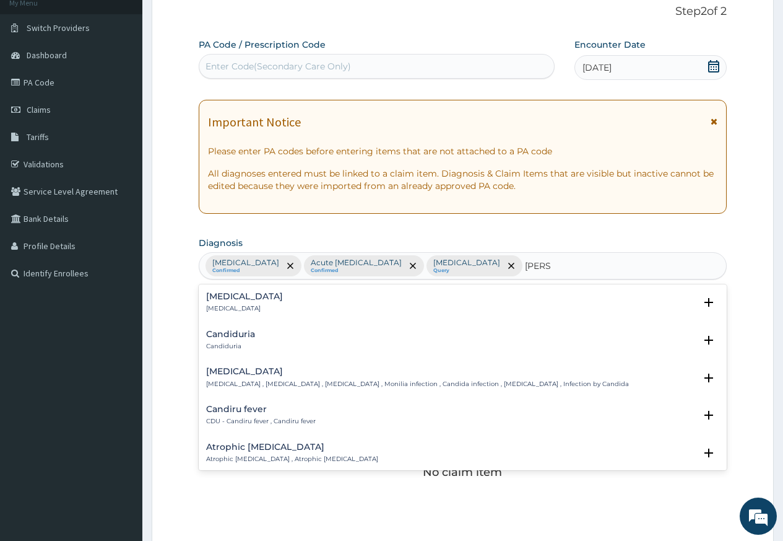
click at [337, 383] on p "Candidiasis , Moniliasis , Candidosis , Monilia infection , Candida infection ,…" at bounding box center [417, 384] width 423 height 9
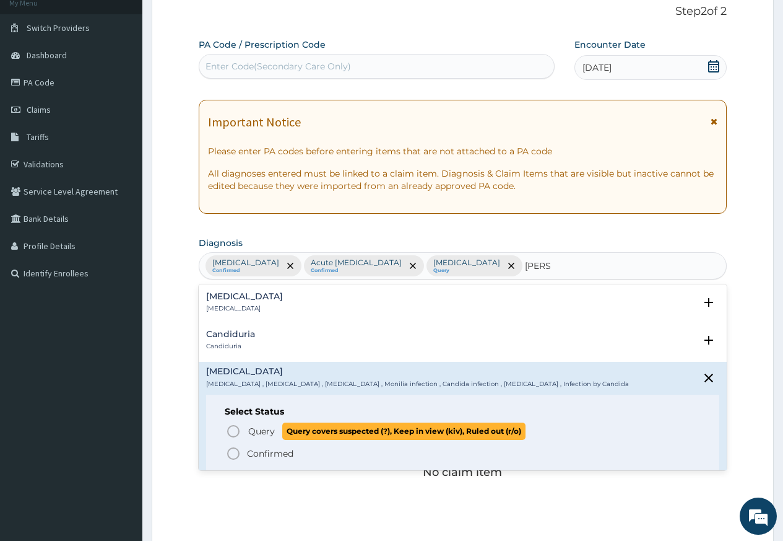
click at [230, 432] on icon "status option query" at bounding box center [233, 431] width 15 height 15
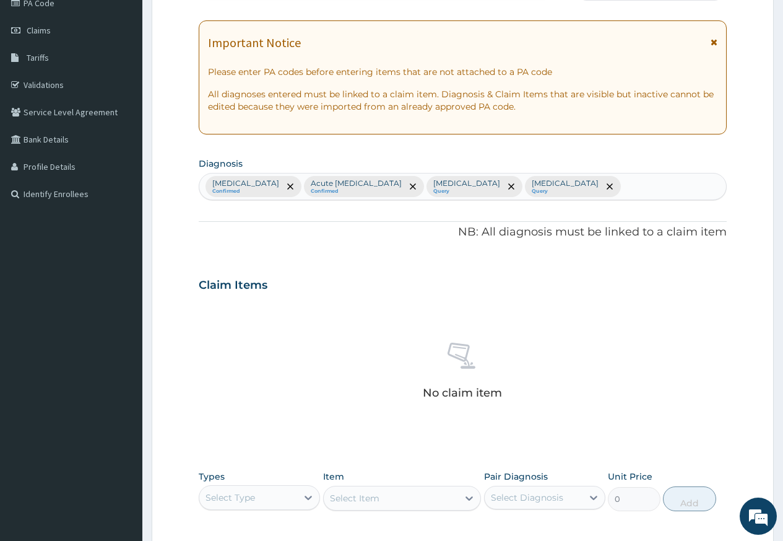
scroll to position [266, 0]
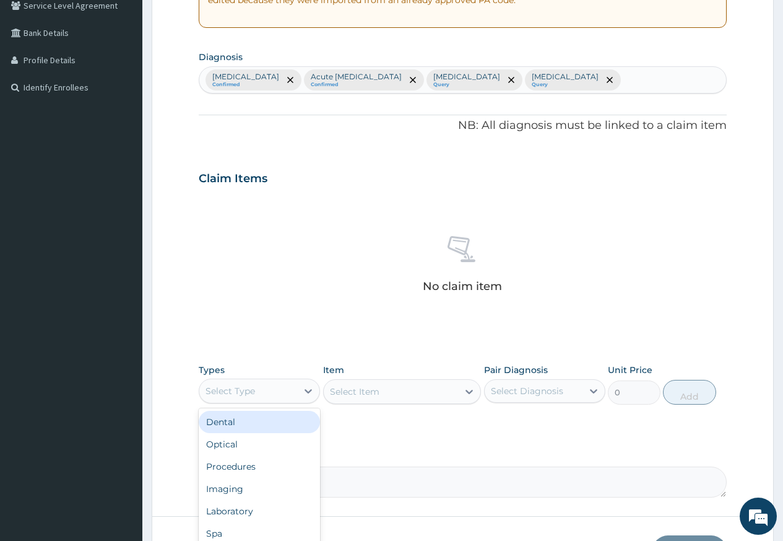
click at [274, 393] on div "Select Type" at bounding box center [248, 391] width 98 height 20
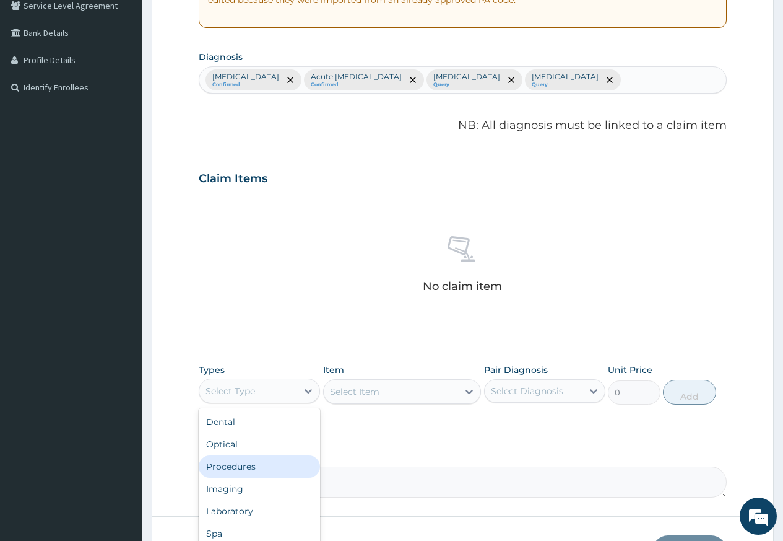
click at [251, 473] on div "Procedures" at bounding box center [259, 466] width 121 height 22
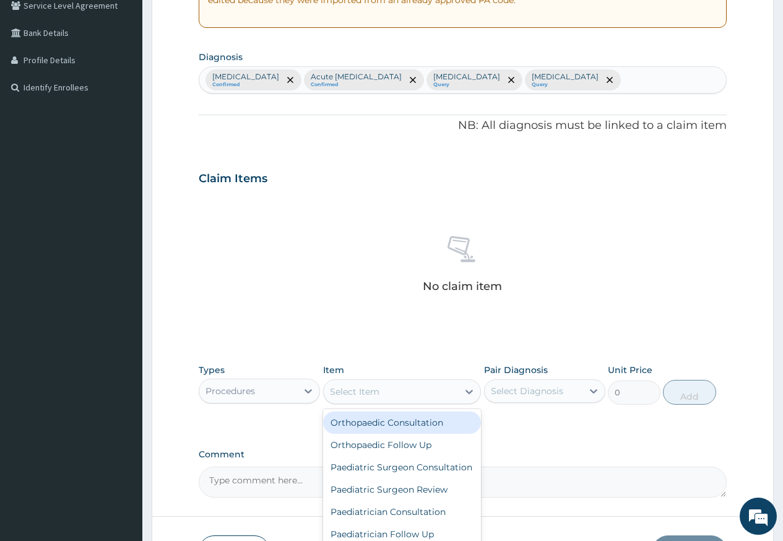
click at [367, 388] on div "Select Item" at bounding box center [355, 391] width 50 height 12
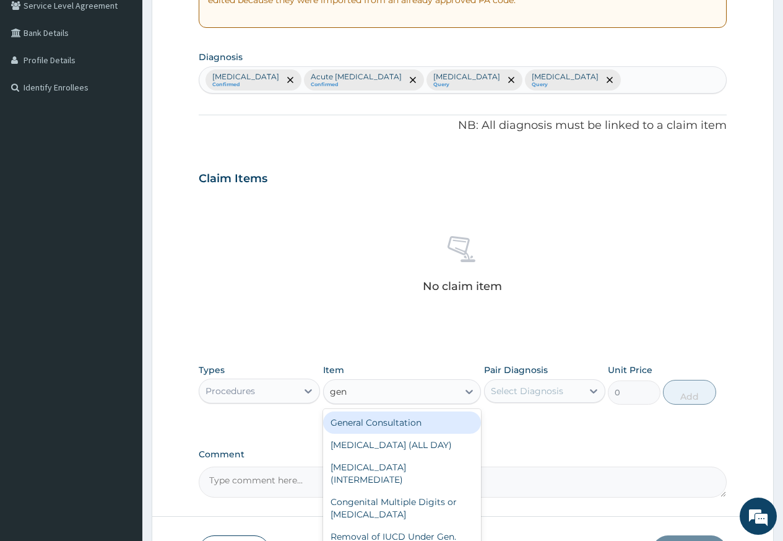
type input "gene"
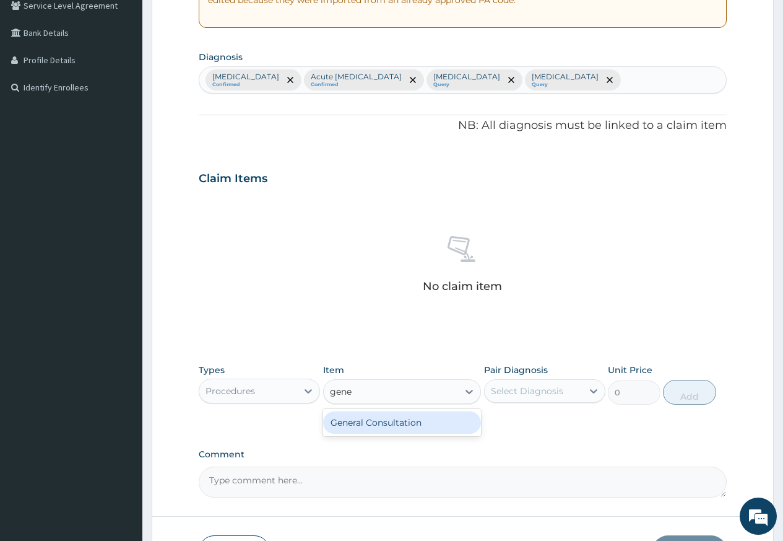
click at [391, 427] on div "General Consultation" at bounding box center [402, 422] width 159 height 22
type input "2500"
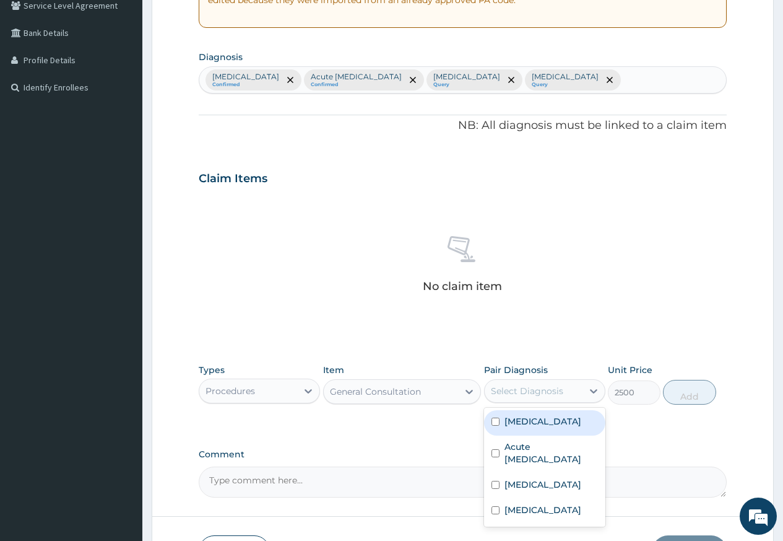
click at [521, 394] on div "Select Diagnosis" at bounding box center [527, 391] width 72 height 12
click at [517, 433] on div "Malaria" at bounding box center [544, 422] width 121 height 25
checkbox input "true"
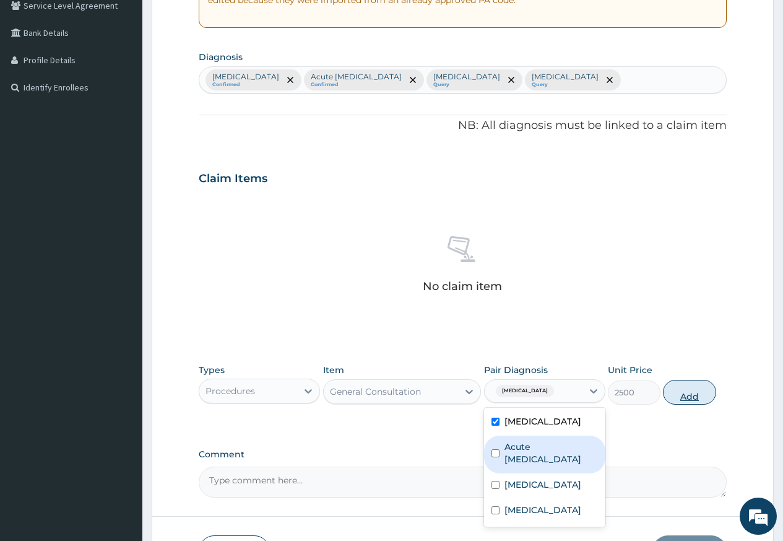
click at [671, 397] on button "Add" at bounding box center [689, 392] width 53 height 25
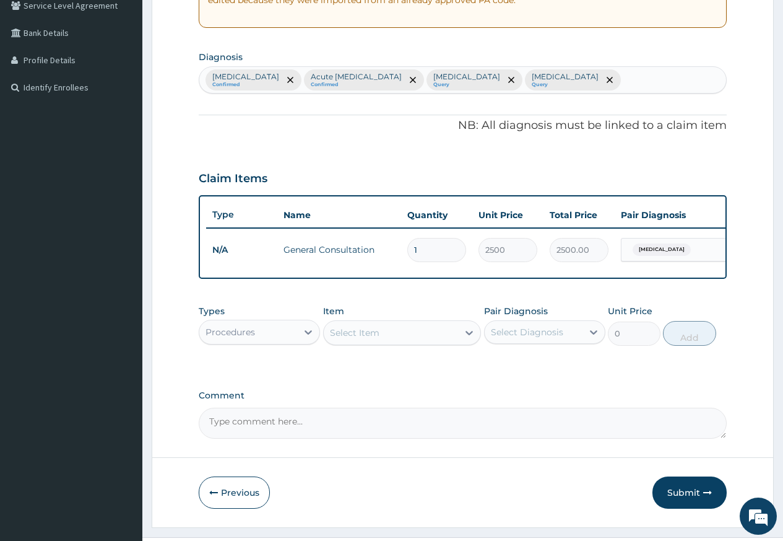
click at [284, 342] on div "Procedures" at bounding box center [248, 332] width 98 height 20
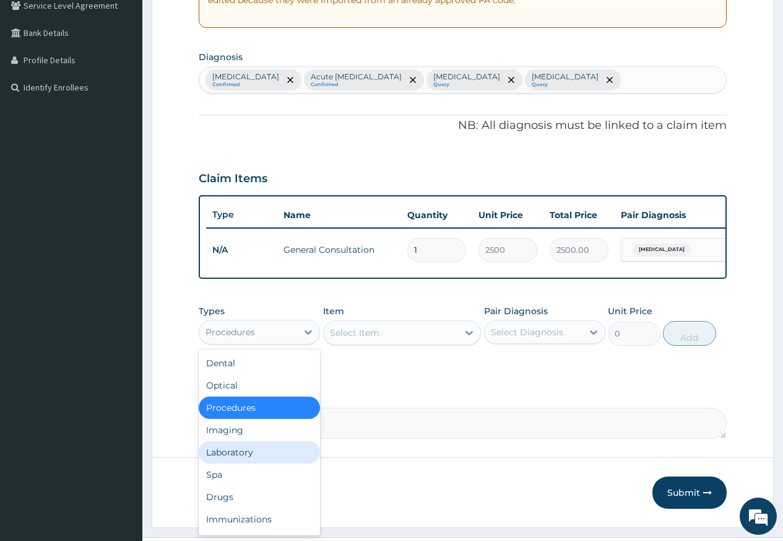
click at [266, 460] on div "Laboratory" at bounding box center [259, 452] width 121 height 22
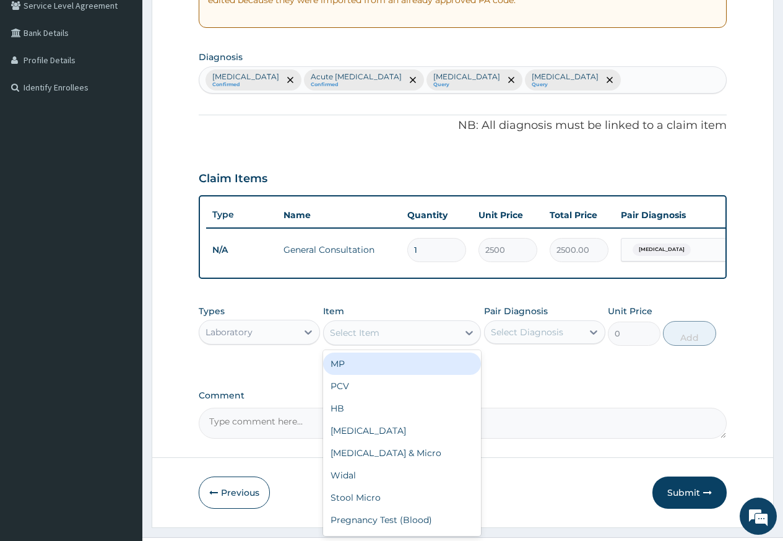
click at [381, 345] on div "Select Item" at bounding box center [402, 332] width 159 height 25
click at [381, 367] on div "MP" at bounding box center [402, 363] width 159 height 22
type input "2500"
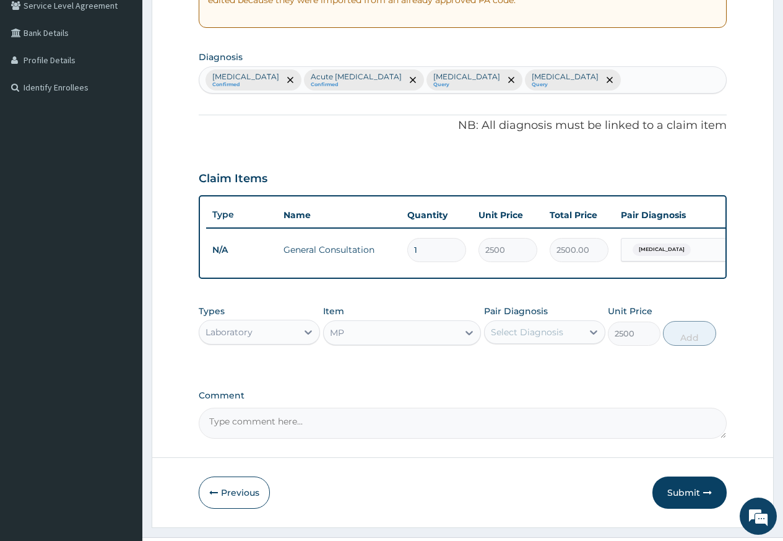
click at [501, 338] on div "Select Diagnosis" at bounding box center [527, 332] width 72 height 12
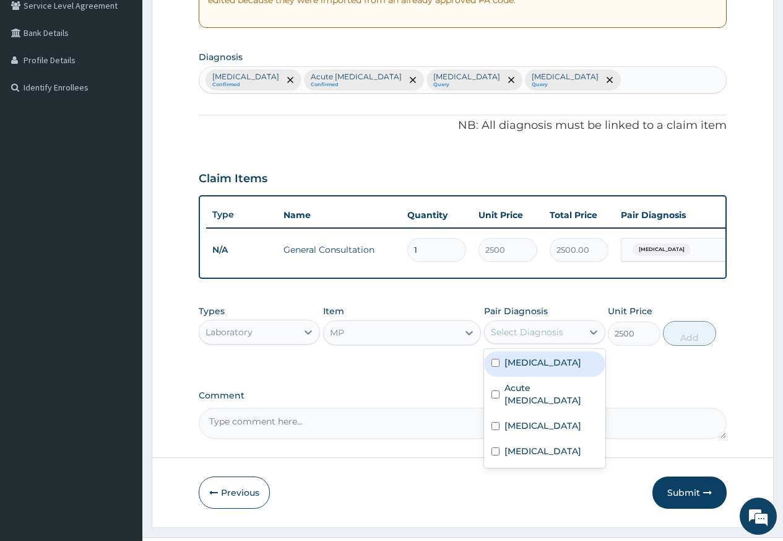
click at [526, 368] on label "Malaria" at bounding box center [543, 362] width 77 height 12
checkbox input "true"
click at [697, 341] on button "Add" at bounding box center [689, 333] width 53 height 25
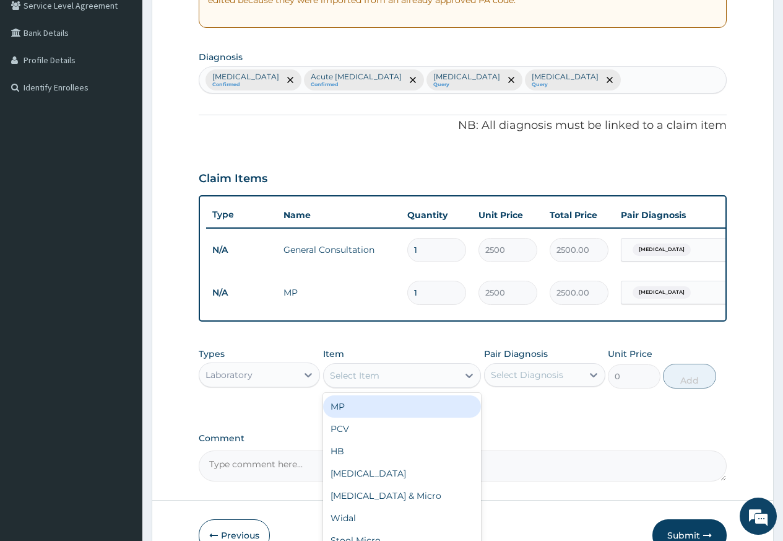
click at [381, 383] on div "Select Item" at bounding box center [391, 375] width 135 height 20
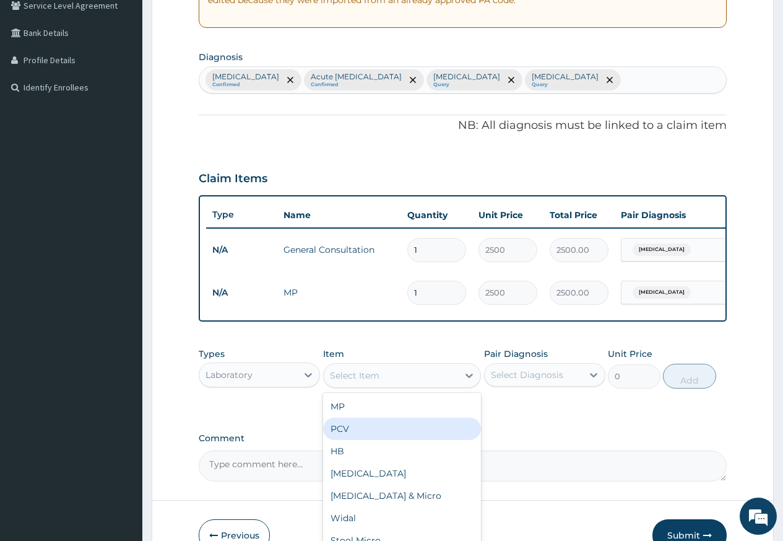
click at [372, 436] on div "PCV" at bounding box center [402, 428] width 159 height 22
type input "1500"
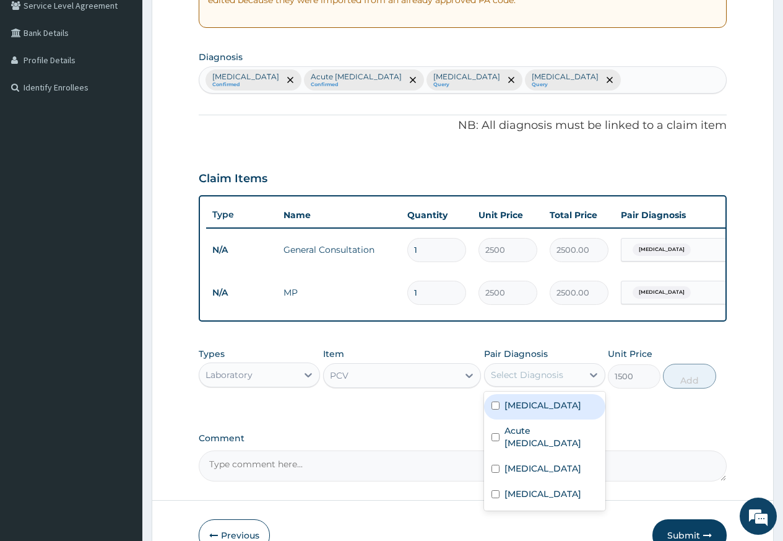
click at [530, 380] on div "Select Diagnosis" at bounding box center [527, 374] width 72 height 12
click at [541, 481] on div "Anemia" at bounding box center [544, 469] width 121 height 25
checkbox input "true"
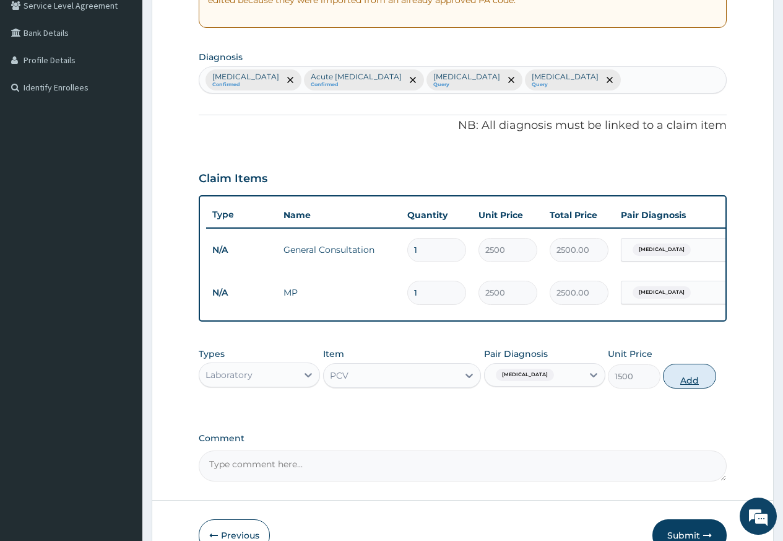
click at [690, 388] on button "Add" at bounding box center [689, 376] width 53 height 25
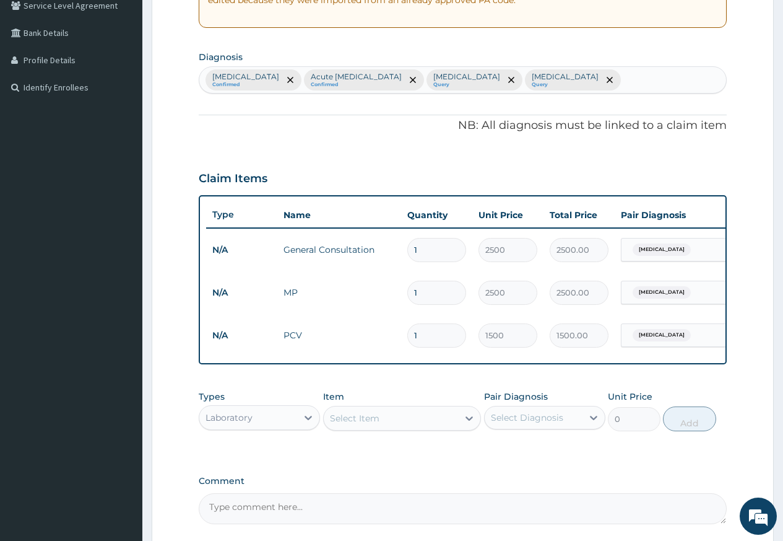
click at [383, 424] on div "Select Item" at bounding box center [391, 418] width 135 height 20
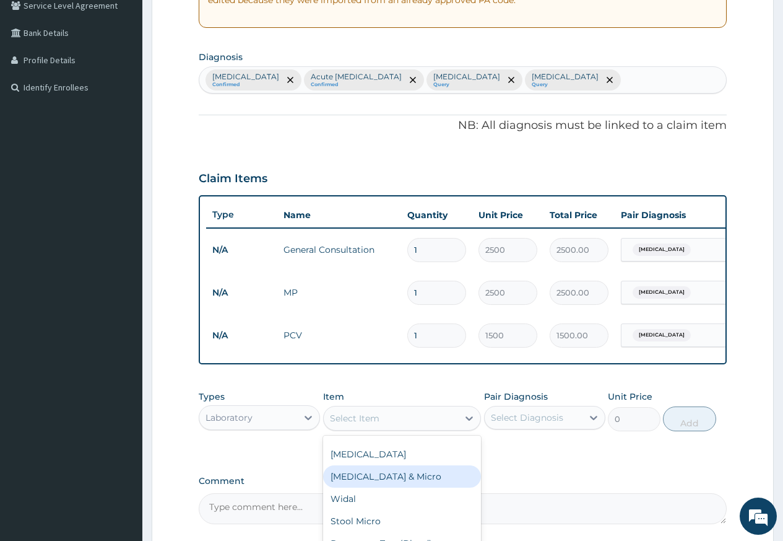
click at [408, 484] on div "Urinalysis & Micro" at bounding box center [402, 476] width 159 height 22
type input "2500"
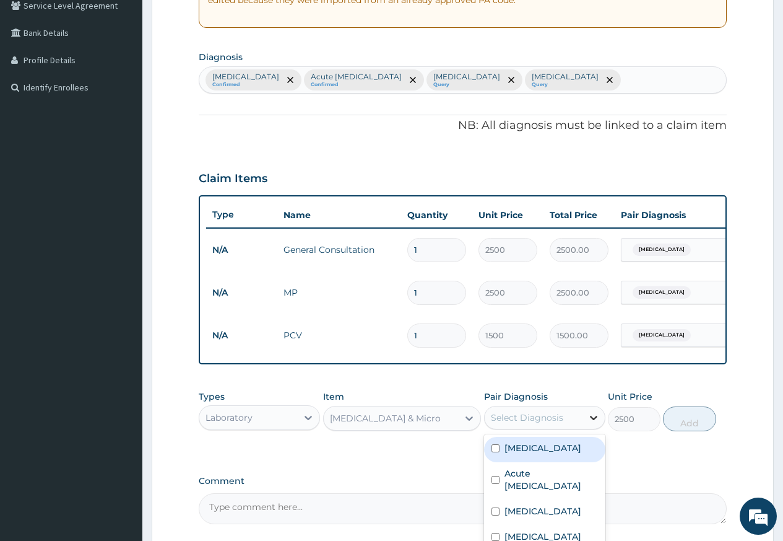
click at [586, 423] on div at bounding box center [594, 417] width 22 height 22
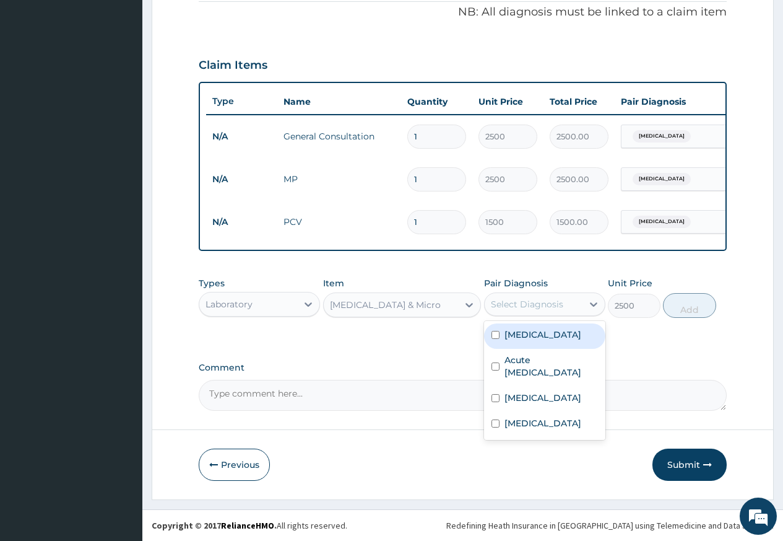
scroll to position [388, 0]
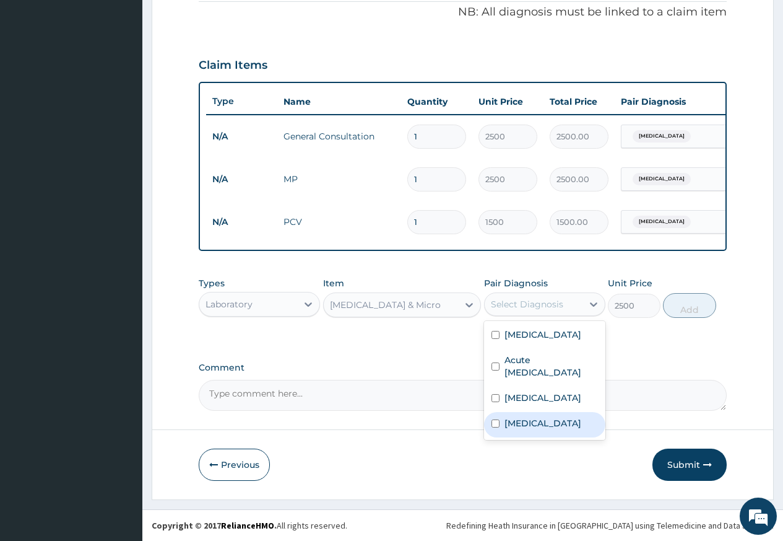
click at [504, 430] on div "Candidiasis" at bounding box center [544, 424] width 121 height 25
checkbox input "true"
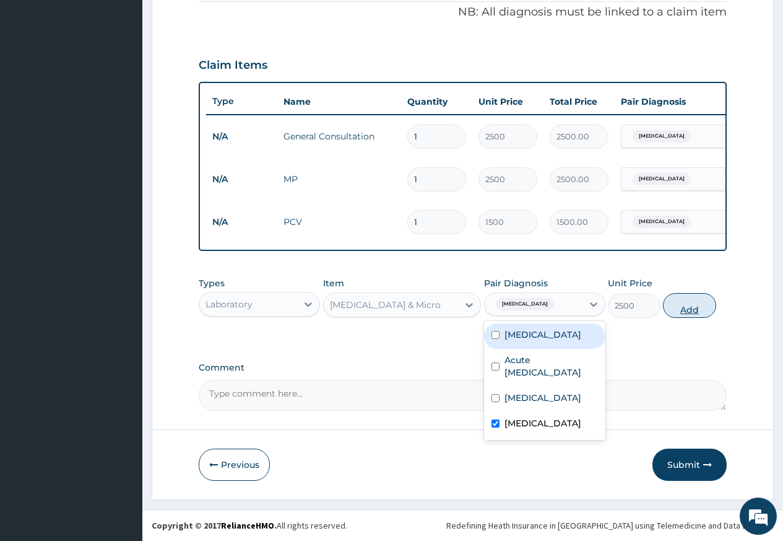
click at [686, 309] on button "Add" at bounding box center [689, 305] width 53 height 25
type input "0"
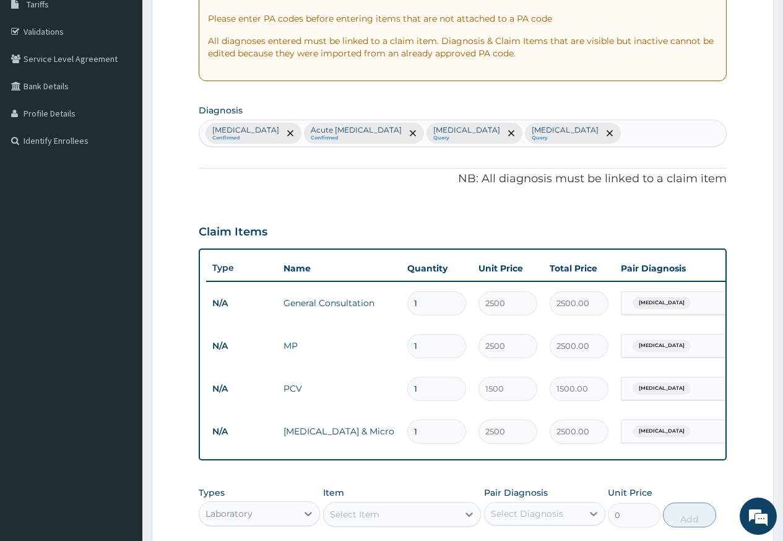
scroll to position [141, 0]
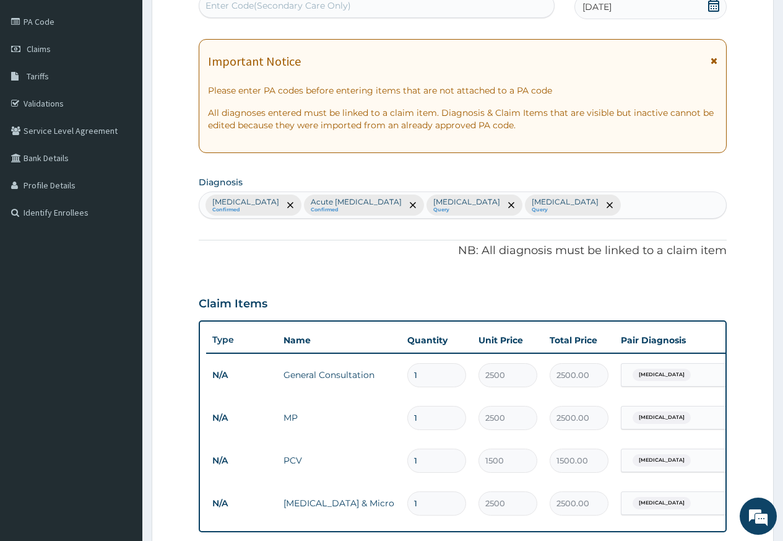
click at [577, 199] on div "Malaria Confirmed Acute upper respiratory infection Confirmed Anemia Query Cand…" at bounding box center [462, 205] width 527 height 26
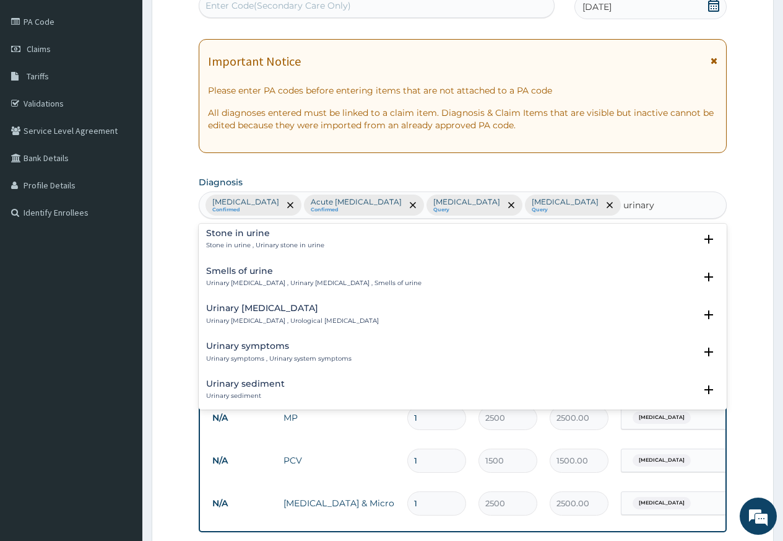
scroll to position [124, 0]
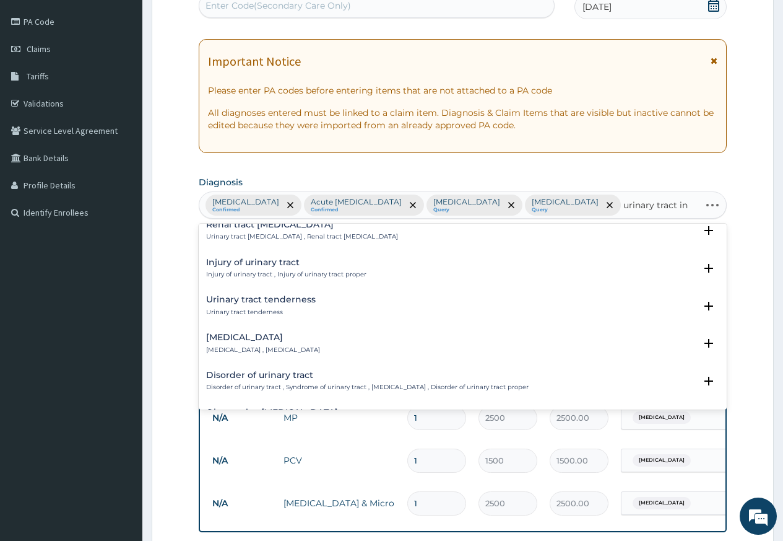
type input "urinary tract inf"
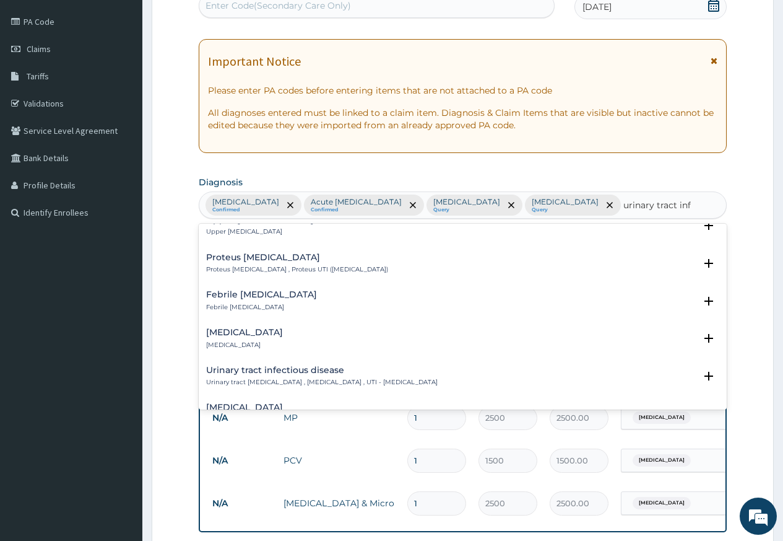
scroll to position [62, 0]
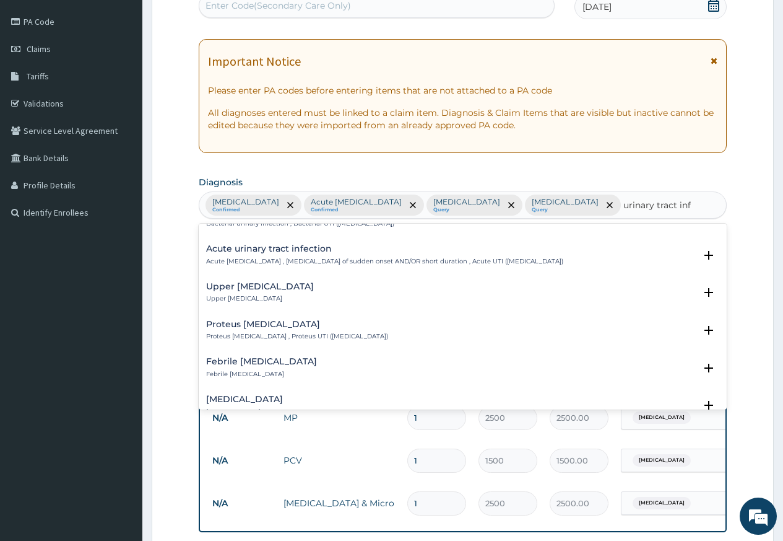
click at [370, 256] on div "Acute urinary tract infection Acute urinary tract infection , Urinary tract inf…" at bounding box center [384, 255] width 357 height 22
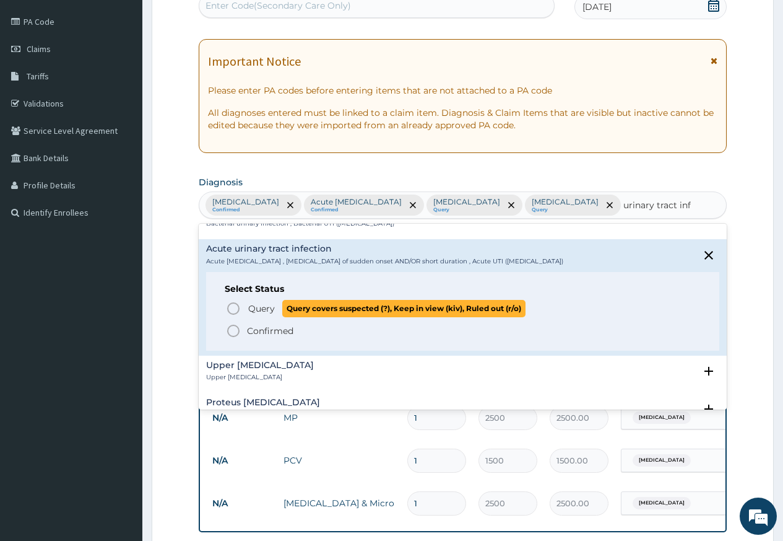
click at [232, 308] on icon "status option query" at bounding box center [233, 308] width 15 height 15
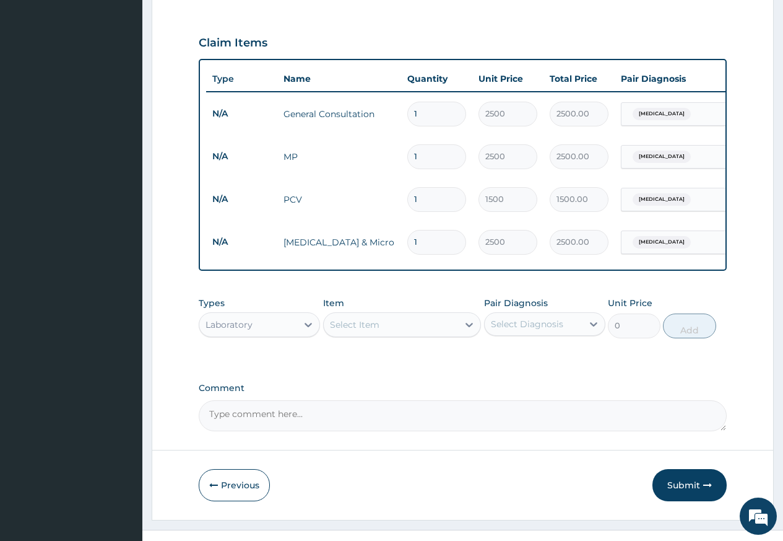
scroll to position [431, 0]
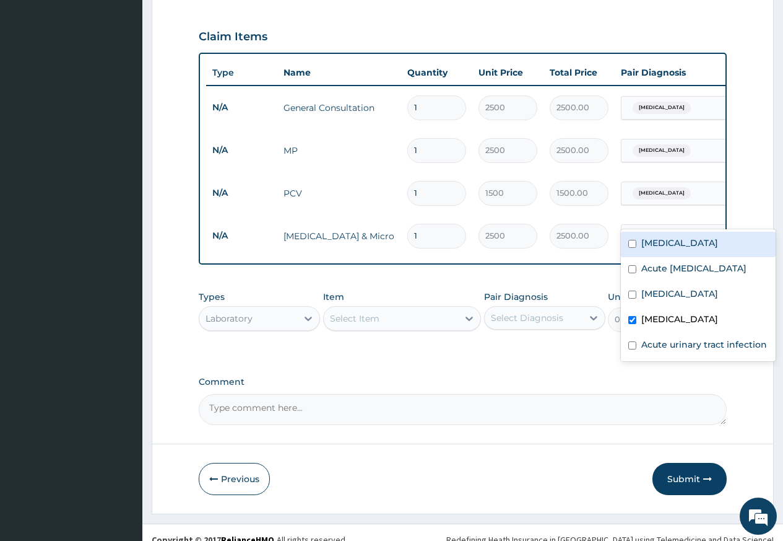
click at [671, 228] on div "Candidiasis" at bounding box center [660, 236] width 65 height 16
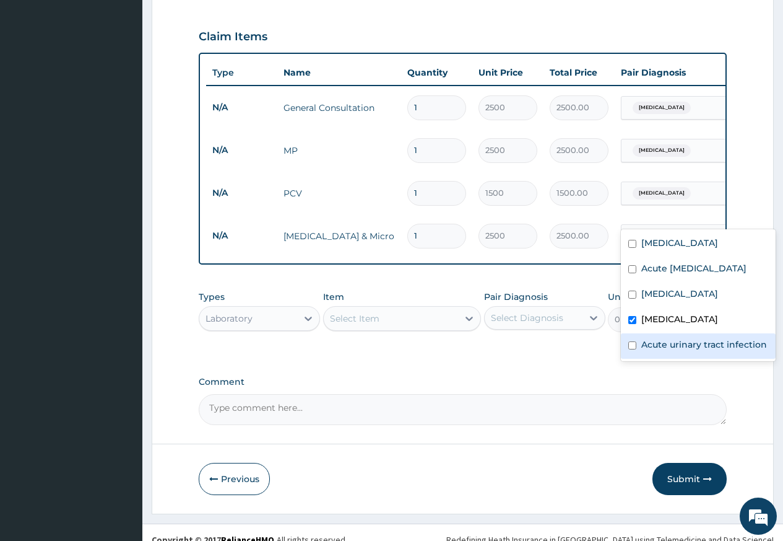
click at [656, 351] on label "Acute urinary tract infection" at bounding box center [705, 344] width 126 height 12
checkbox input "true"
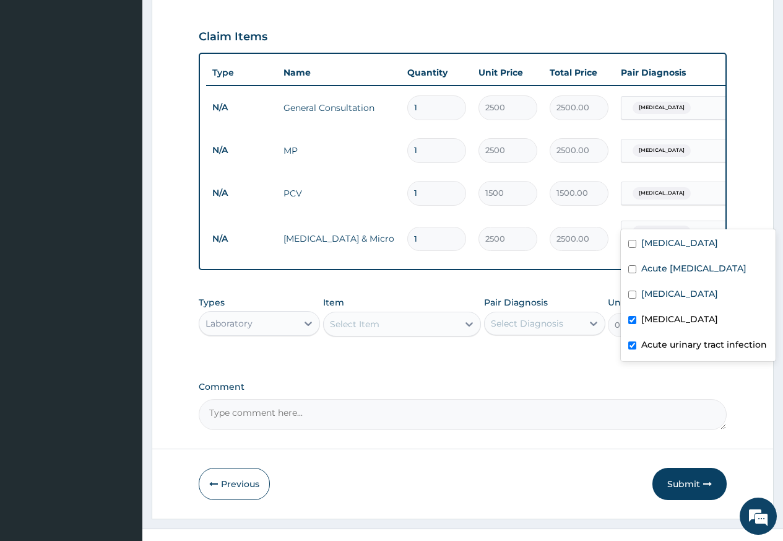
click at [511, 350] on div "PA Code / Prescription Code Enter Code(Secondary Care Only) Encounter Date 13-0…" at bounding box center [463, 58] width 528 height 743
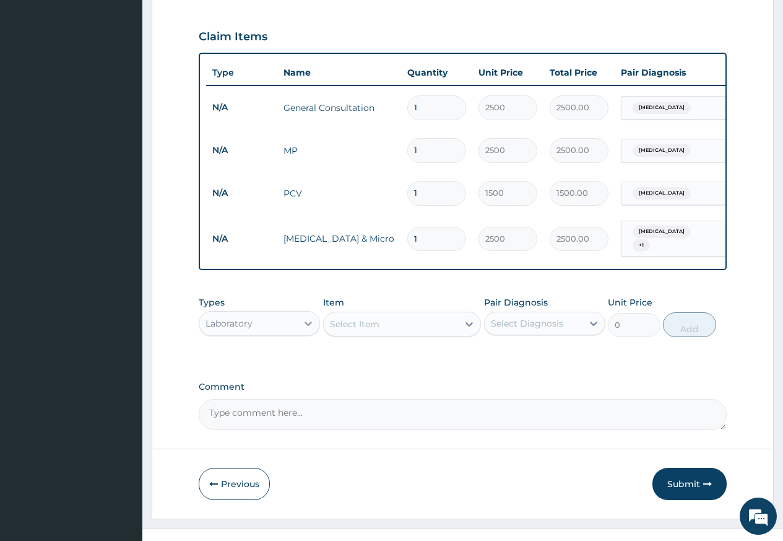
click at [301, 312] on div at bounding box center [308, 323] width 22 height 22
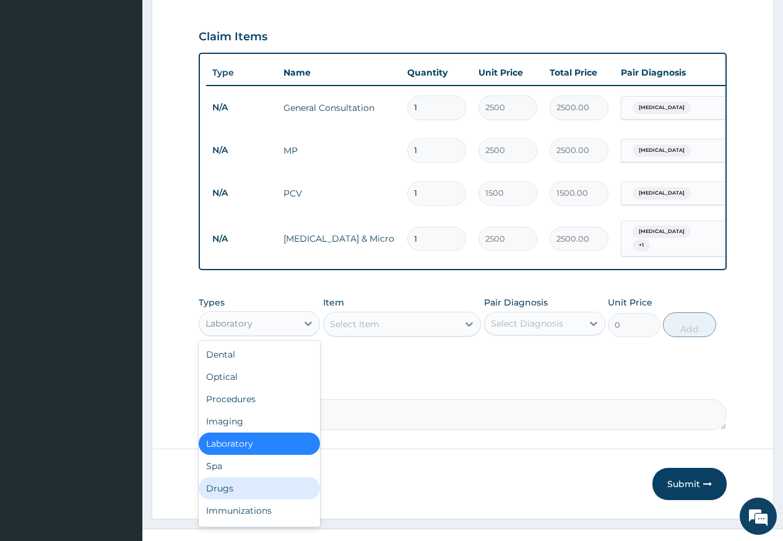
click at [249, 477] on div "Drugs" at bounding box center [259, 488] width 121 height 22
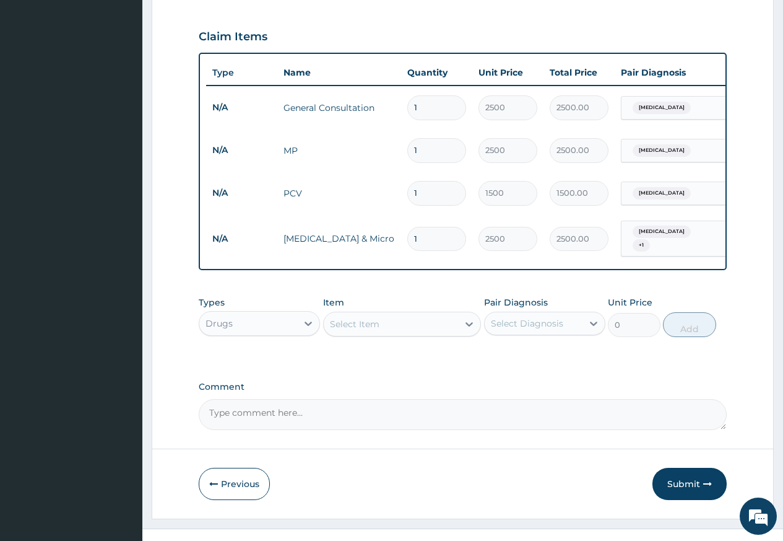
click at [375, 314] on div "Select Item" at bounding box center [391, 324] width 135 height 20
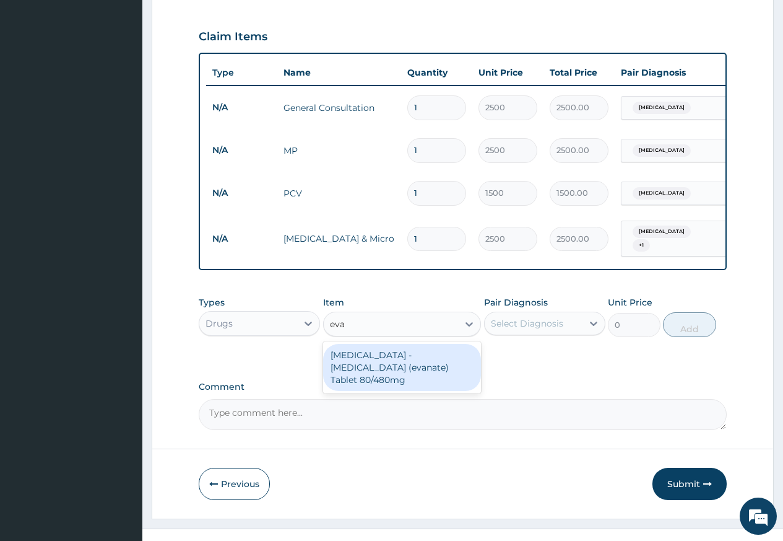
type input "evan"
click at [412, 355] on div "Artemether - Lumefantrine (evanate) Tablet 80/480mg" at bounding box center [402, 367] width 159 height 47
type input "480"
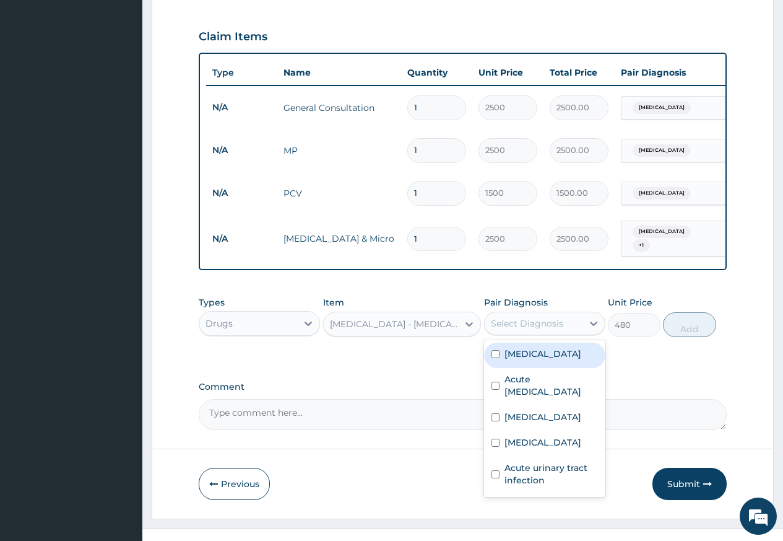
click at [567, 313] on div "Select Diagnosis" at bounding box center [534, 323] width 98 height 20
click at [554, 342] on div "Malaria" at bounding box center [544, 354] width 121 height 25
checkbox input "true"
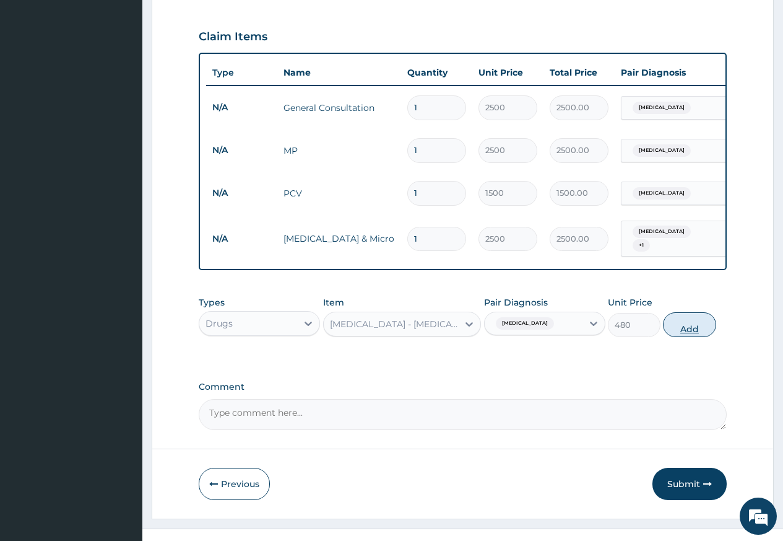
click at [694, 312] on button "Add" at bounding box center [689, 324] width 53 height 25
type input "0"
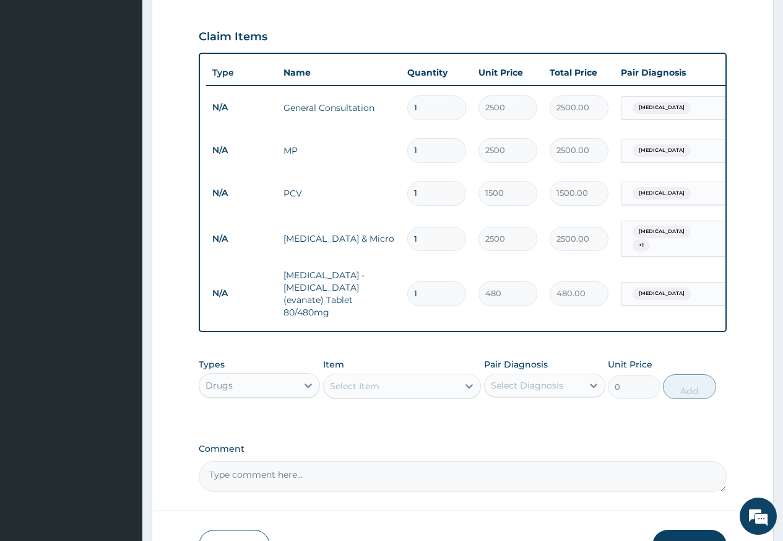
type input "0.00"
type input "6"
type input "2880.00"
type input "6"
click at [435, 376] on div "Select Item" at bounding box center [391, 386] width 135 height 20
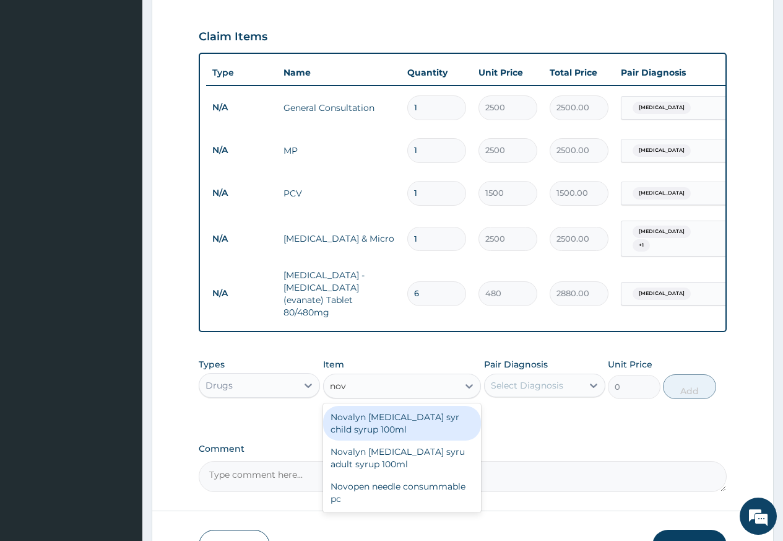
type input "nova"
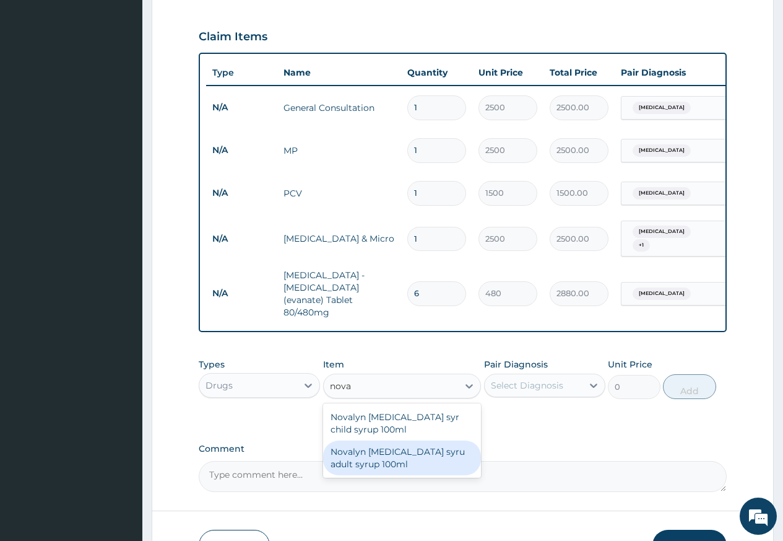
click at [417, 440] on div "Novalyn dry cough syru adult syrup 100ml" at bounding box center [402, 457] width 159 height 35
type input "3960"
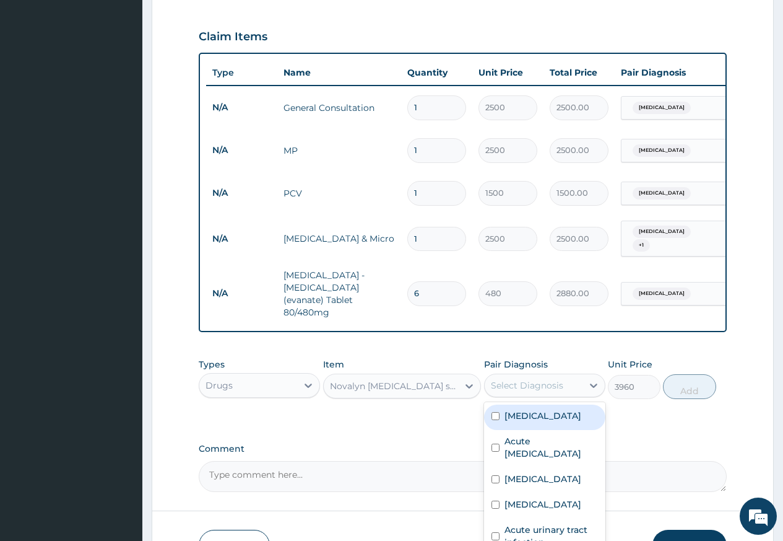
click at [536, 379] on div "Select Diagnosis" at bounding box center [527, 385] width 72 height 12
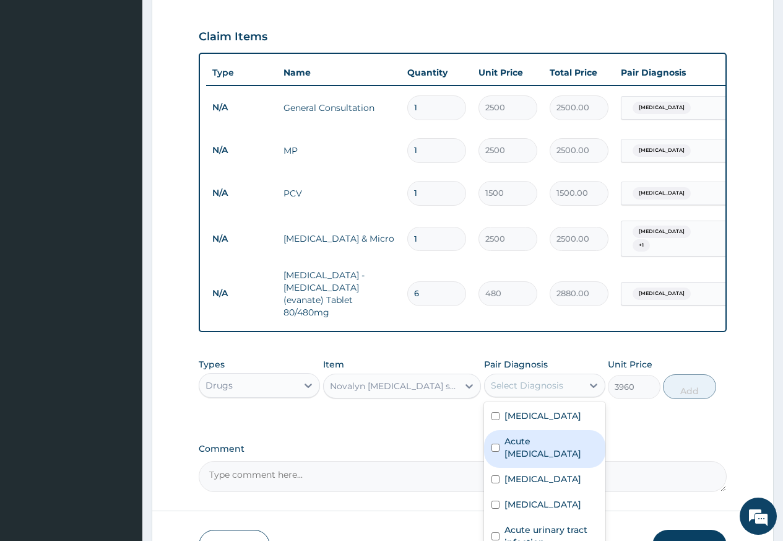
click at [523, 435] on label "Acute upper respiratory infection" at bounding box center [552, 447] width 94 height 25
checkbox input "true"
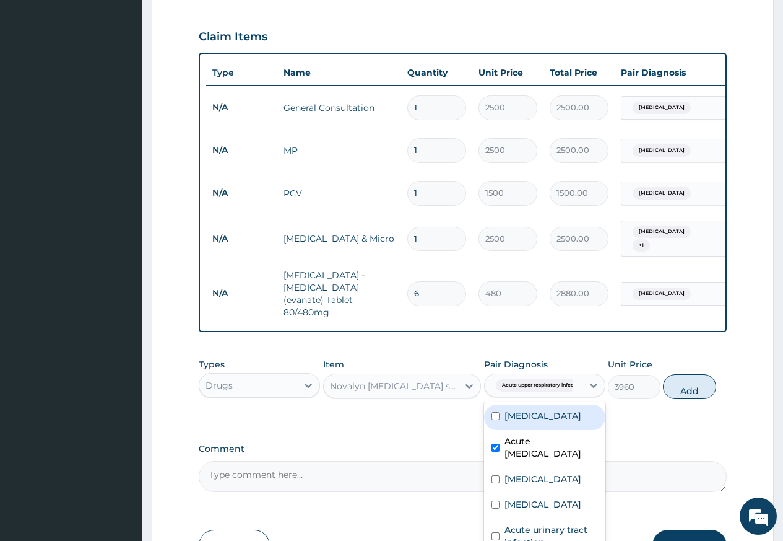
click at [673, 374] on button "Add" at bounding box center [689, 386] width 53 height 25
type input "0"
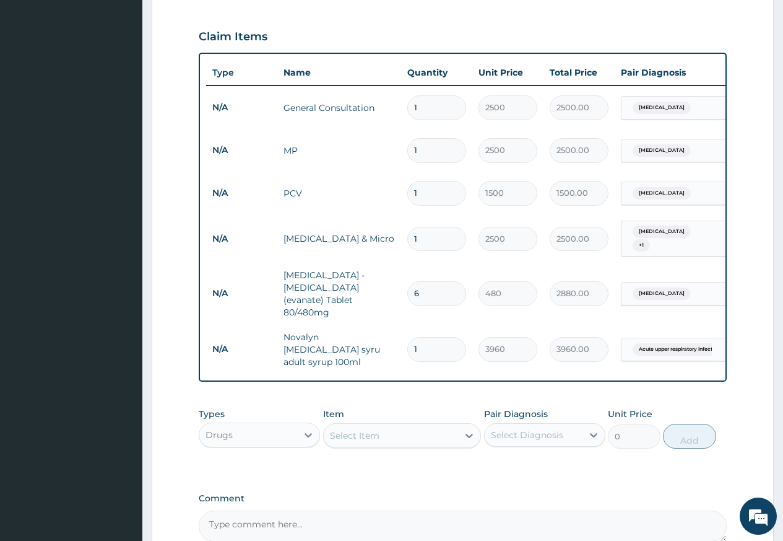
click at [360, 429] on div "Select Item" at bounding box center [355, 435] width 50 height 12
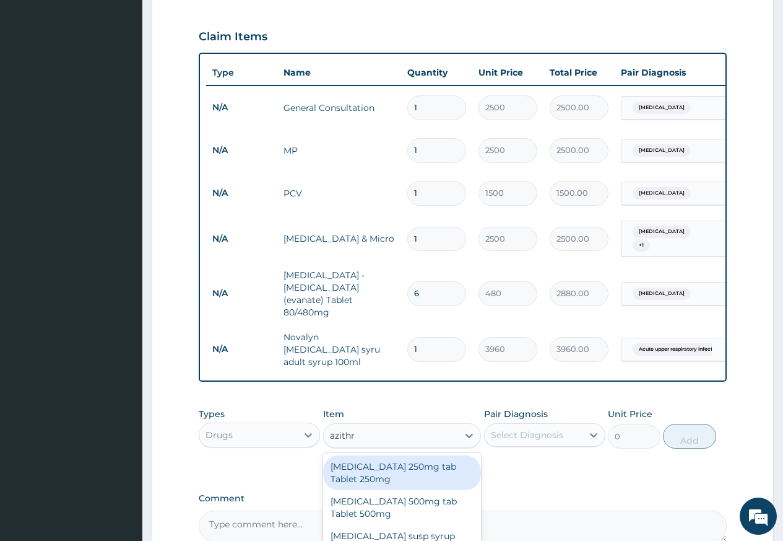
type input "azithro"
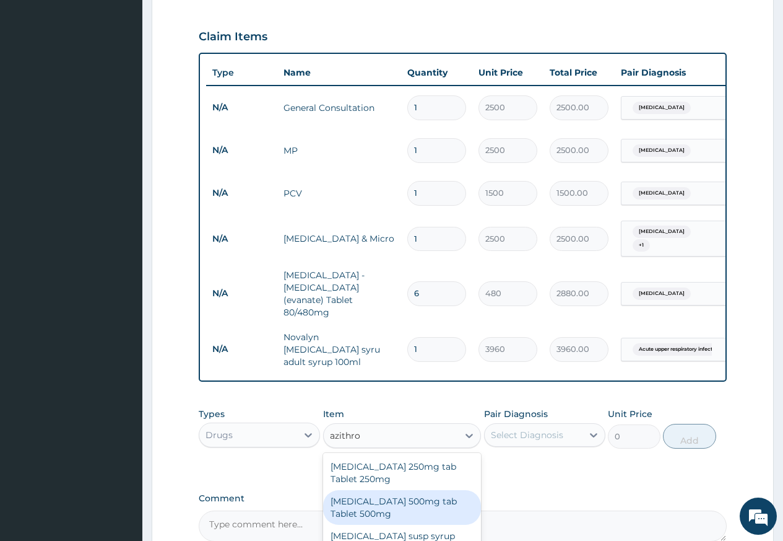
click at [383, 490] on div "Azithromycin 500mg tab Tablet 500mg" at bounding box center [402, 507] width 159 height 35
type input "964.8"
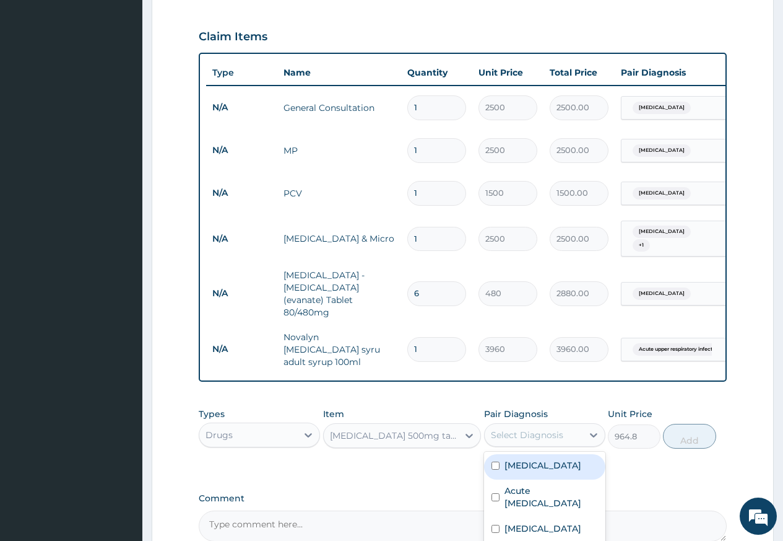
click at [521, 429] on div "Select Diagnosis" at bounding box center [527, 435] width 72 height 12
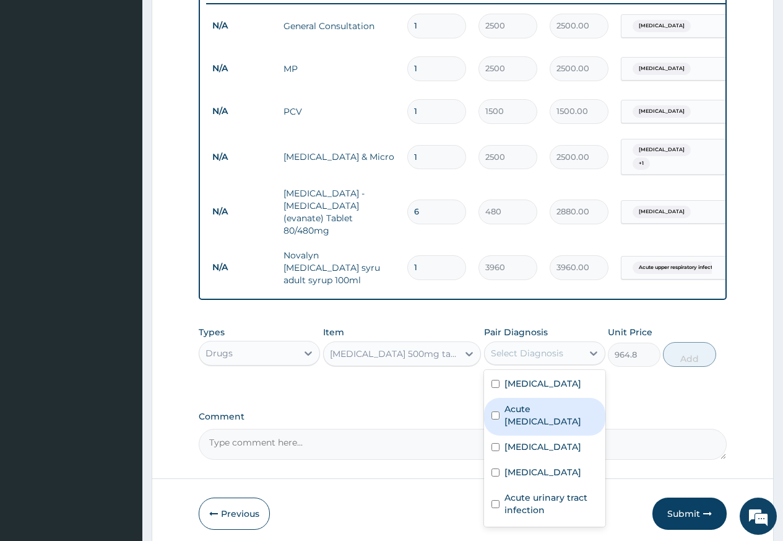
scroll to position [523, 0]
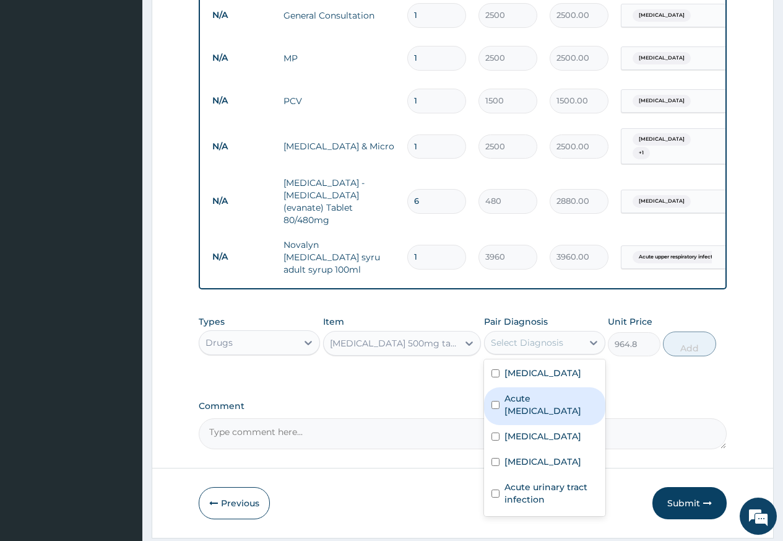
click at [536, 392] on label "Acute upper respiratory infection" at bounding box center [552, 404] width 94 height 25
checkbox input "true"
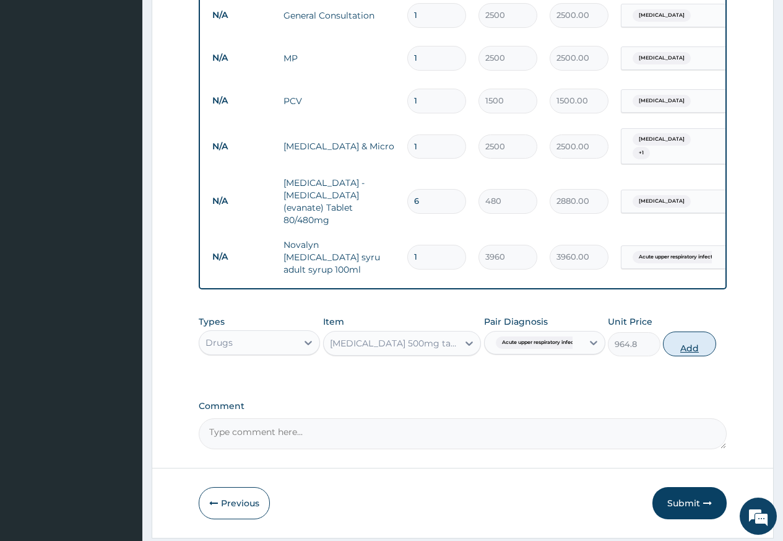
click at [702, 331] on button "Add" at bounding box center [689, 343] width 53 height 25
type input "0"
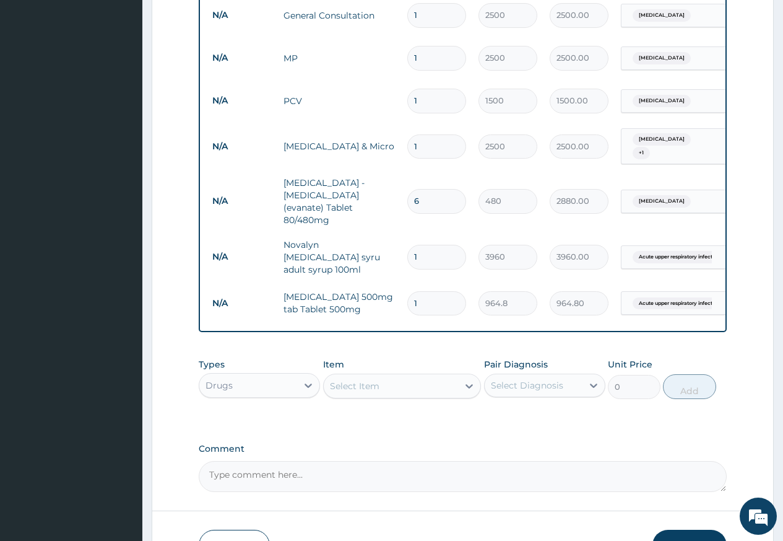
type input "0.00"
type input "3"
type input "2894.40"
type input "3"
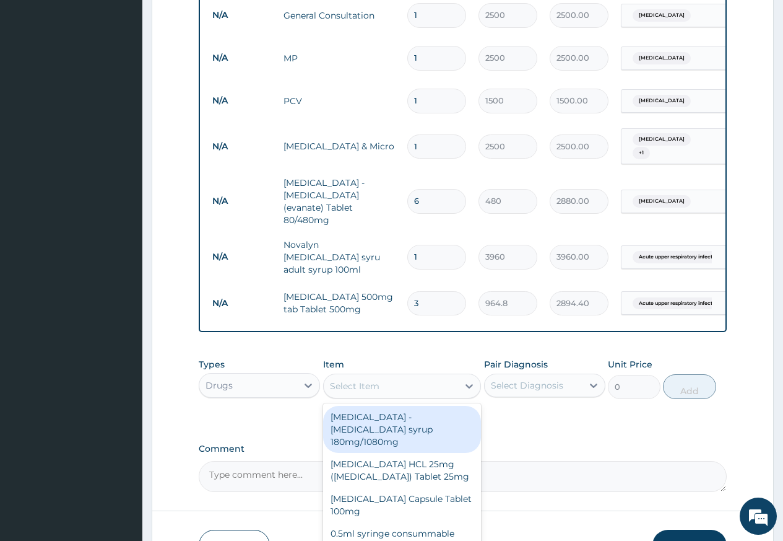
click at [372, 380] on div "Select Item" at bounding box center [355, 386] width 50 height 12
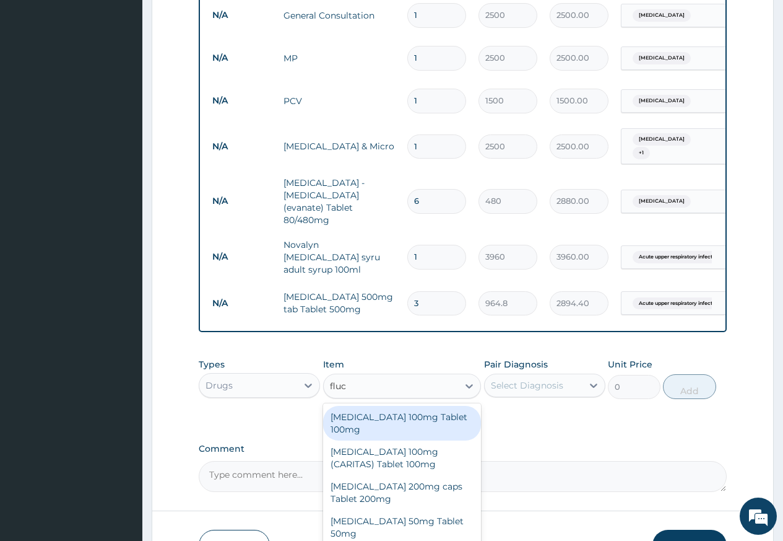
type input "fluco"
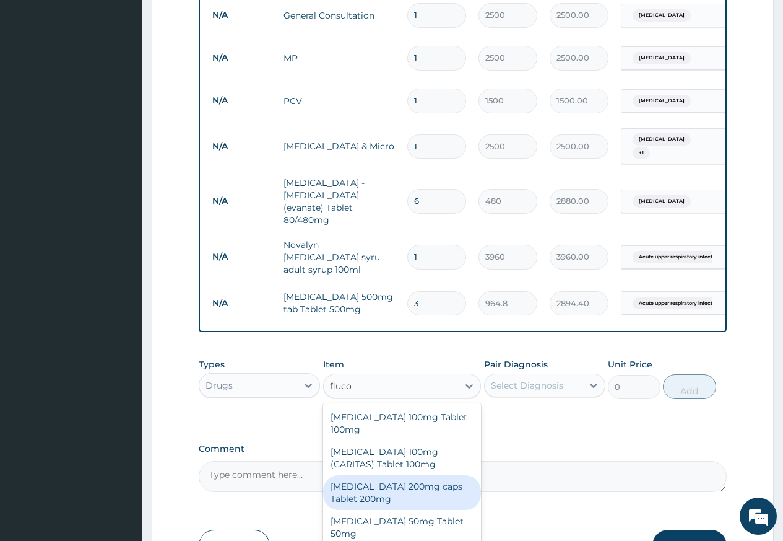
click at [412, 475] on div "Fluconazole 200mg caps Tablet 200mg" at bounding box center [402, 492] width 159 height 35
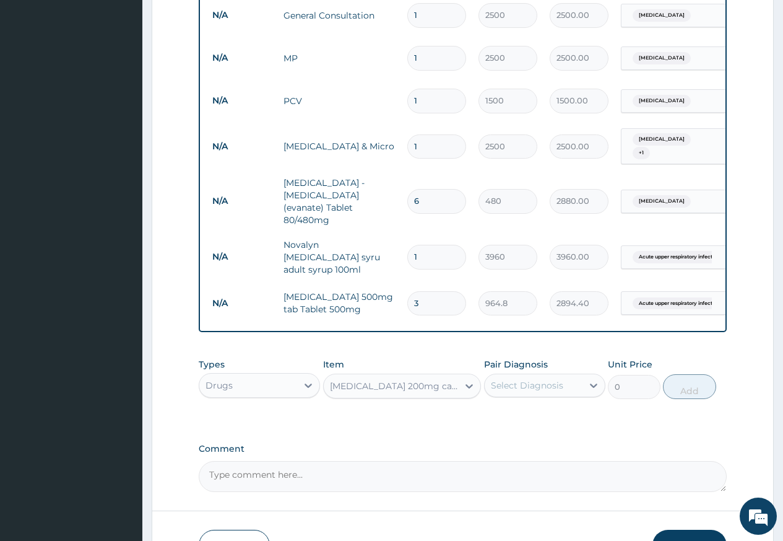
type input "547.2"
click at [497, 379] on div "Select Diagnosis" at bounding box center [527, 385] width 72 height 12
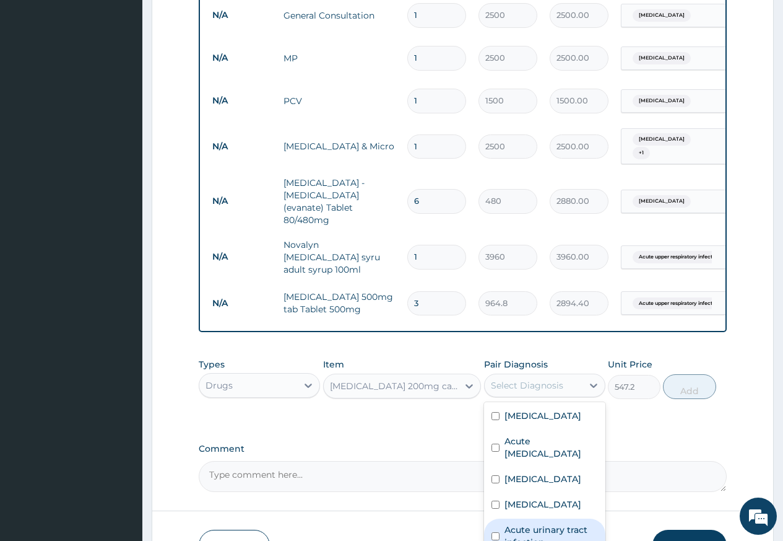
click at [553, 523] on label "Acute urinary tract infection" at bounding box center [552, 535] width 94 height 25
checkbox input "true"
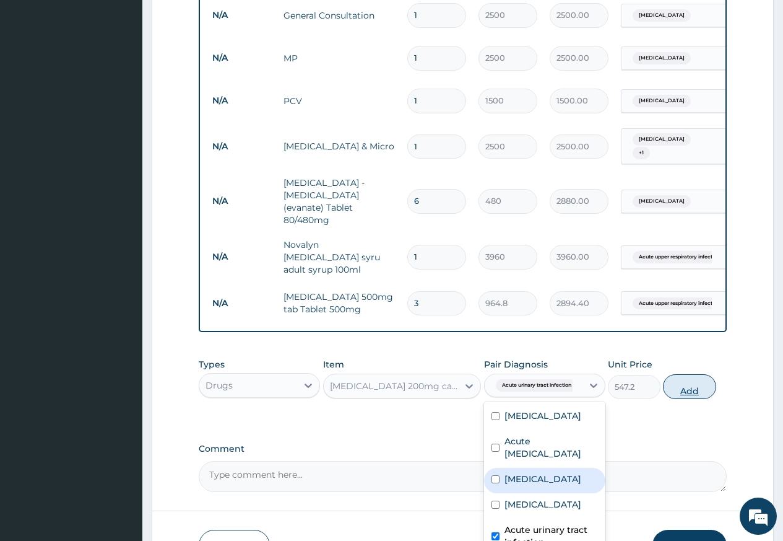
click at [693, 374] on button "Add" at bounding box center [689, 386] width 53 height 25
type input "0"
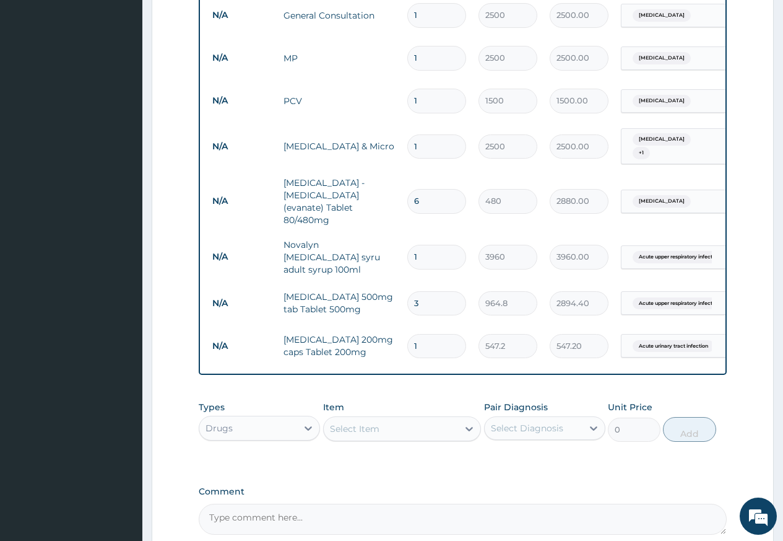
type input "0.00"
type input "2"
type input "1094.40"
type input "2"
click at [354, 422] on div "Select Item" at bounding box center [355, 428] width 50 height 12
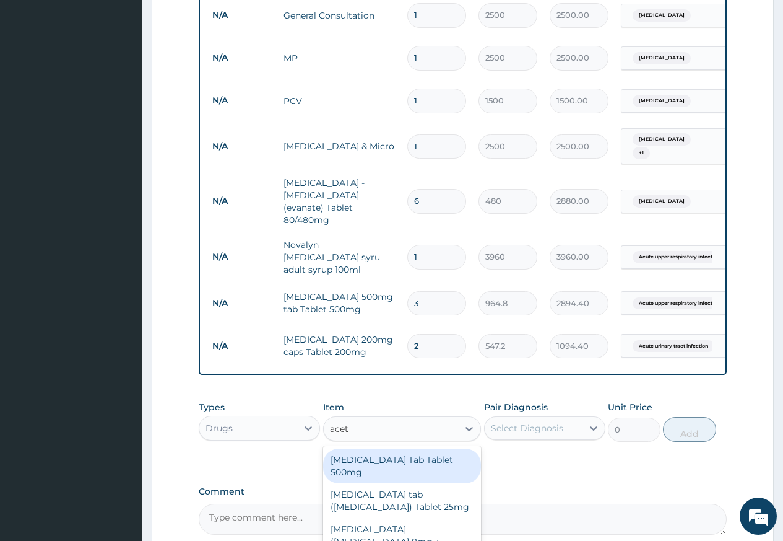
type input "aceta"
click at [385, 448] on div "Acetaminophen Tab Tablet 500mg" at bounding box center [402, 465] width 159 height 35
type input "42"
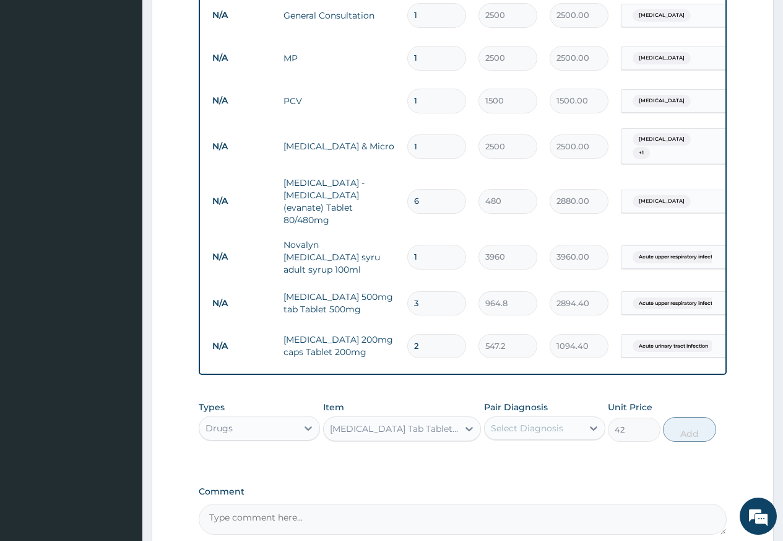
click at [520, 422] on div "Select Diagnosis" at bounding box center [527, 428] width 72 height 12
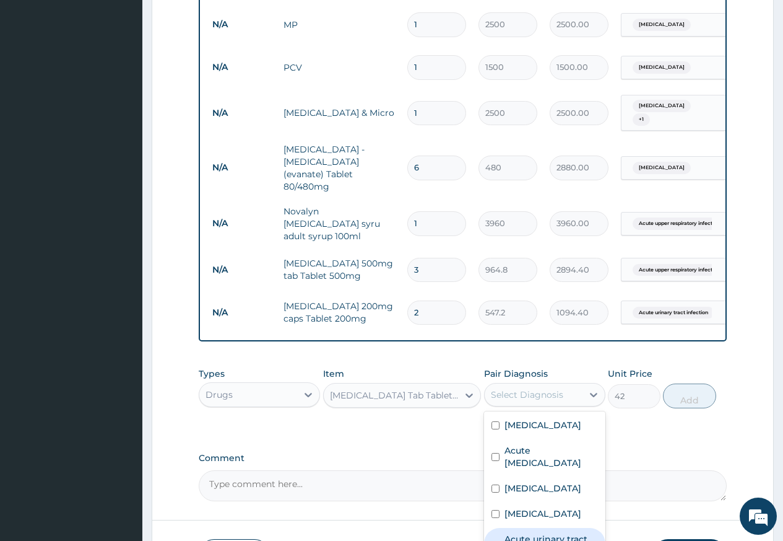
scroll to position [585, 0]
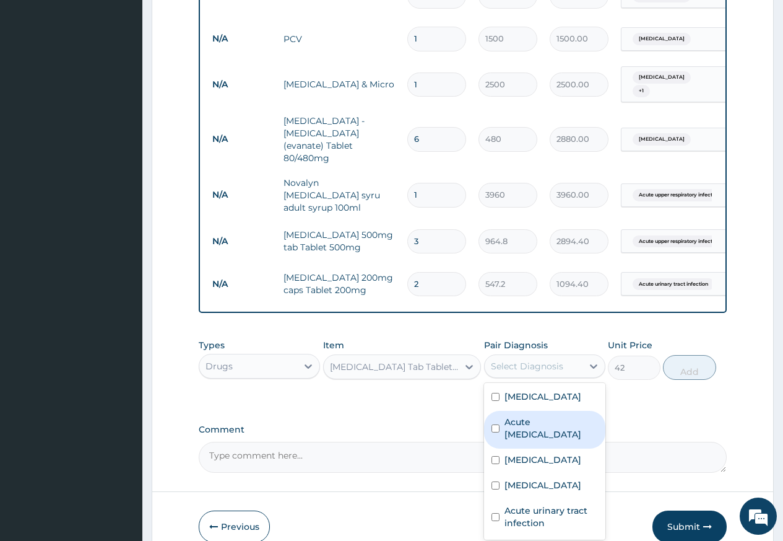
click at [523, 416] on label "Acute upper respiratory infection" at bounding box center [552, 428] width 94 height 25
checkbox input "true"
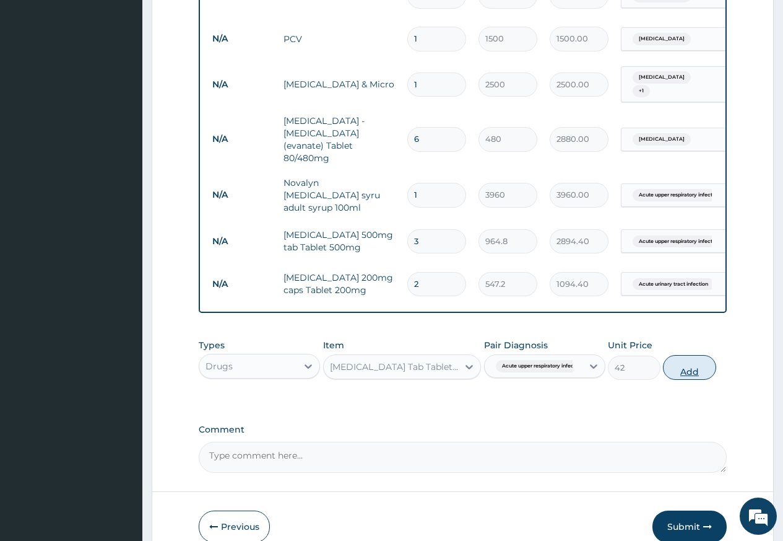
click at [697, 355] on button "Add" at bounding box center [689, 367] width 53 height 25
type input "0"
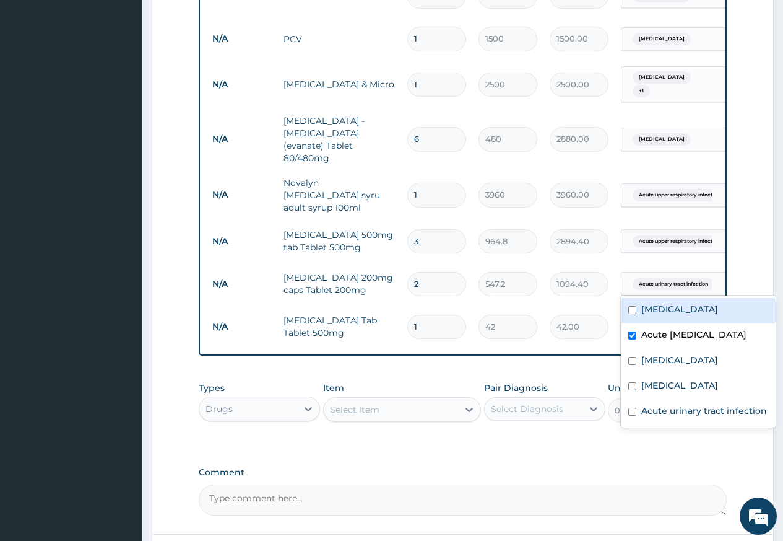
click at [658, 321] on span "Acute upper respiratory infect..." at bounding box center [678, 327] width 90 height 12
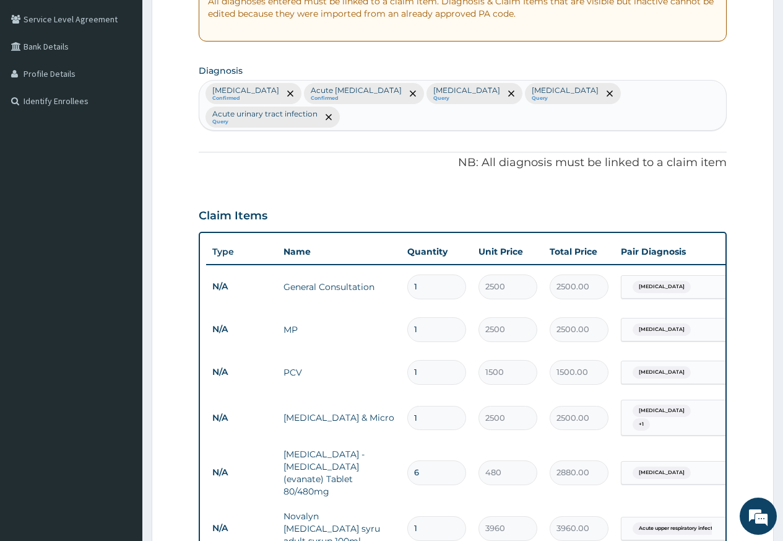
scroll to position [152, 0]
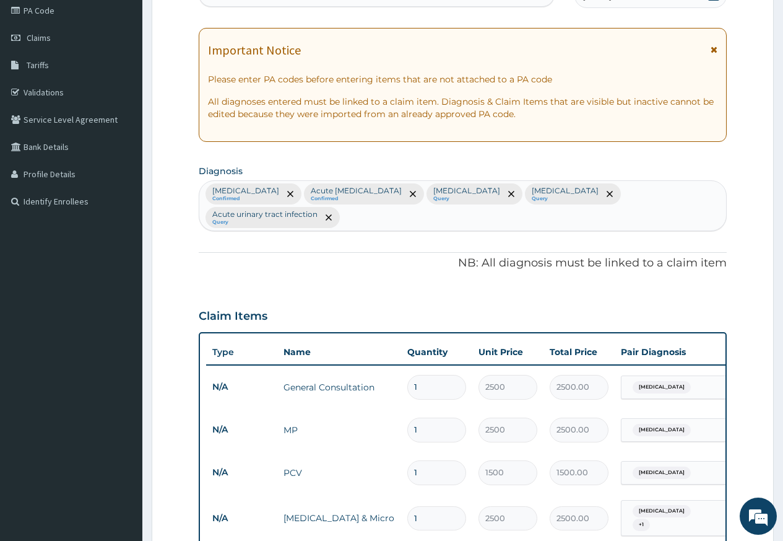
click at [702, 187] on div "Malaria Confirmed Acute upper respiratory infection Confirmed Anemia Query Cand…" at bounding box center [462, 206] width 527 height 50
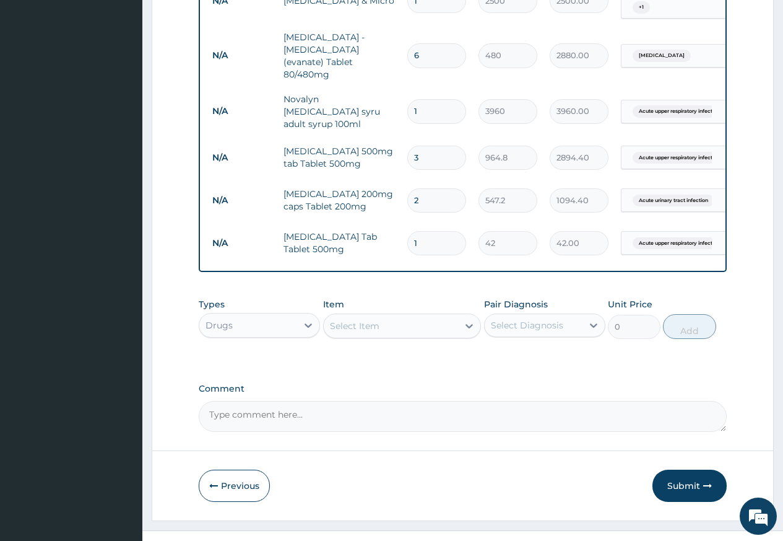
scroll to position [651, 0]
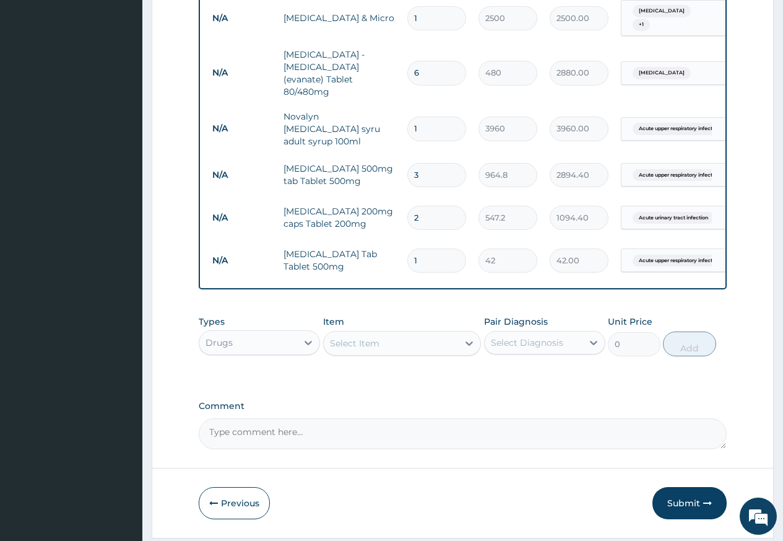
type input "pain"
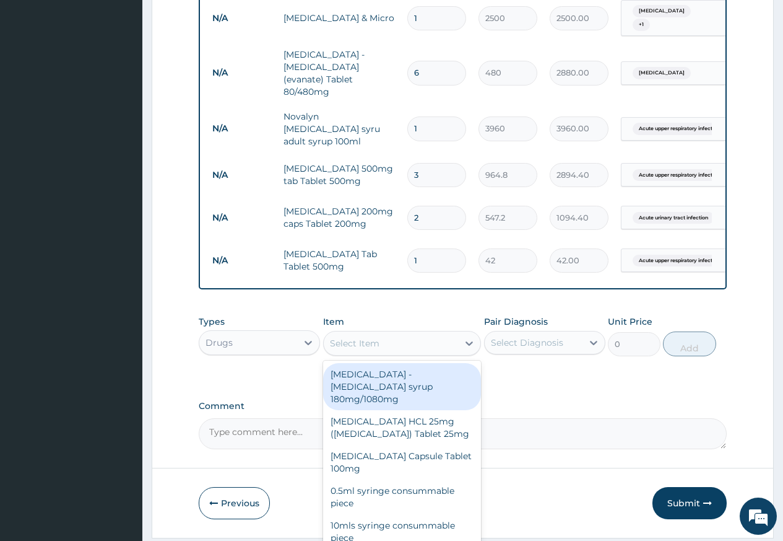
click at [364, 337] on div "Select Item" at bounding box center [355, 343] width 50 height 12
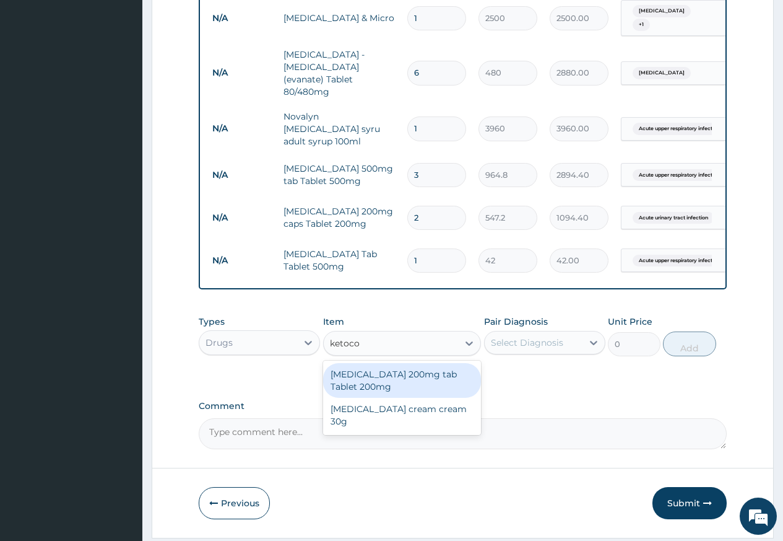
type input "ketocon"
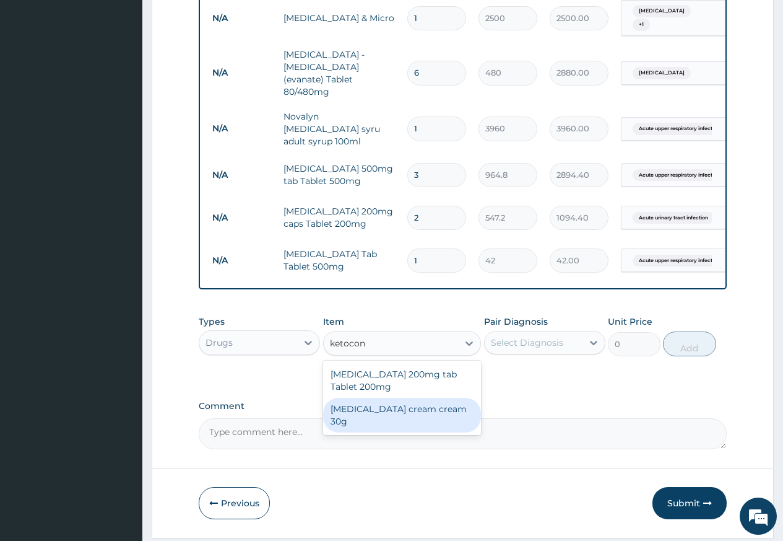
click at [423, 398] on div "Ketoconazole cream cream 30g" at bounding box center [402, 415] width 159 height 35
type input "2000"
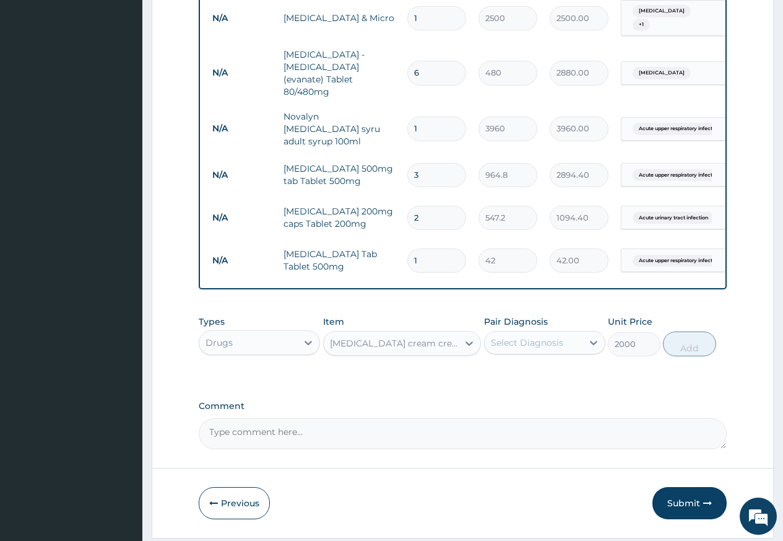
click at [525, 316] on div "Pair Diagnosis Select Diagnosis" at bounding box center [544, 335] width 121 height 41
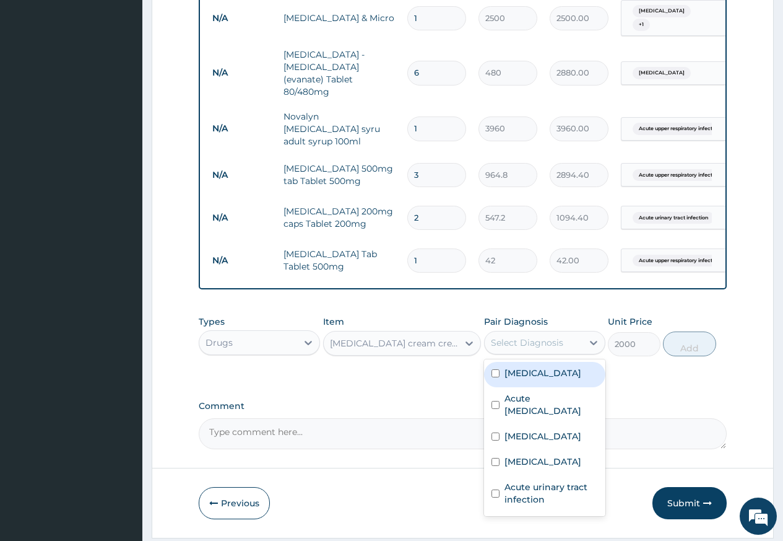
click at [515, 336] on div "Select Diagnosis" at bounding box center [527, 342] width 72 height 12
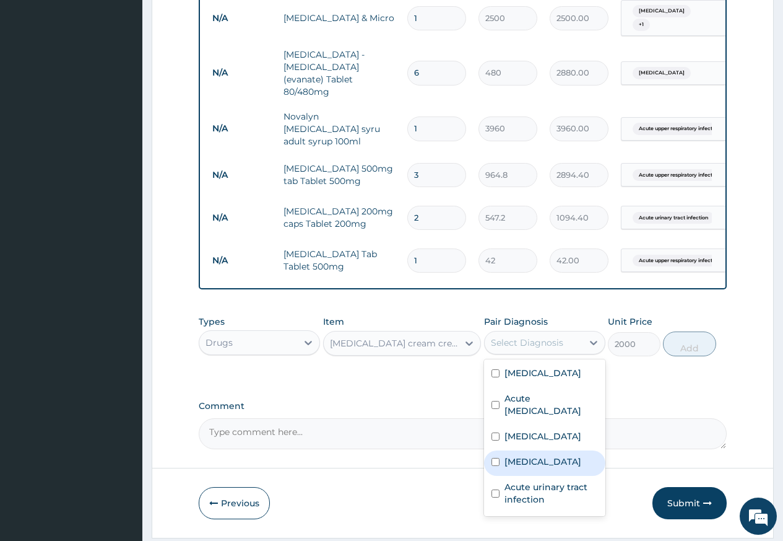
click at [505, 455] on label "Candidiasis" at bounding box center [543, 461] width 77 height 12
checkbox input "true"
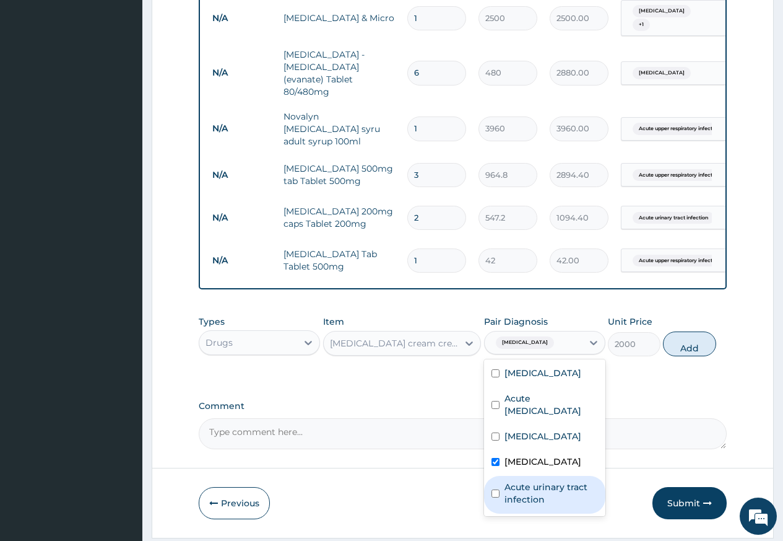
click at [529, 481] on label "Acute urinary tract infection" at bounding box center [552, 493] width 94 height 25
checkbox input "true"
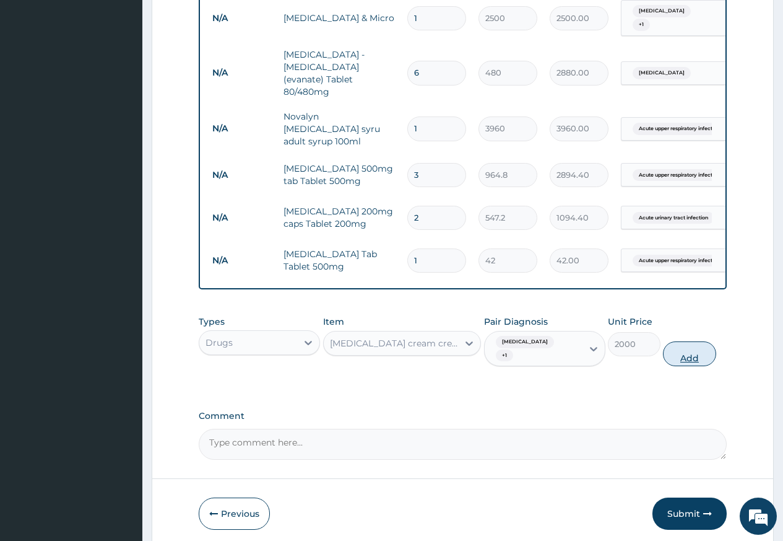
click at [689, 341] on button "Add" at bounding box center [689, 353] width 53 height 25
type input "0"
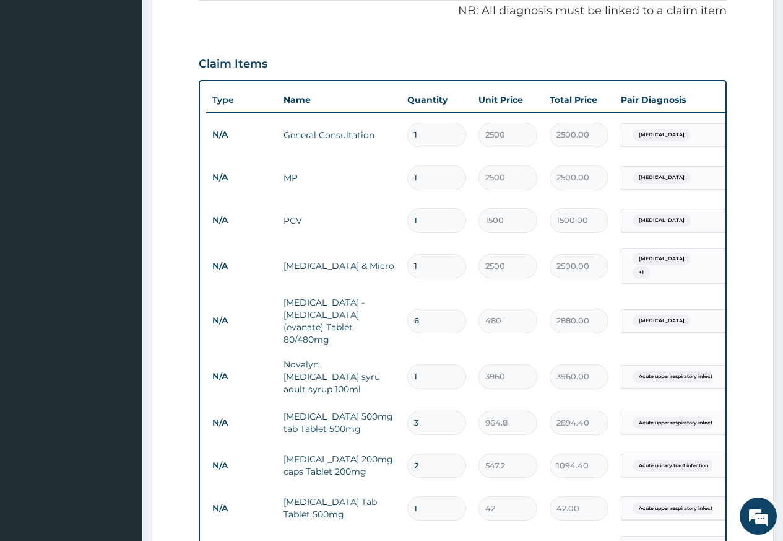
scroll to position [694, 0]
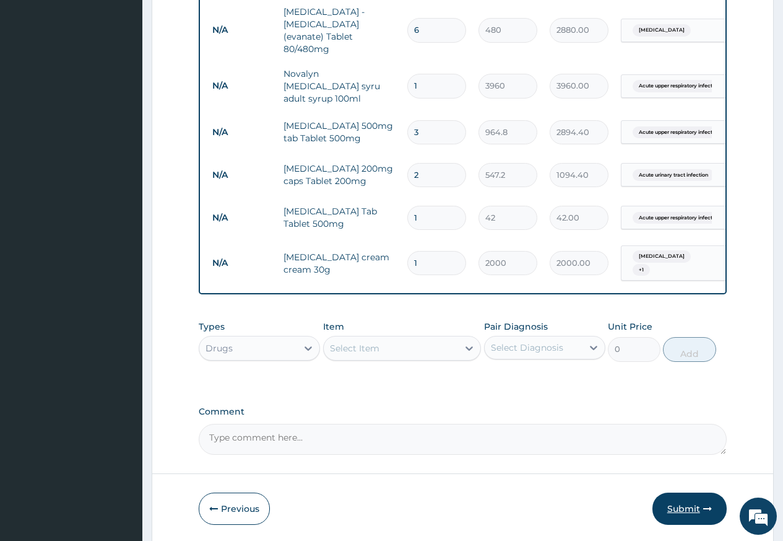
click at [681, 492] on button "Submit" at bounding box center [690, 508] width 74 height 32
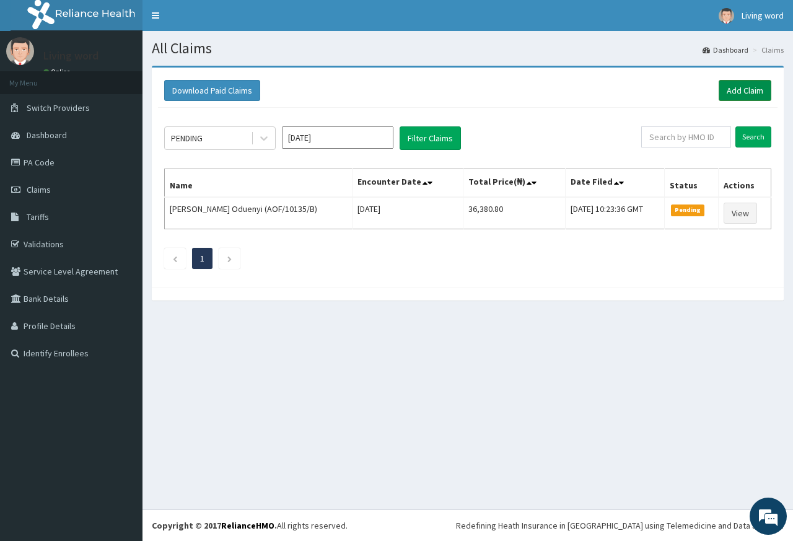
click at [751, 94] on link "Add Claim" at bounding box center [744, 90] width 53 height 21
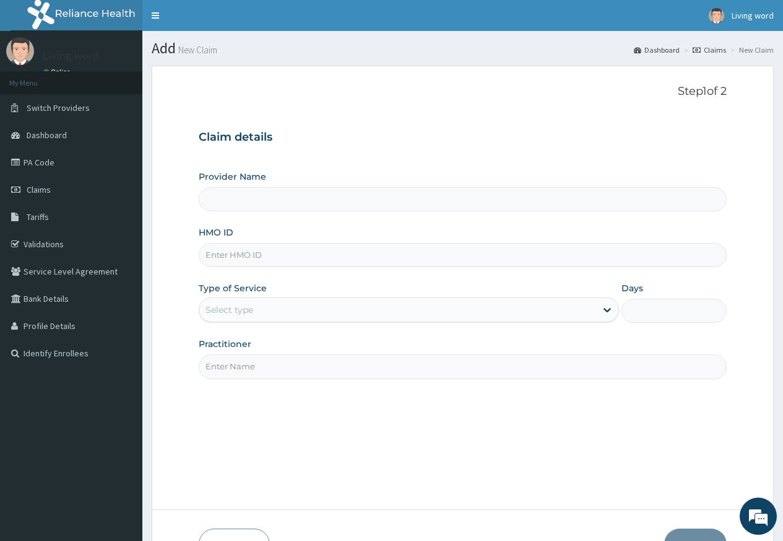
type input "Living Word [GEOGRAPHIC_DATA]"
